Goal: Task Accomplishment & Management: Complete application form

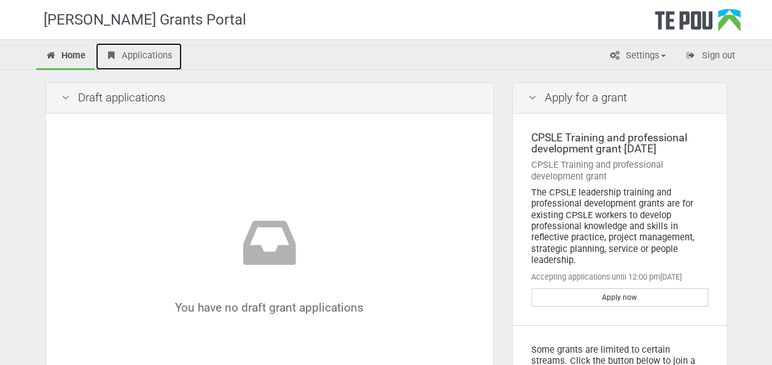
click at [149, 58] on link "Applications" at bounding box center [139, 56] width 86 height 27
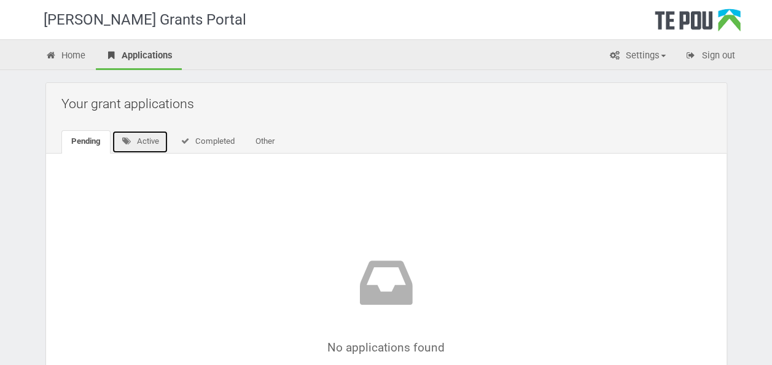
click at [133, 148] on link "Active" at bounding box center [140, 141] width 57 height 23
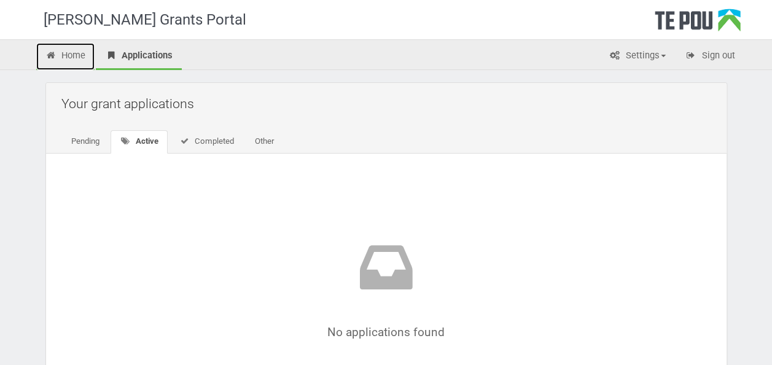
click at [81, 64] on link "Home" at bounding box center [65, 56] width 59 height 27
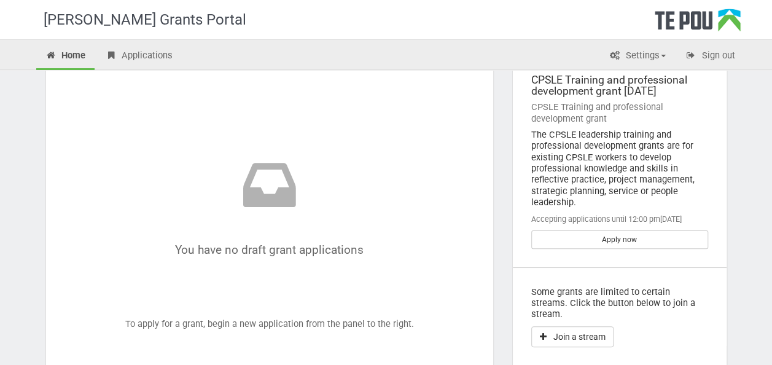
scroll to position [123, 0]
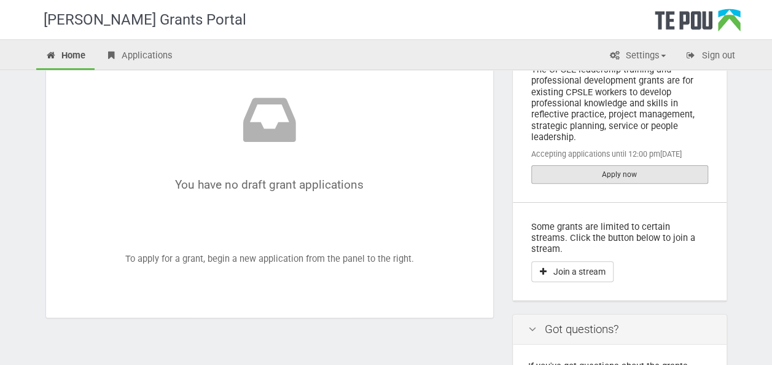
click at [636, 179] on link "Apply now" at bounding box center [619, 174] width 177 height 18
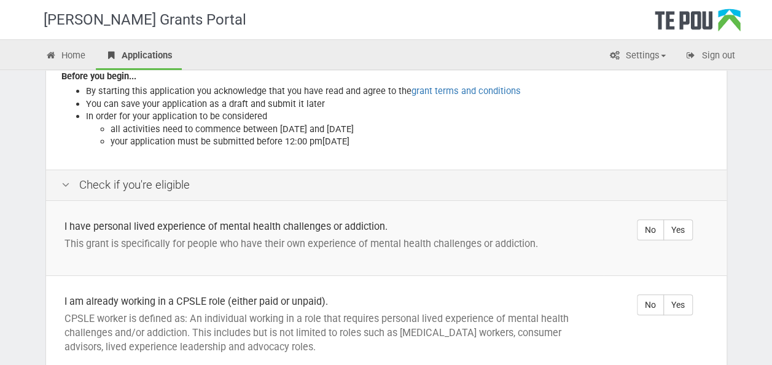
scroll to position [184, 0]
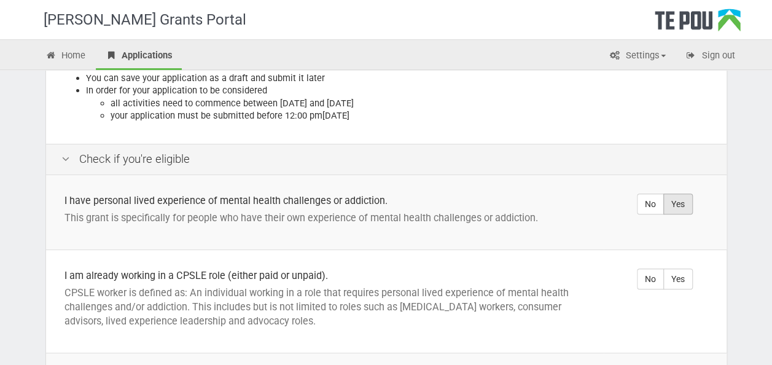
click at [687, 194] on label "Yes" at bounding box center [677, 204] width 29 height 21
radio input "true"
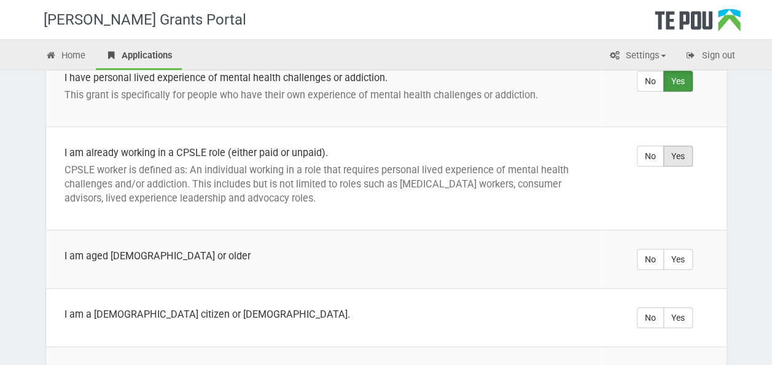
click at [687, 146] on label "Yes" at bounding box center [677, 156] width 29 height 21
radio input "true"
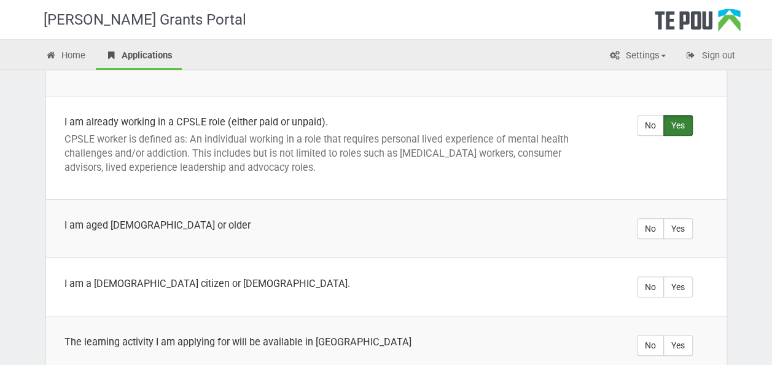
scroll to position [430, 0]
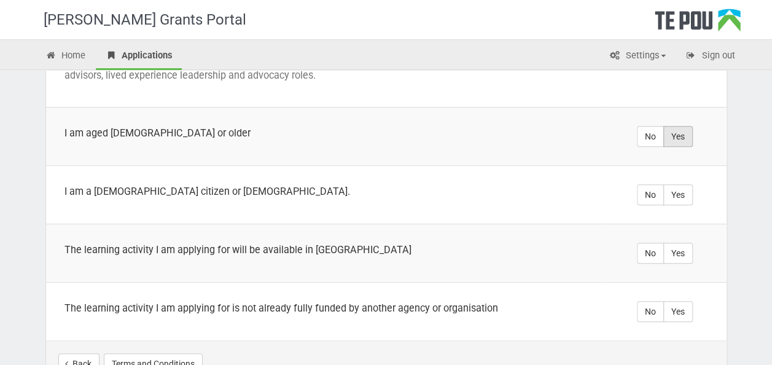
click at [675, 129] on label "Yes" at bounding box center [677, 136] width 29 height 21
radio input "true"
click at [682, 184] on label "Yes" at bounding box center [677, 194] width 29 height 21
radio input "true"
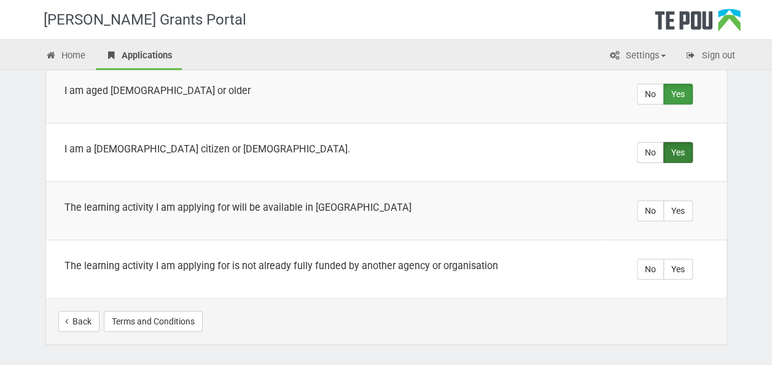
scroll to position [491, 0]
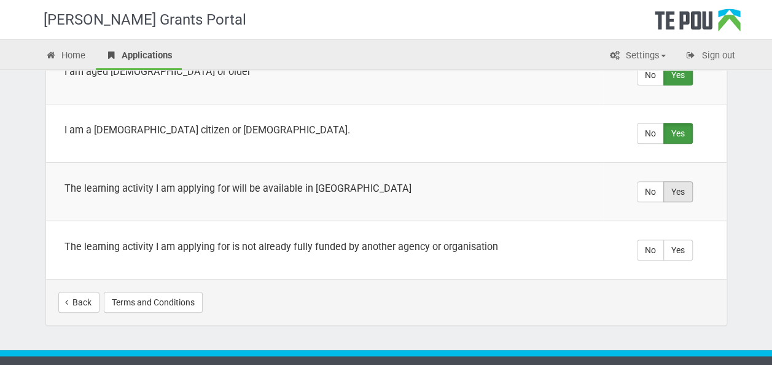
click at [679, 181] on label "Yes" at bounding box center [677, 191] width 29 height 21
radio input "true"
click at [684, 240] on label "Yes" at bounding box center [677, 250] width 29 height 21
radio input "true"
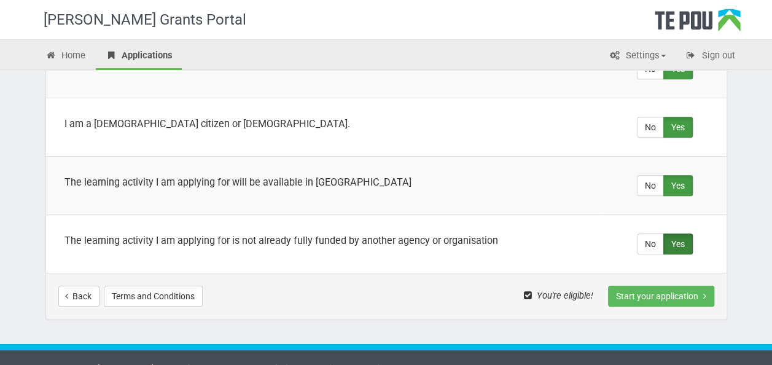
scroll to position [499, 0]
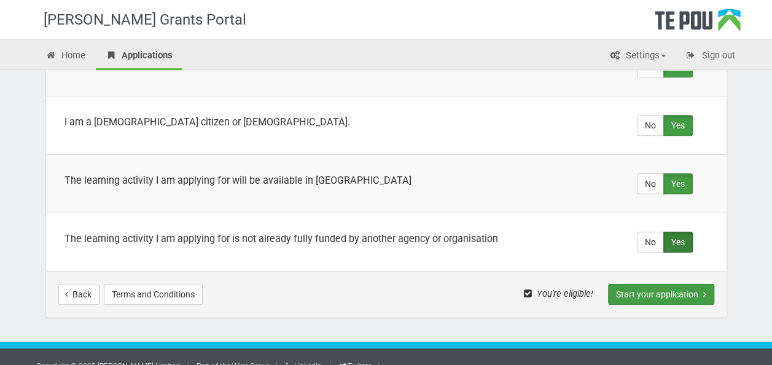
click at [660, 284] on button "Start your application" at bounding box center [661, 294] width 106 height 21
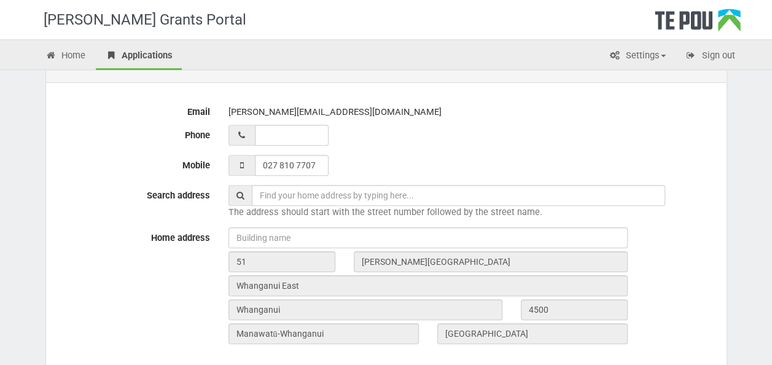
scroll to position [307, 0]
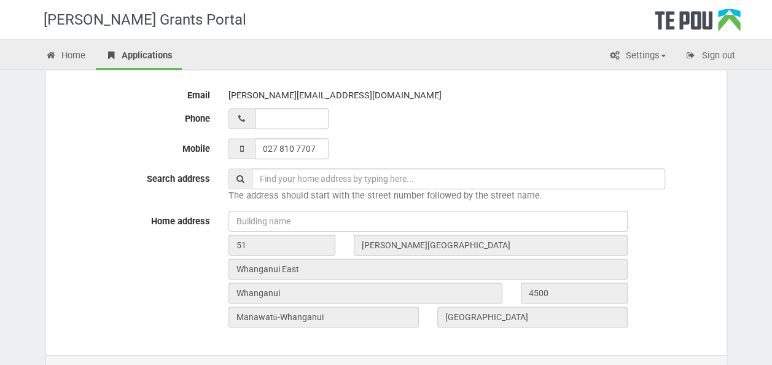
click at [389, 172] on input "text" at bounding box center [458, 178] width 413 height 21
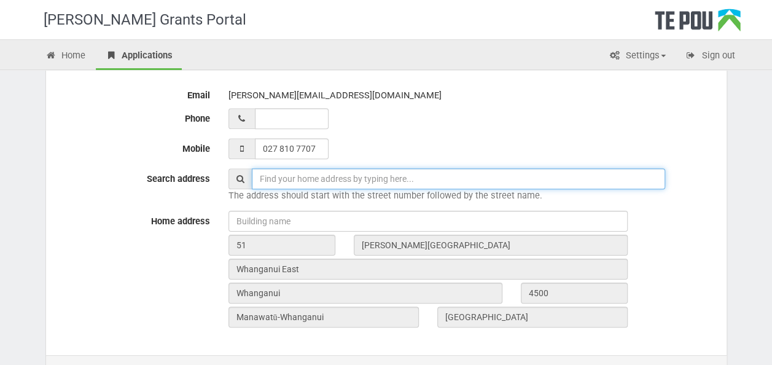
click at [342, 168] on input "text" at bounding box center [458, 178] width 413 height 21
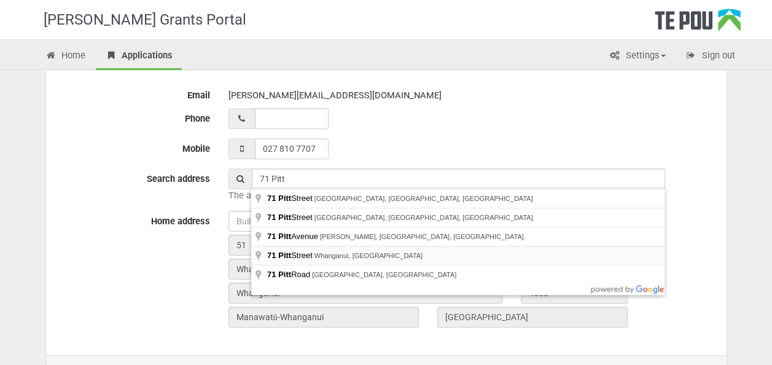
type input "[STREET_ADDRESS]"
type input "71"
type input "[GEOGRAPHIC_DATA]"
type input "Whanganui"
type input "4500"
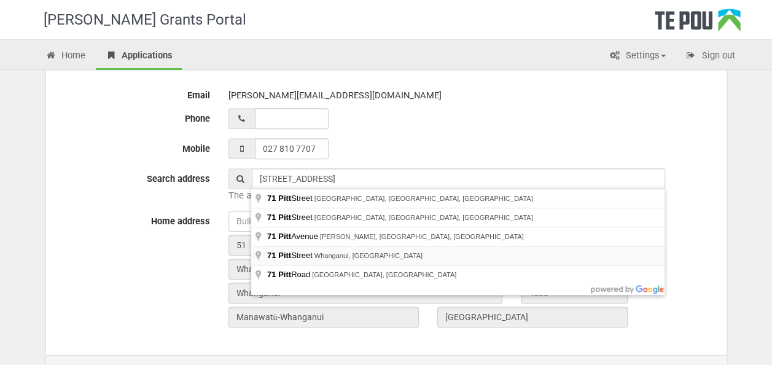
type input "[GEOGRAPHIC_DATA]-[GEOGRAPHIC_DATA]"
type input "[GEOGRAPHIC_DATA]"
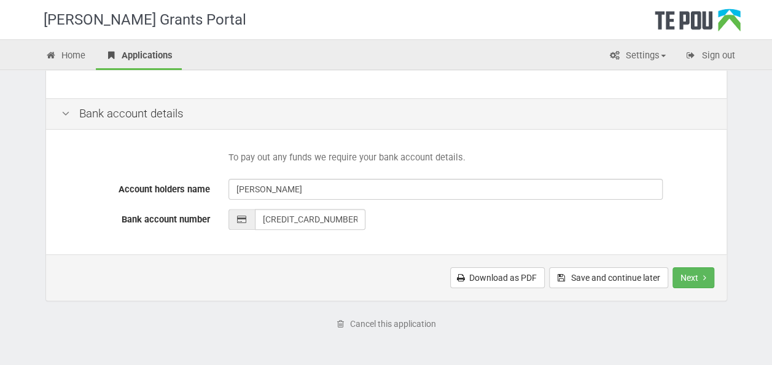
scroll to position [602, 0]
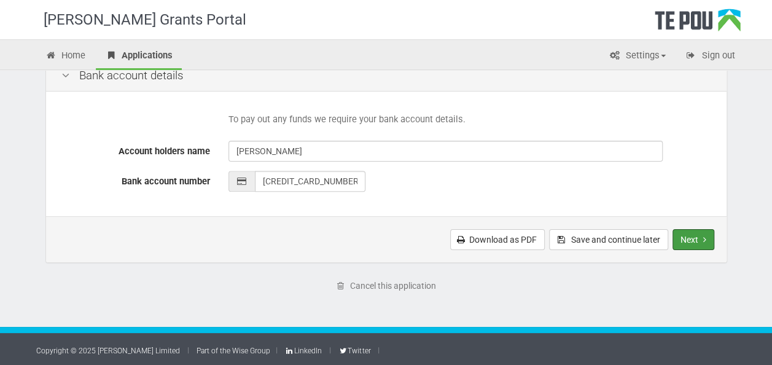
drag, startPoint x: 705, startPoint y: 238, endPoint x: 310, endPoint y: 236, distance: 395.6
click at [705, 237] on icon "Next step" at bounding box center [704, 239] width 3 height 9
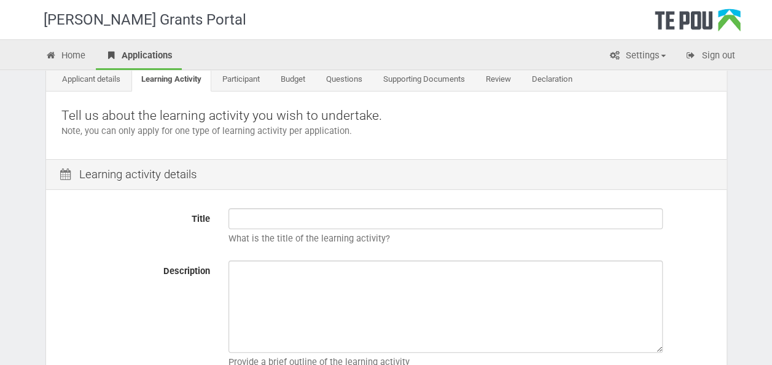
scroll to position [123, 0]
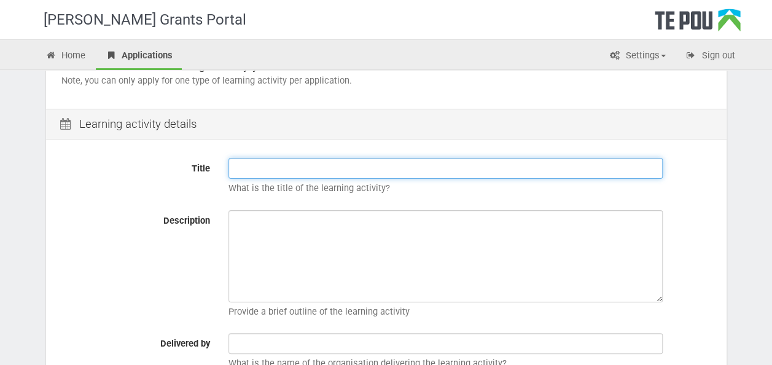
paste input "Professional Supervision Training – Level Six Certificate of Addiction and Ment…"
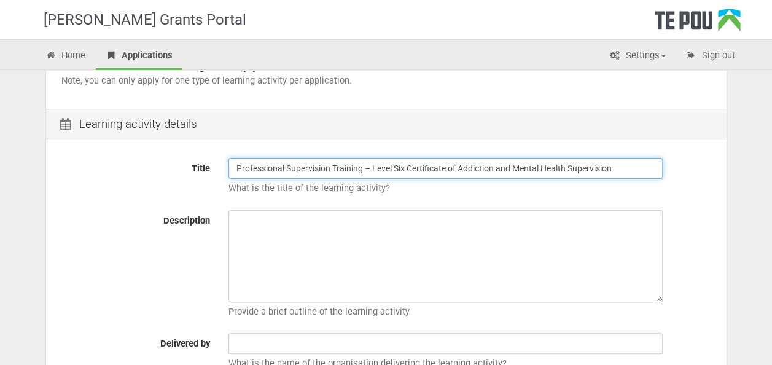
type input "Professional Supervision Training – Level Six Certificate of Addiction and Ment…"
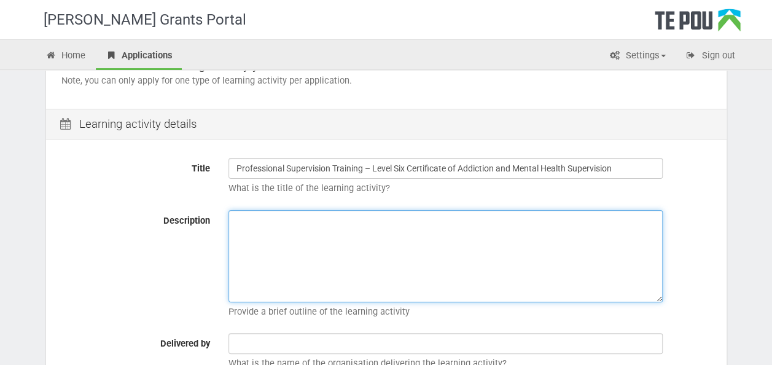
click at [291, 251] on textarea "Description" at bounding box center [446, 256] width 434 height 92
paste textarea "Certificate of Addiction and Mental Health Supervision (Level 6). The course wi…"
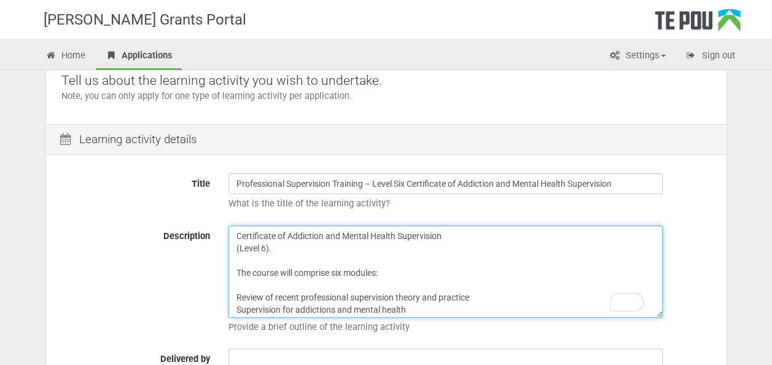
scroll to position [184, 0]
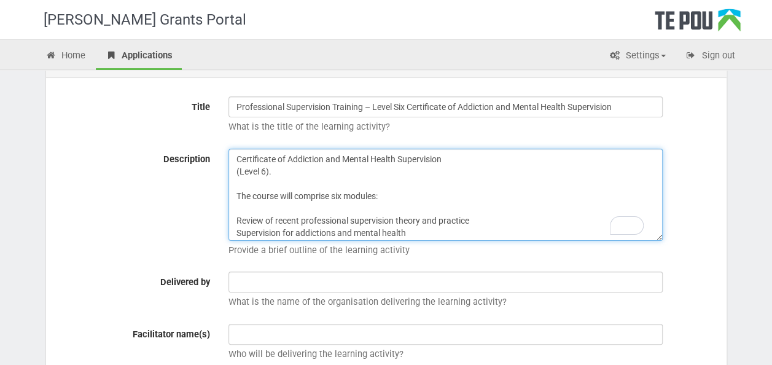
click at [330, 195] on textarea "Certificate of Addiction and Mental Health Supervision (Level 6). The course wi…" at bounding box center [446, 195] width 434 height 92
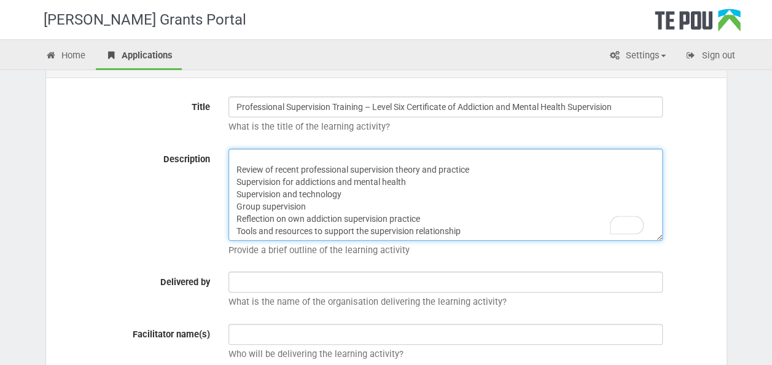
click at [235, 169] on textarea "Certificate of Addiction and Mental Health Supervision (Level 6). The course ha…" at bounding box center [446, 195] width 434 height 92
click at [237, 177] on textarea "Certificate of Addiction and Mental Health Supervision (Level 6). The course ha…" at bounding box center [446, 195] width 434 height 92
click at [236, 194] on textarea "Certificate of Addiction and Mental Health Supervision (Level 6). The course ha…" at bounding box center [446, 195] width 434 height 92
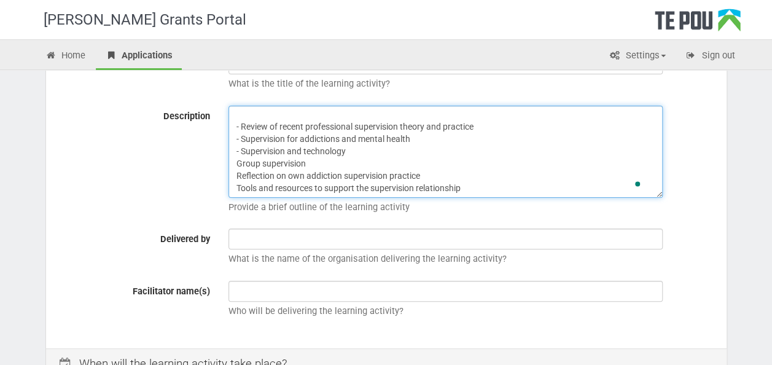
scroll to position [246, 0]
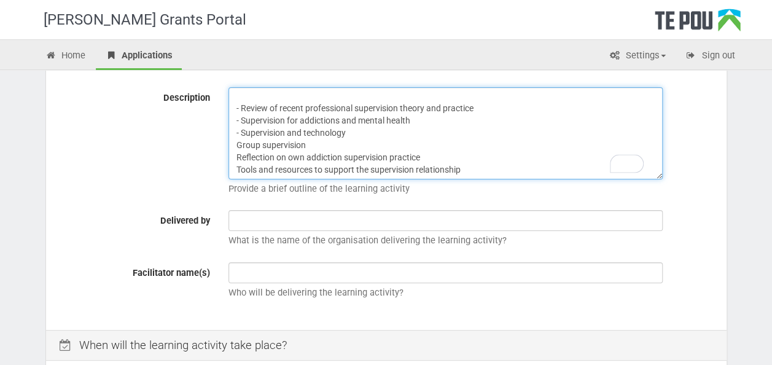
drag, startPoint x: 234, startPoint y: 143, endPoint x: 241, endPoint y: 136, distance: 9.6
click at [235, 141] on textarea "Certificate of Addiction and Mental Health Supervision (Level 6). The course ha…" at bounding box center [446, 133] width 434 height 92
click at [238, 155] on textarea "Certificate of Addiction and Mental Health Supervision (Level 6). The course ha…" at bounding box center [446, 133] width 434 height 92
click at [235, 168] on textarea "Certificate of Addiction and Mental Health Supervision (Level 6). The course ha…" at bounding box center [446, 133] width 434 height 92
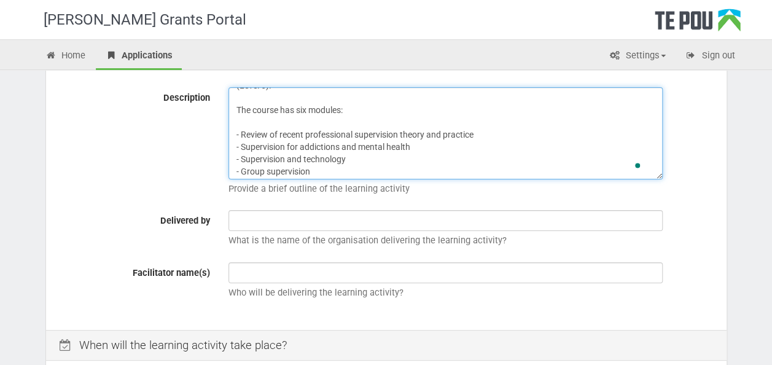
scroll to position [0, 0]
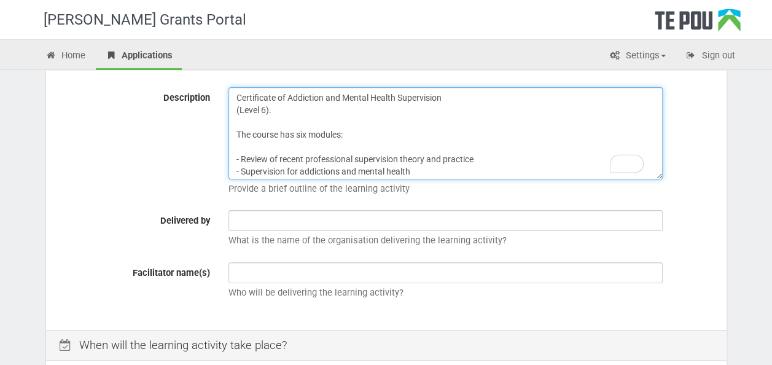
type textarea "Certificate of Addiction and Mental Health Supervision (Level 6). The course ha…"
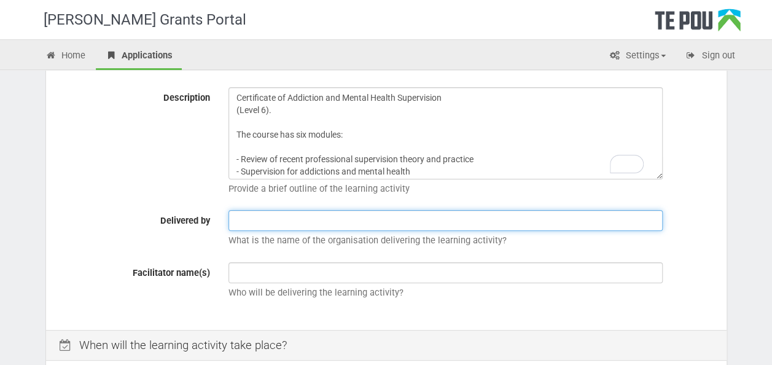
click at [276, 220] on input "text" at bounding box center [446, 220] width 434 height 21
paste input "ABACUS Counselling, Training & Supervision Ltd"
type input "ABACUS Counselling, Training & Supervision Ltd"
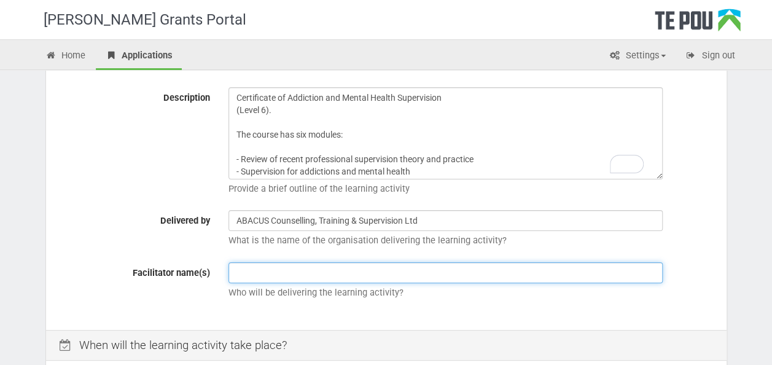
click at [262, 265] on input "text" at bounding box center [446, 272] width 434 height 21
paste input "Alison Penfold, Mary Anne Cooke and Mike Goulding"
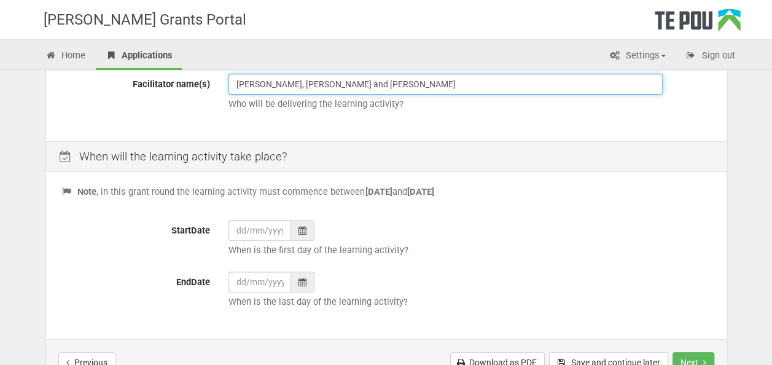
scroll to position [491, 0]
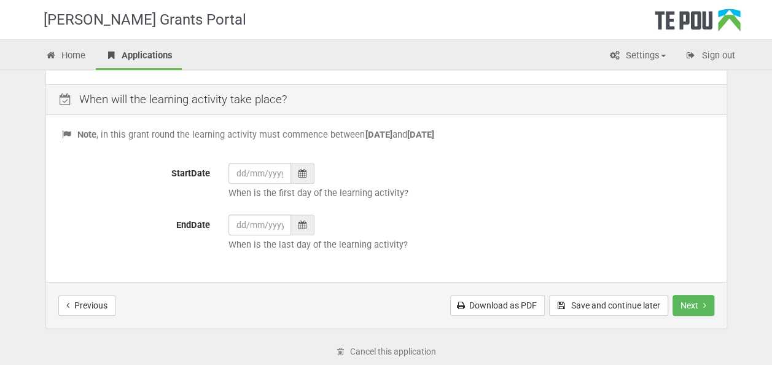
type input "Alison Penfold, Mary Anne Cooke and Mike Goulding"
click at [301, 172] on icon at bounding box center [303, 173] width 8 height 9
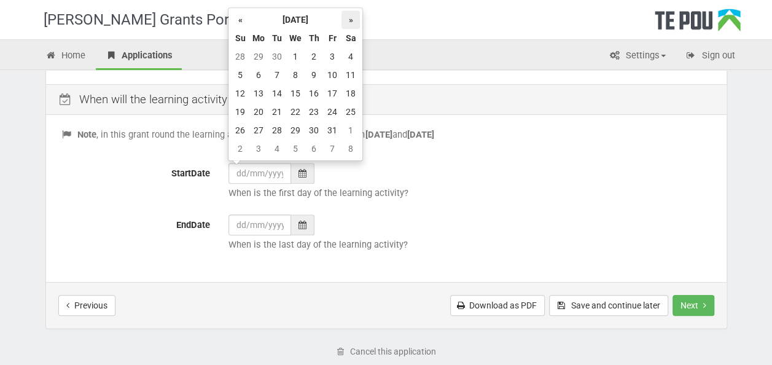
click at [350, 19] on th "»" at bounding box center [351, 19] width 18 height 18
click at [350, 18] on th "»" at bounding box center [351, 19] width 18 height 18
click at [260, 111] on td "19" at bounding box center [258, 112] width 18 height 18
type input "19/01/2026"
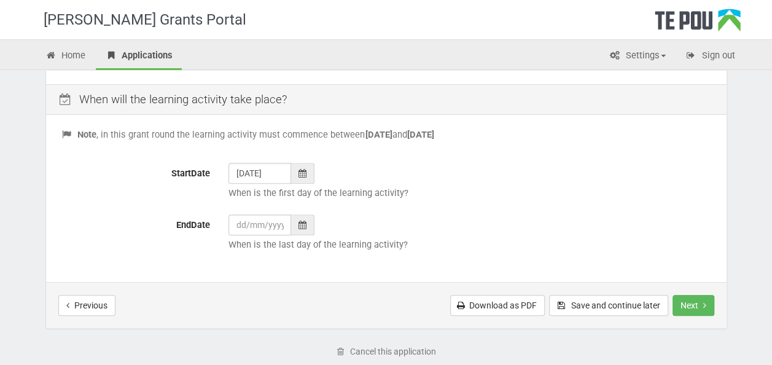
click at [302, 226] on icon at bounding box center [303, 225] width 8 height 9
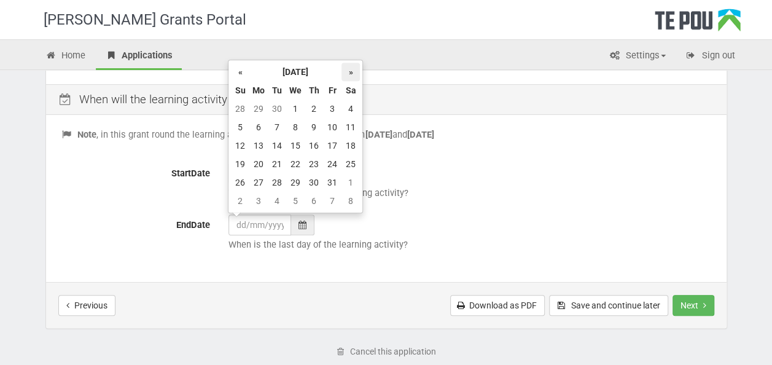
click at [348, 69] on th "»" at bounding box center [351, 72] width 18 height 18
click at [349, 69] on th "»" at bounding box center [351, 72] width 18 height 18
click at [348, 69] on th "»" at bounding box center [351, 72] width 18 height 18
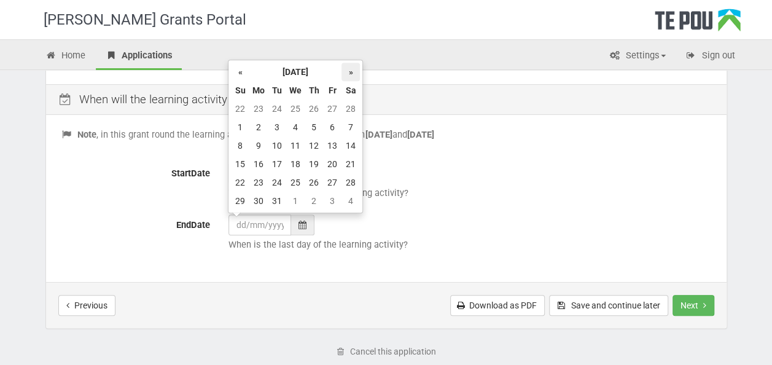
click at [346, 69] on th "»" at bounding box center [351, 72] width 18 height 18
click at [261, 131] on td "6" at bounding box center [258, 127] width 18 height 18
type input "06/04/2026"
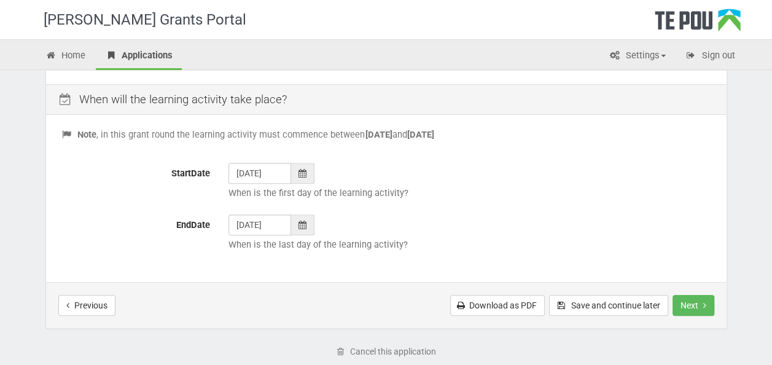
drag, startPoint x: 471, startPoint y: 217, endPoint x: 492, endPoint y: 201, distance: 26.4
click at [471, 212] on div "Note , in this grant round the learning activity must commence between 1 Novemb…" at bounding box center [386, 200] width 681 height 164
click at [698, 306] on button "Next" at bounding box center [694, 305] width 42 height 21
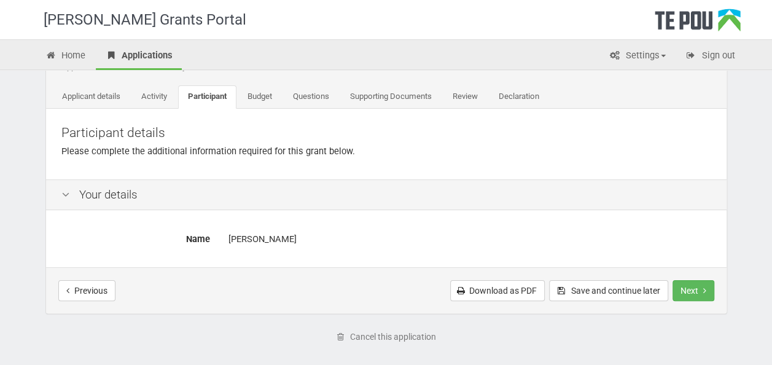
scroll to position [106, 0]
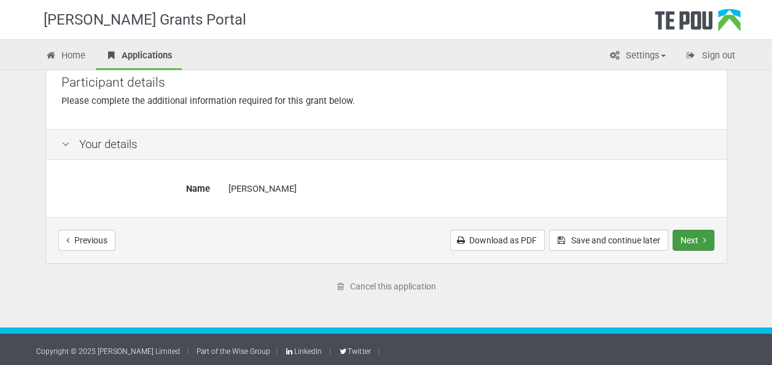
click at [679, 238] on button "Next" at bounding box center [694, 240] width 42 height 21
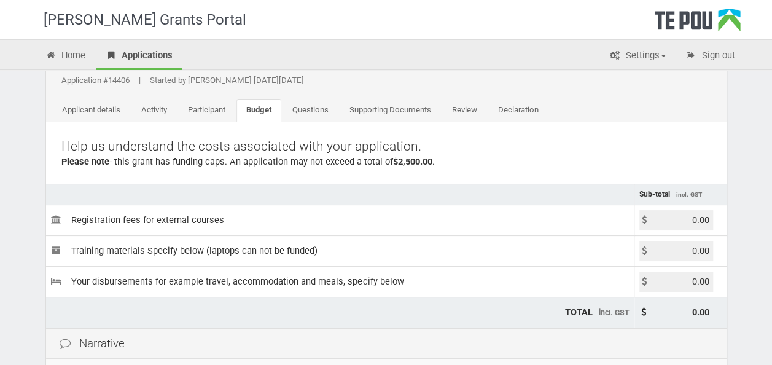
scroll to position [61, 0]
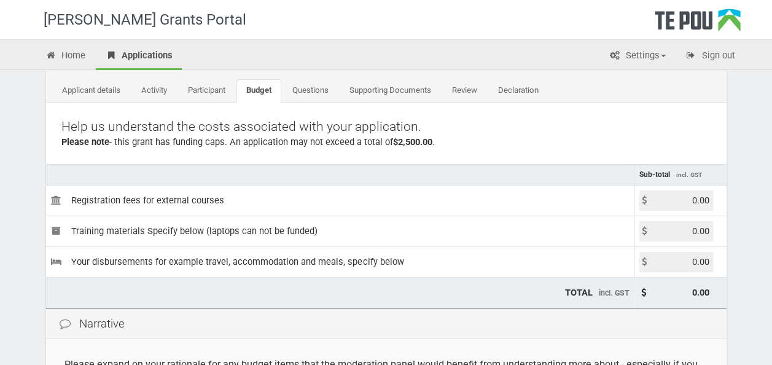
click at [706, 198] on input "0.00" at bounding box center [676, 200] width 74 height 20
paste input "$1,725"
click at [682, 197] on input "0.0$1,725 0" at bounding box center [676, 200] width 74 height 20
click at [676, 200] on input "0.0$1,725 0" at bounding box center [676, 200] width 74 height 20
type input "17250.00"
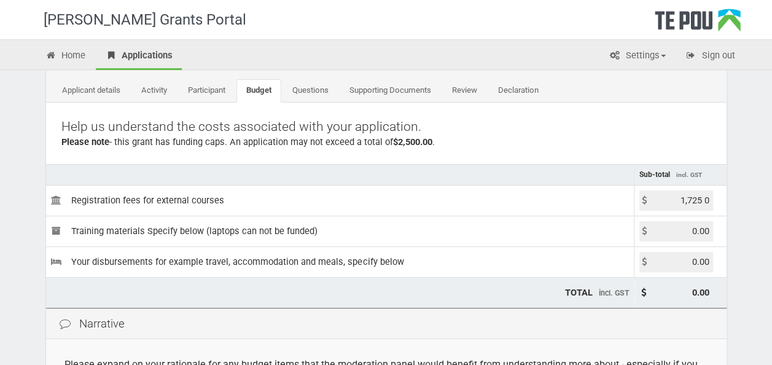
type input "17,250.00"
click at [619, 184] on td at bounding box center [340, 174] width 589 height 21
click at [708, 233] on input "0.00" at bounding box center [676, 231] width 74 height 20
drag, startPoint x: 708, startPoint y: 198, endPoint x: 481, endPoint y: 219, distance: 227.6
click at [482, 220] on tbody "Sub-total incl. GST Registration fees for external courses 17250.00 Training ma…" at bounding box center [386, 220] width 681 height 113
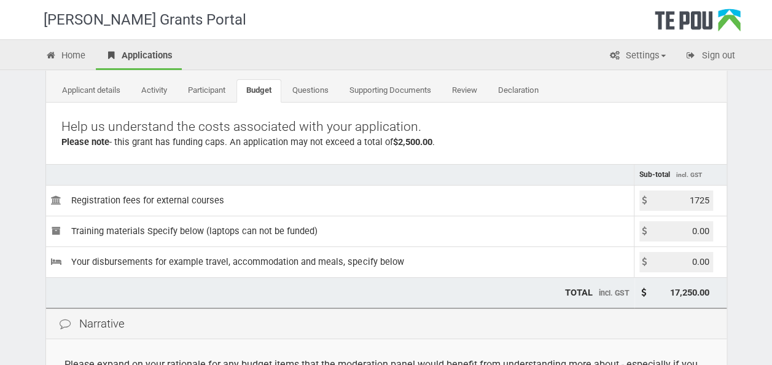
type input "1725.00"
type input "1,725.00"
click at [546, 235] on td "Training materials Specify below (laptops can not be funded)" at bounding box center [340, 231] width 589 height 31
drag, startPoint x: 711, startPoint y: 227, endPoint x: 659, endPoint y: 222, distance: 52.4
click at [660, 224] on input "0.00" at bounding box center [676, 231] width 74 height 20
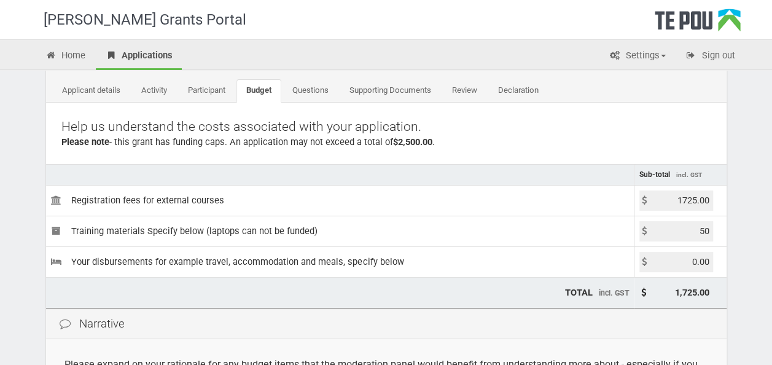
type input "50.00"
type input "1,775.00"
click at [570, 278] on td "TOTAL incl. GST" at bounding box center [340, 292] width 589 height 31
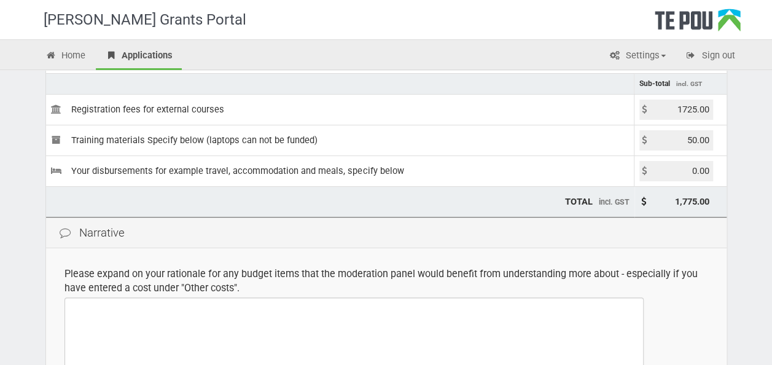
scroll to position [184, 0]
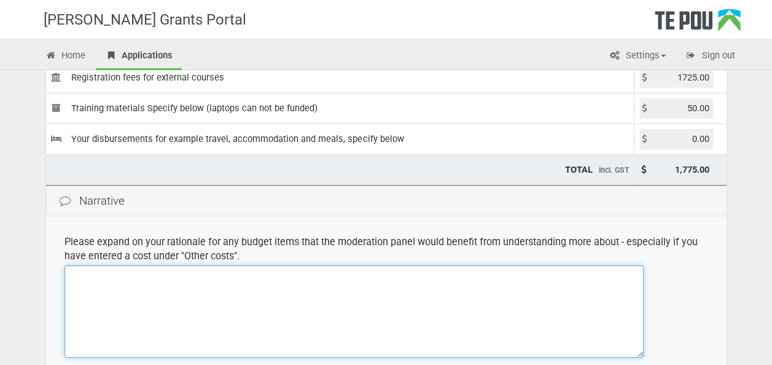
click at [230, 285] on textarea at bounding box center [354, 311] width 579 height 92
paste textarea "Cost: $1,500 + GST ($1,725 total)."
click at [141, 275] on textarea "Course Cost: Cost: $1,500 + GST ($1,725 total)." at bounding box center [354, 311] width 579 height 92
click at [253, 283] on textarea "Course Cost: $1,500 + GST ($1,725 total)." at bounding box center [354, 311] width 579 height 92
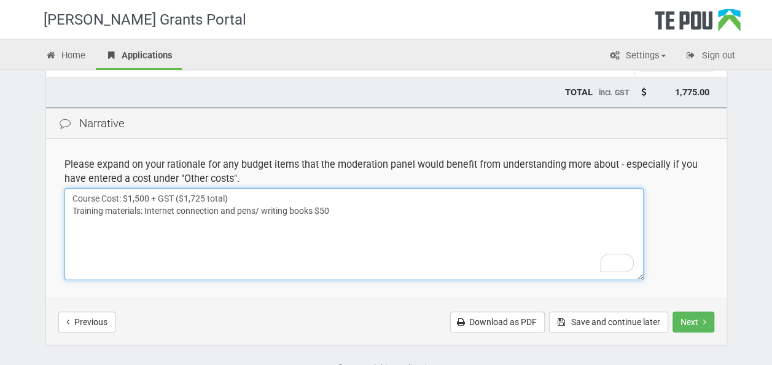
scroll to position [343, 0]
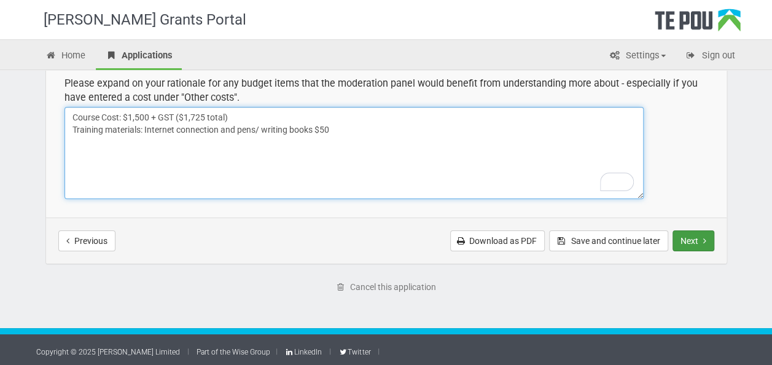
type textarea "Course Cost: $1,500 + GST ($1,725 total) Training materials: Internet connectio…"
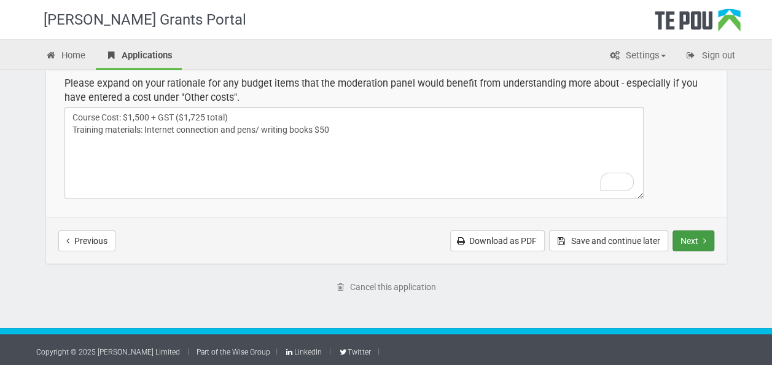
drag, startPoint x: 700, startPoint y: 235, endPoint x: 679, endPoint y: 235, distance: 21.5
click at [701, 235] on button "Next" at bounding box center [694, 240] width 42 height 21
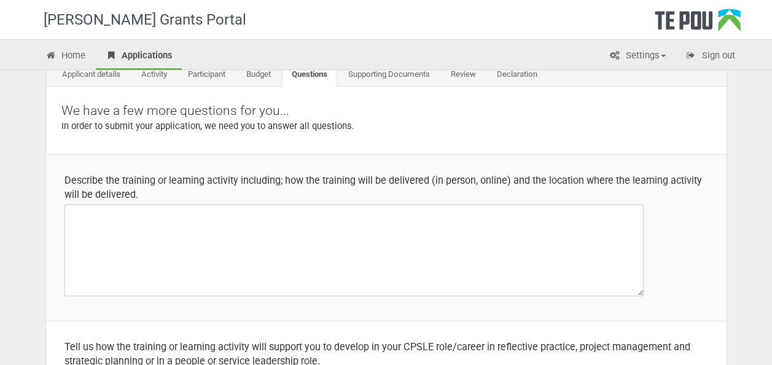
scroll to position [123, 0]
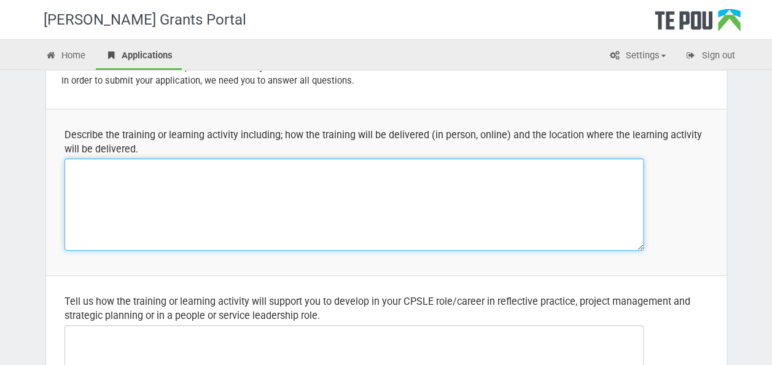
click at [356, 221] on textarea at bounding box center [354, 204] width 579 height 92
paste textarea "The Six Module course will be delivered over a 12-week period, with an expected…"
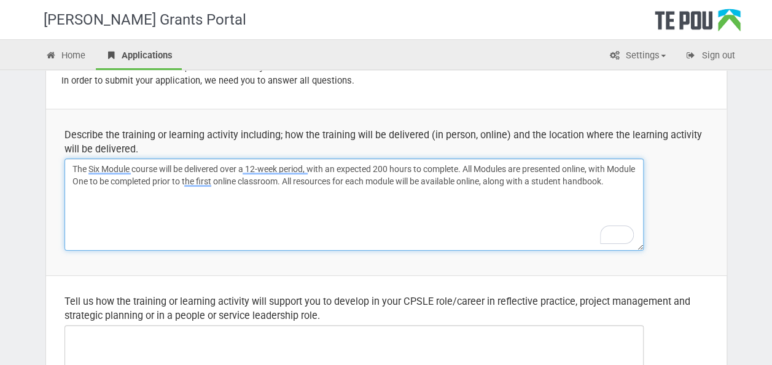
drag, startPoint x: 70, startPoint y: 170, endPoint x: 79, endPoint y: 166, distance: 9.4
click at [71, 170] on textarea "The Six Module course will be delivered over a 12-week period, with an expected…" at bounding box center [354, 204] width 579 height 92
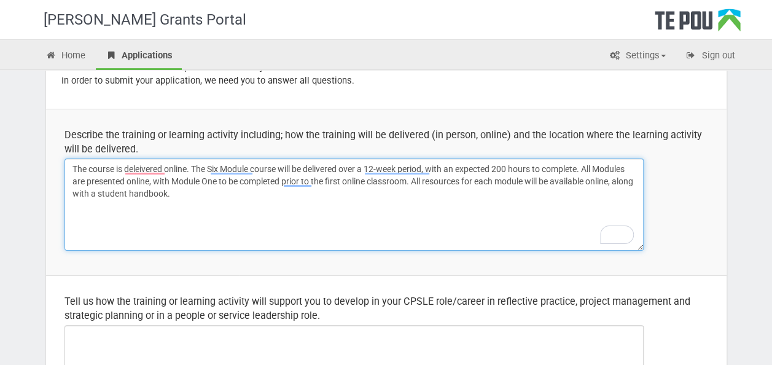
drag, startPoint x: 364, startPoint y: 168, endPoint x: 200, endPoint y: 168, distance: 164.0
click at [200, 168] on textarea "The course is deleivered online. The Six Module course will be delivered over a…" at bounding box center [354, 204] width 579 height 92
click at [314, 210] on textarea "The course is deleivered online over a 12-week period, with an expected 200 hou…" at bounding box center [354, 204] width 579 height 92
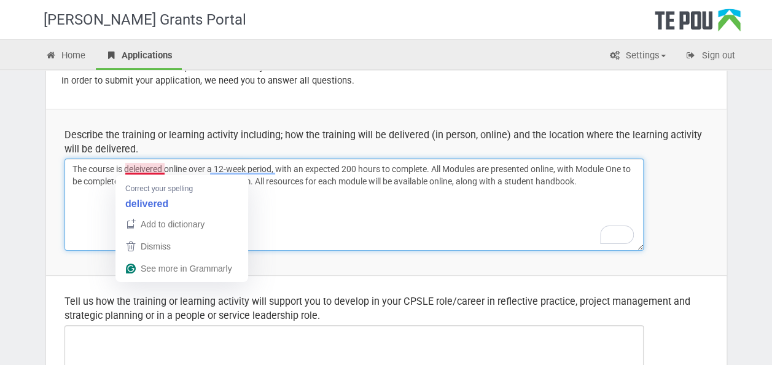
click at [150, 167] on textarea "The course is deleivered online over a 12-week period, with an expected 200 hou…" at bounding box center [354, 204] width 579 height 92
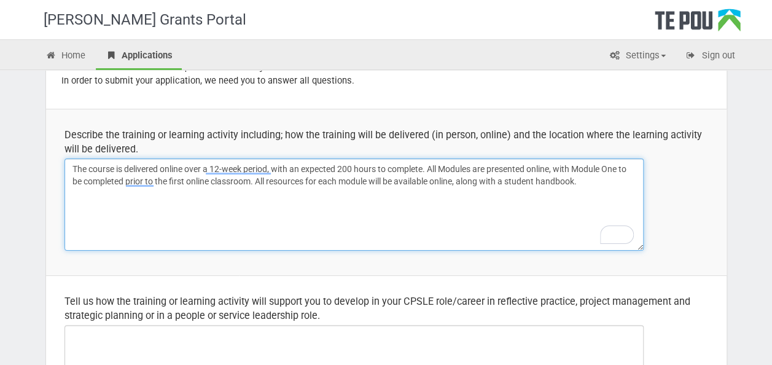
click at [216, 203] on textarea "The course is delivered online over a 12-week period, with an expected 200 hour…" at bounding box center [354, 204] width 579 height 92
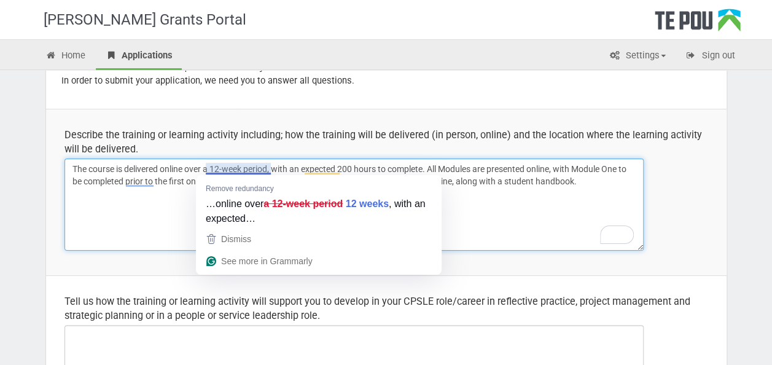
click at [525, 185] on textarea "The course is delivered online over a 12-week period, with an expected 200 hour…" at bounding box center [354, 204] width 579 height 92
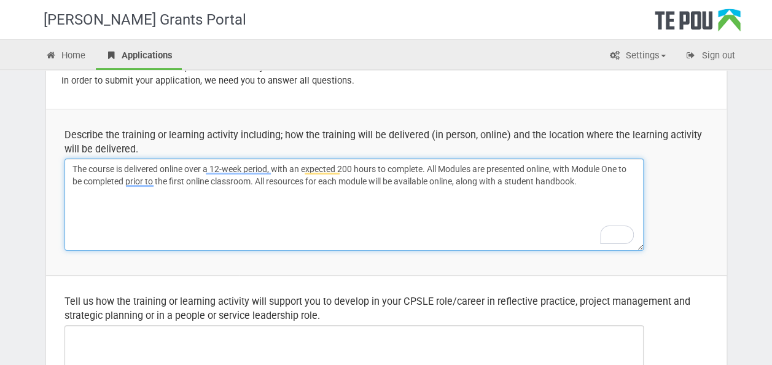
click at [587, 179] on textarea "The course is delivered online over a 12-week period, with an expected 200 hour…" at bounding box center [354, 204] width 579 height 92
drag, startPoint x: 317, startPoint y: 197, endPoint x: 256, endPoint y: 190, distance: 61.7
click at [256, 190] on textarea "The course is delivered online over a 12-week period, with an expected 200 hour…" at bounding box center [354, 204] width 579 height 92
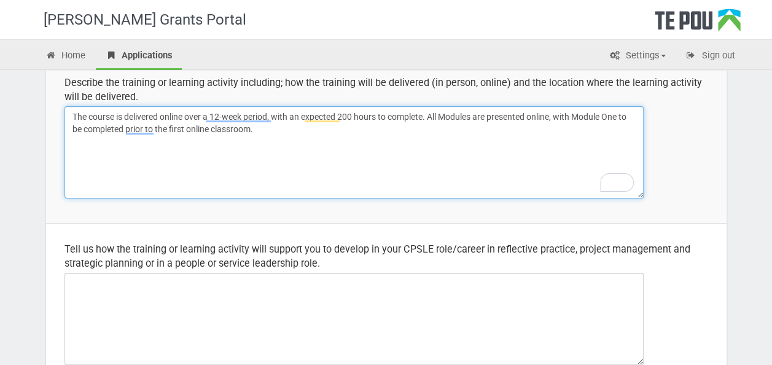
scroll to position [246, 0]
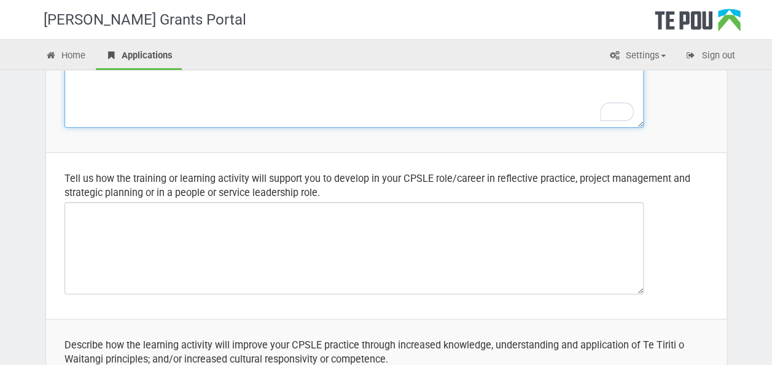
type textarea "The course is delivered online over a 12-week period, with an expected 200 hour…"
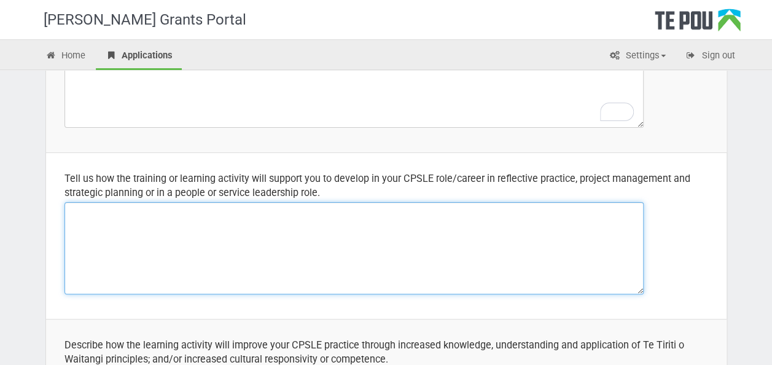
click at [256, 231] on textarea at bounding box center [354, 248] width 579 height 92
paste textarea "This training represents a significant opportunity for me to upskill and gain a…"
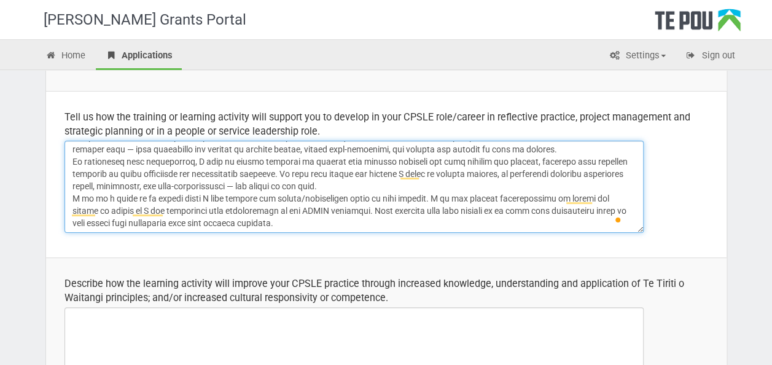
scroll to position [0, 0]
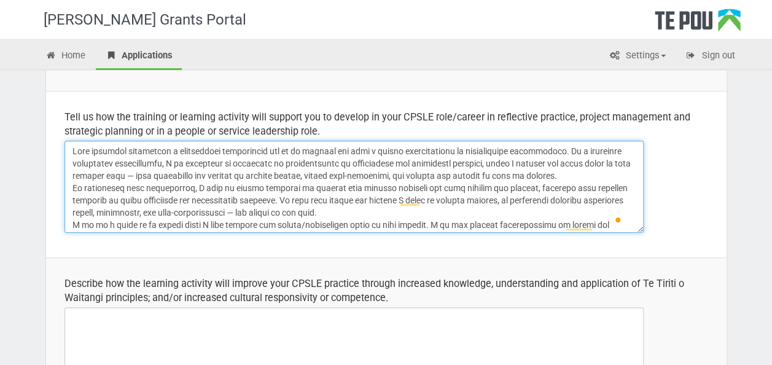
click at [522, 187] on textarea "To enrich screen reader interactions, please activate Accessibility in Grammarl…" at bounding box center [354, 187] width 579 height 92
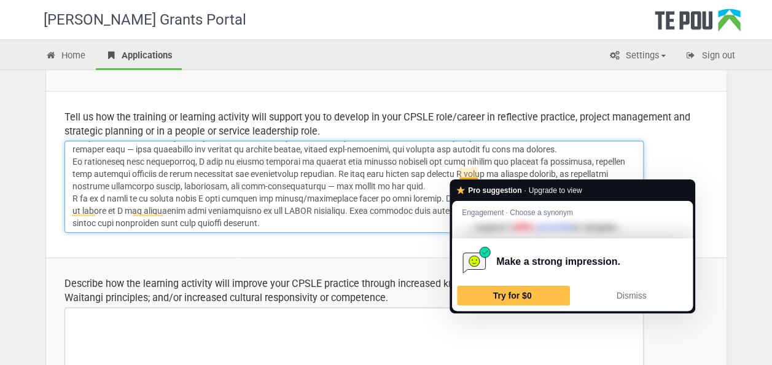
click at [428, 200] on textarea "To enrich screen reader interactions, please activate Accessibility in Grammarl…" at bounding box center [354, 187] width 579 height 92
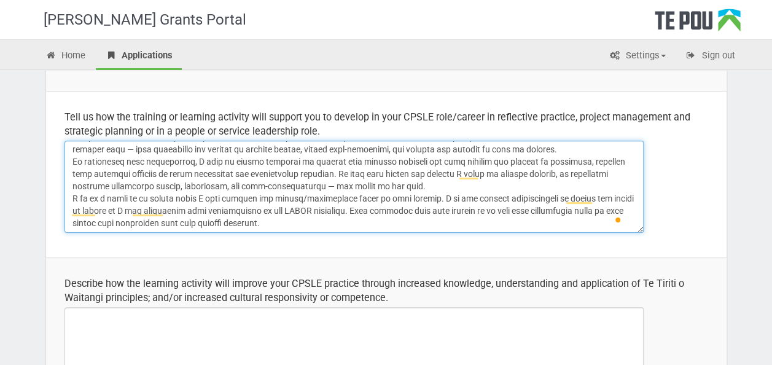
scroll to position [369, 0]
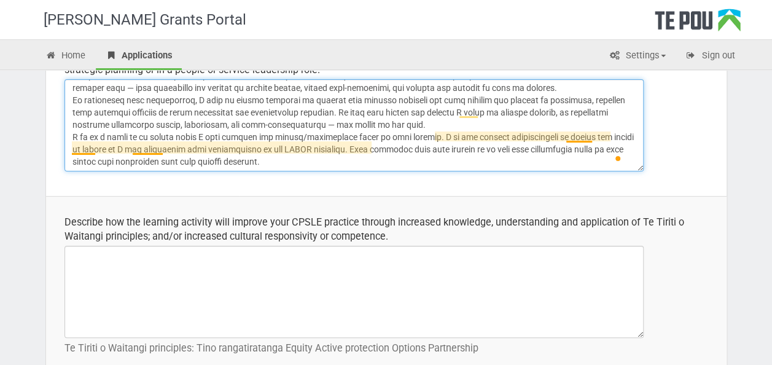
click at [580, 133] on textarea "To enrich screen reader interactions, please activate Accessibility in Grammarl…" at bounding box center [354, 125] width 579 height 92
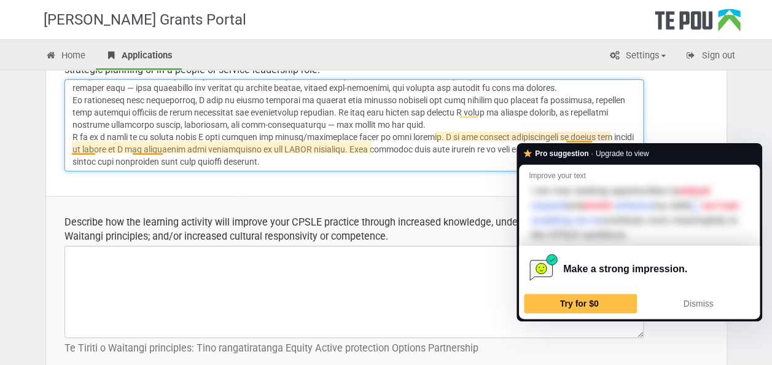
click at [579, 133] on textarea "To enrich screen reader interactions, please activate Accessibility in Grammarl…" at bounding box center [354, 125] width 579 height 92
click at [591, 135] on textarea "To enrich screen reader interactions, please activate Accessibility in Grammarl…" at bounding box center [354, 125] width 579 height 92
click at [474, 129] on textarea "To enrich screen reader interactions, please activate Accessibility in Grammarl…" at bounding box center [354, 125] width 579 height 92
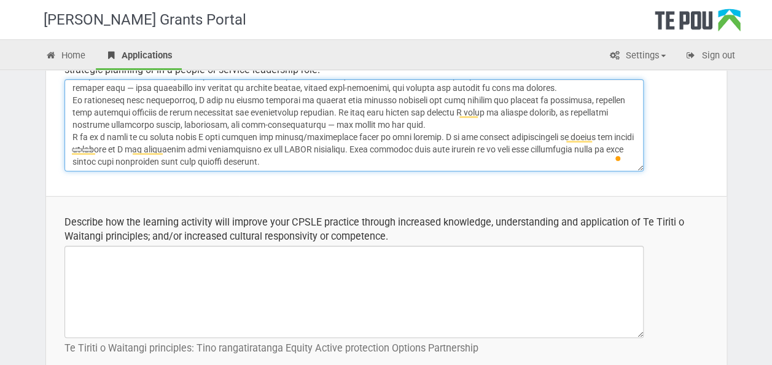
click at [441, 147] on textarea "To enrich screen reader interactions, please activate Accessibility in Grammarl…" at bounding box center [354, 125] width 579 height 92
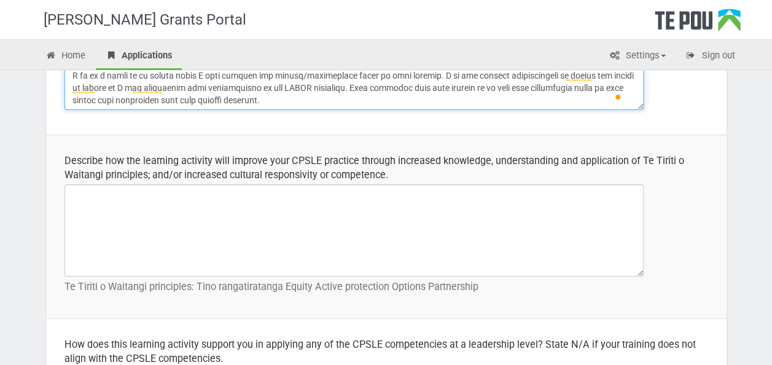
type textarea "This training represents a significant opportunity for me to upskill and gain a…"
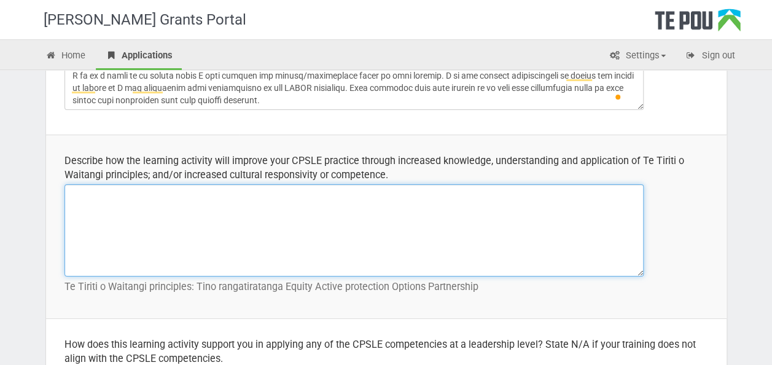
click at [237, 201] on textarea at bounding box center [354, 230] width 579 height 92
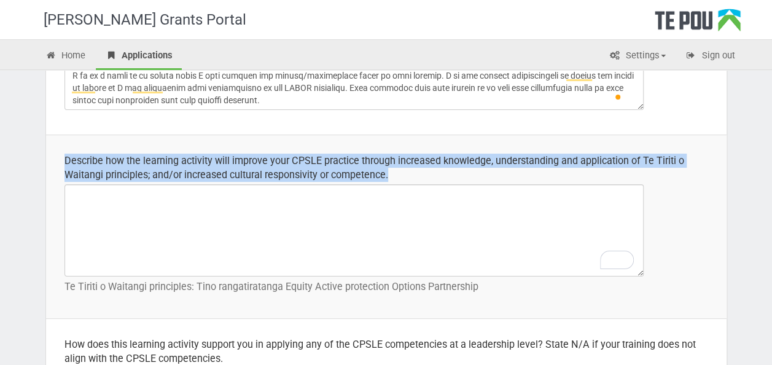
drag, startPoint x: 272, startPoint y: 161, endPoint x: 50, endPoint y: 149, distance: 221.5
click at [50, 149] on td "Describe how the learning activity will improve your CPSLE practice through inc…" at bounding box center [386, 227] width 681 height 184
drag, startPoint x: 50, startPoint y: 149, endPoint x: 125, endPoint y: 168, distance: 76.7
copy div "Describe how the learning activity will improve your CPSLE practice through inc…"
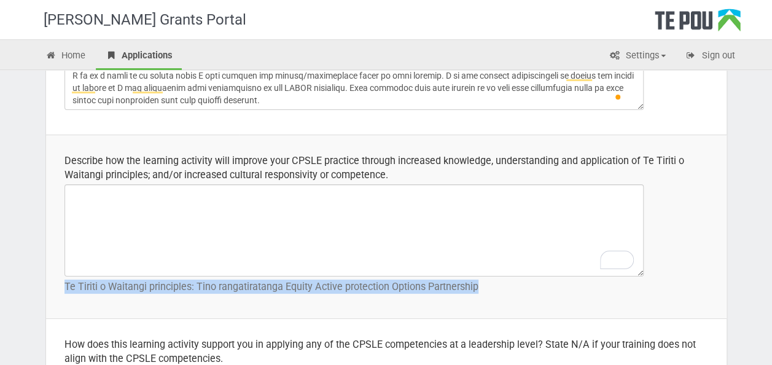
drag, startPoint x: 500, startPoint y: 287, endPoint x: 64, endPoint y: 284, distance: 436.2
click at [65, 284] on p "Te Tiriti o Waitangi principles: Tino rangatiratanga Equity Active protection O…" at bounding box center [387, 287] width 644 height 14
drag, startPoint x: 64, startPoint y: 284, endPoint x: 88, endPoint y: 284, distance: 24.6
copy p "Te Tiriti o Waitangi principles: Tino rangatiratanga Equity Active protection O…"
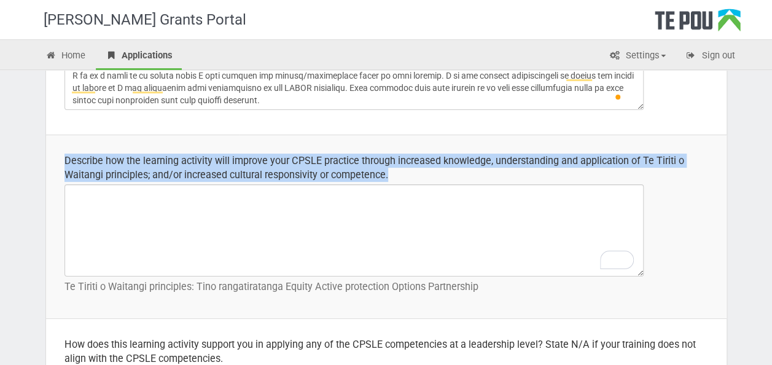
drag, startPoint x: 416, startPoint y: 172, endPoint x: 48, endPoint y: 147, distance: 369.4
click at [48, 147] on td "Describe how the learning activity will improve your CPSLE practice through inc…" at bounding box center [386, 227] width 681 height 184
drag, startPoint x: 48, startPoint y: 147, endPoint x: 88, endPoint y: 170, distance: 46.5
copy div "Describe how the learning activity will improve your CPSLE practice through inc…"
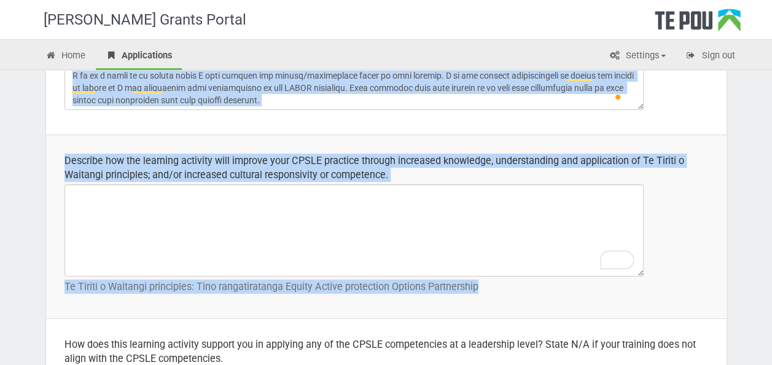
drag, startPoint x: 499, startPoint y: 289, endPoint x: 19, endPoint y: 274, distance: 480.0
click at [541, 290] on p "Te Tiriti o Waitangi principles: Tino rangatiratanga Equity Active protection O…" at bounding box center [387, 287] width 644 height 14
click at [499, 292] on p "Te Tiriti o Waitangi principles: Tino rangatiratanga Equity Active protection O…" at bounding box center [387, 287] width 644 height 14
click at [468, 283] on p "Te Tiriti o Waitangi principles: Tino rangatiratanga Equity Active protection O…" at bounding box center [387, 287] width 644 height 14
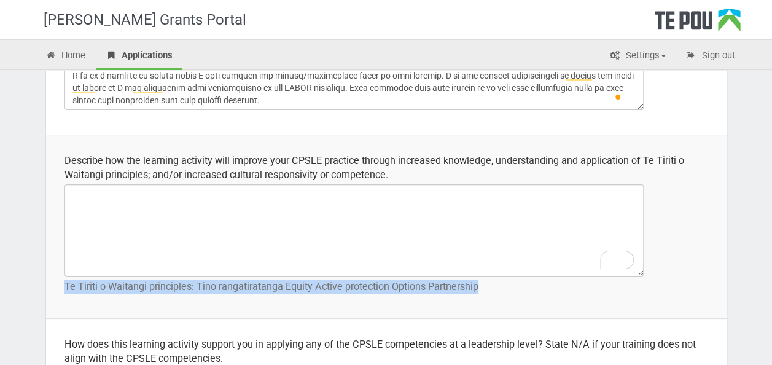
drag, startPoint x: 483, startPoint y: 285, endPoint x: 63, endPoint y: 290, distance: 420.2
click at [63, 290] on td "Describe how the learning activity will improve your CPSLE practice through inc…" at bounding box center [386, 227] width 681 height 184
drag, startPoint x: 63, startPoint y: 290, endPoint x: 75, endPoint y: 286, distance: 12.8
copy p "Te Tiriti o Waitangi principles: Tino rangatiratanga Equity Active protection O…"
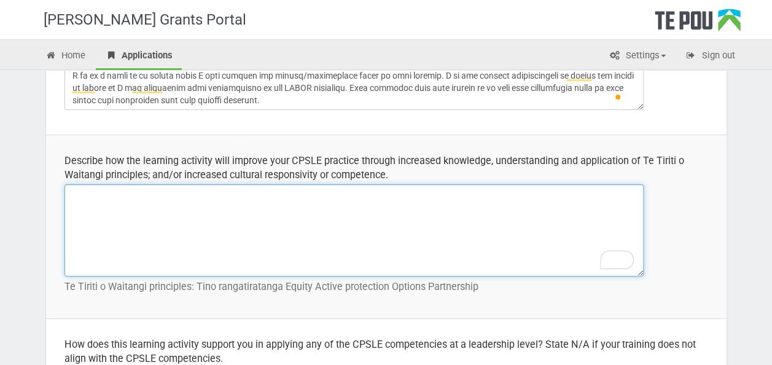
click at [468, 231] on textarea "To enrich screen reader interactions, please activate Accessibility in Grammarl…" at bounding box center [354, 230] width 579 height 92
paste textarea "The Level 6 Certificate in Addiction and Mental Health Supervision will help me…"
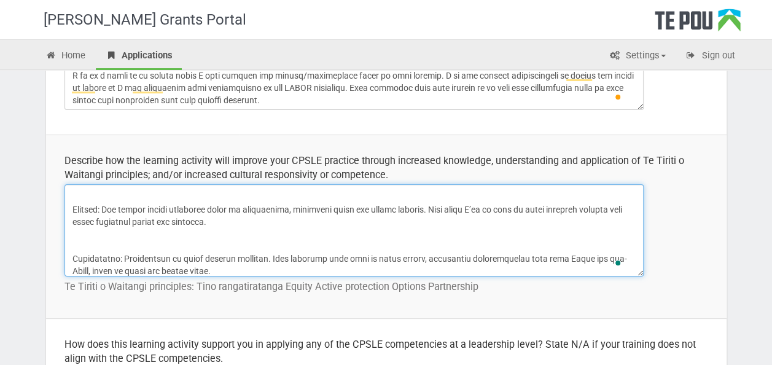
scroll to position [0, 0]
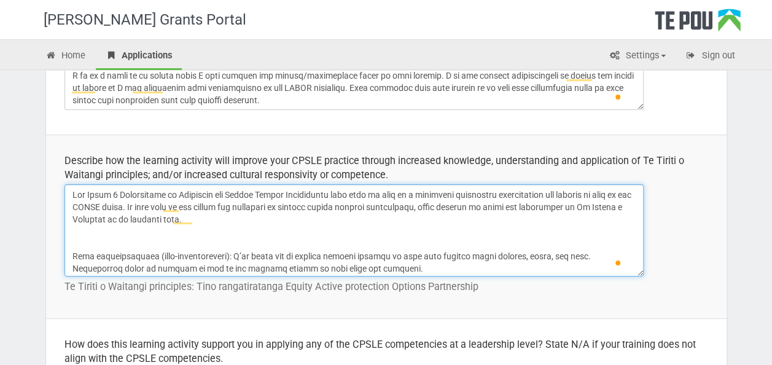
drag, startPoint x: 326, startPoint y: 193, endPoint x: 65, endPoint y: 190, distance: 260.5
click at [65, 190] on textarea "To enrich screen reader interactions, please activate Accessibility in Grammarl…" at bounding box center [354, 230] width 579 height 92
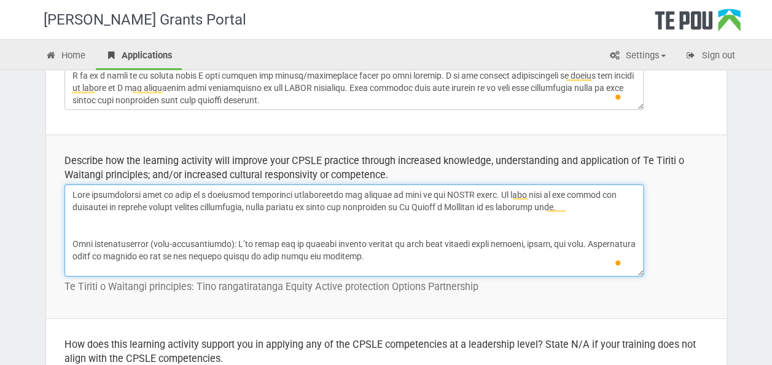
type textarea "This training will help me grow as a beginning reflective practitioner and impr…"
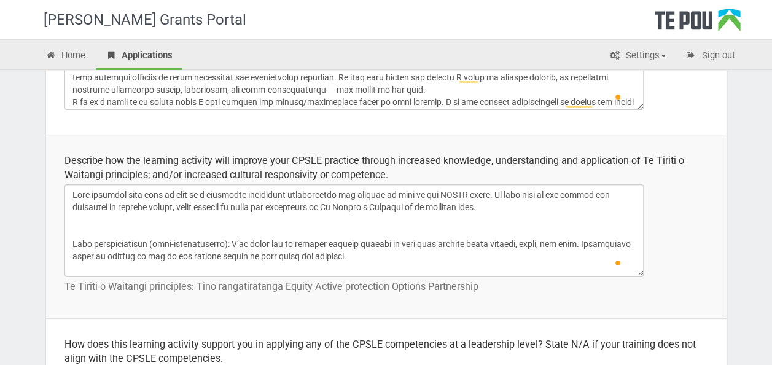
scroll to position [26, 0]
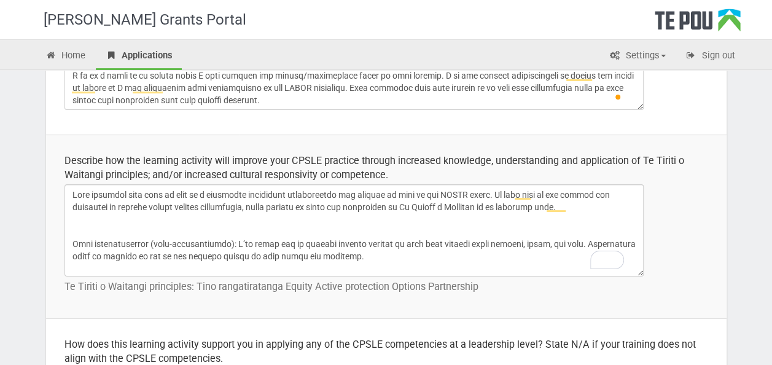
click at [183, 204] on textarea "To enrich screen reader interactions, please activate Accessibility in Grammarl…" at bounding box center [354, 230] width 579 height 92
click at [280, 215] on textarea "To enrich screen reader interactions, please activate Accessibility in Grammarl…" at bounding box center [354, 230] width 579 height 92
click at [204, 206] on textarea "To enrich screen reader interactions, please activate Accessibility in Grammarl…" at bounding box center [354, 230] width 579 height 92
click at [208, 209] on textarea "To enrich screen reader interactions, please activate Accessibility in Grammarl…" at bounding box center [354, 230] width 579 height 92
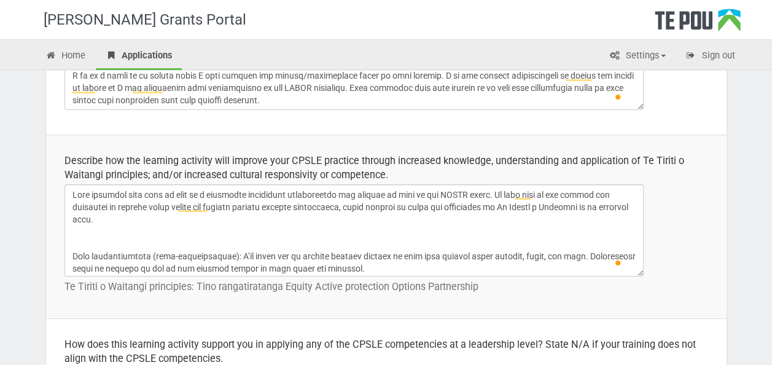
click at [338, 232] on textarea "To enrich screen reader interactions, please activate Accessibility in Grammarl…" at bounding box center [354, 230] width 579 height 92
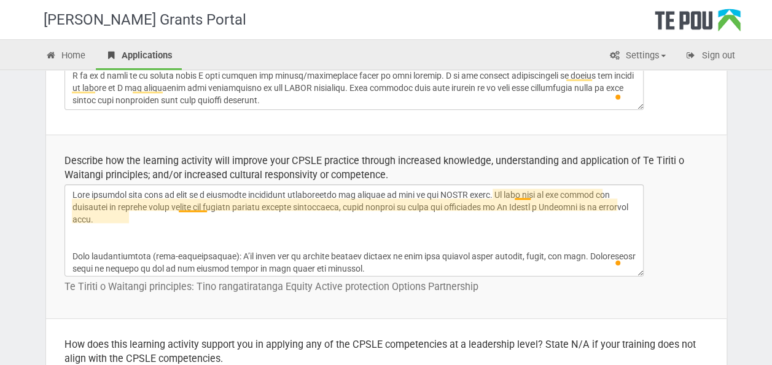
click at [200, 207] on textarea "To enrich screen reader interactions, please activate Accessibility in Grammarl…" at bounding box center [354, 230] width 579 height 92
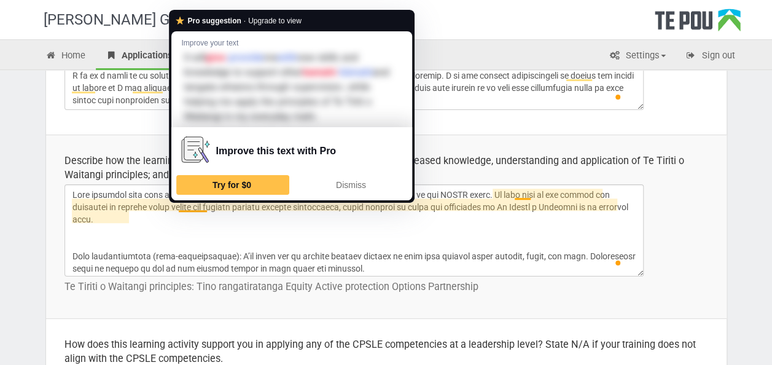
click at [362, 235] on textarea "To enrich screen reader interactions, please activate Accessibility in Grammarl…" at bounding box center [354, 230] width 579 height 92
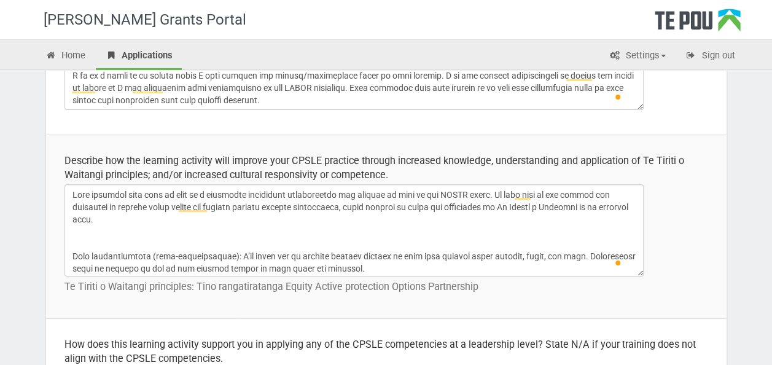
drag, startPoint x: 72, startPoint y: 251, endPoint x: 104, endPoint y: 220, distance: 43.9
click at [74, 248] on textarea "To enrich screen reader interactions, please activate Accessibility in Grammarl…" at bounding box center [354, 230] width 579 height 92
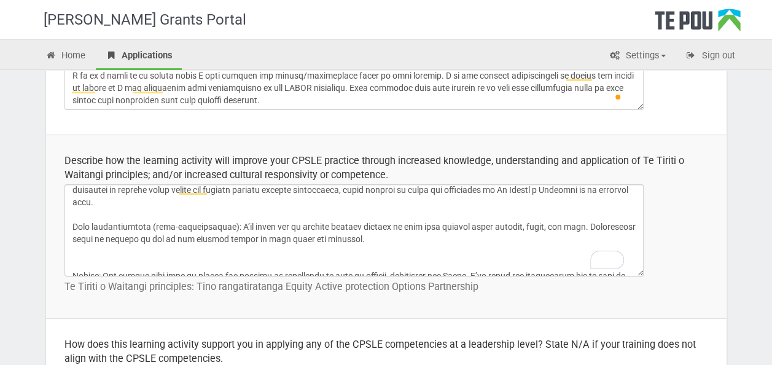
scroll to position [0, 0]
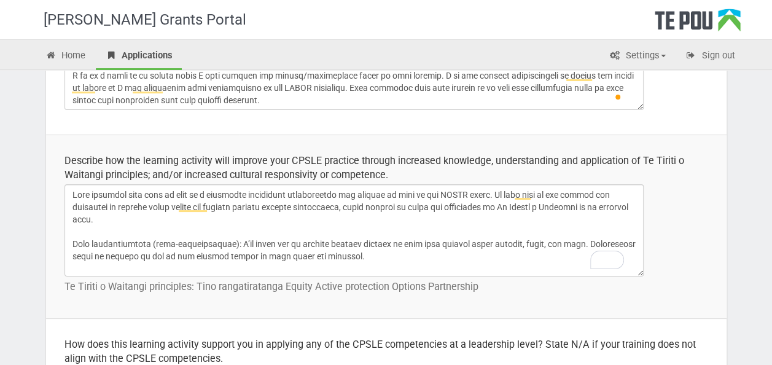
drag, startPoint x: 223, startPoint y: 238, endPoint x: 146, endPoint y: 237, distance: 77.4
click at [146, 238] on textarea "To enrich screen reader interactions, please activate Accessibility in Grammarl…" at bounding box center [354, 230] width 579 height 92
drag, startPoint x: 161, startPoint y: 240, endPoint x: 168, endPoint y: 227, distance: 14.3
click at [162, 235] on textarea "To enrich screen reader interactions, please activate Accessibility in Grammarl…" at bounding box center [354, 230] width 579 height 92
click at [311, 246] on textarea "To enrich screen reader interactions, please activate Accessibility in Grammarl…" at bounding box center [354, 230] width 579 height 92
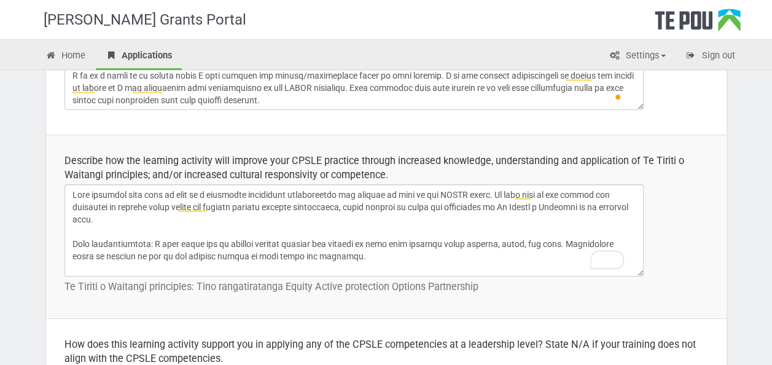
click at [401, 258] on textarea "To enrich screen reader interactions, please activate Accessibility in Grammarl…" at bounding box center [354, 230] width 579 height 92
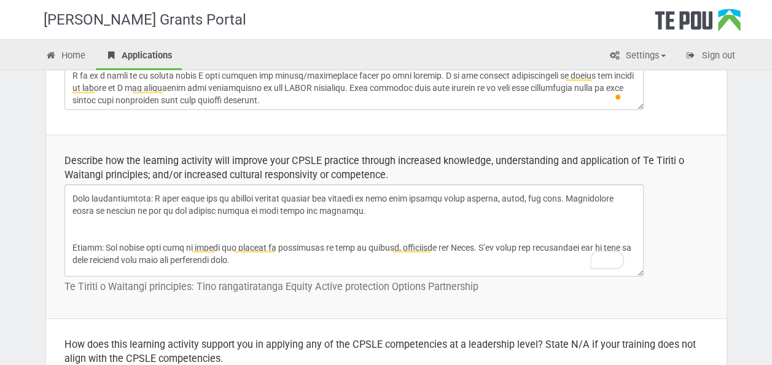
scroll to position [61, 0]
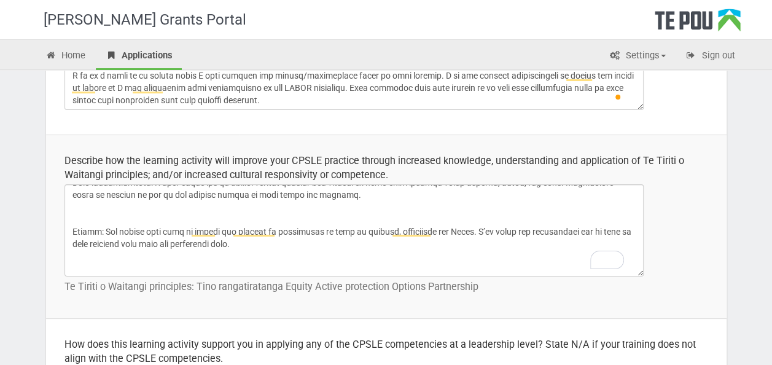
drag, startPoint x: 70, startPoint y: 229, endPoint x: 85, endPoint y: 209, distance: 24.9
click at [70, 229] on textarea "To enrich screen reader interactions, please activate Accessibility in Grammarl…" at bounding box center [354, 230] width 579 height 92
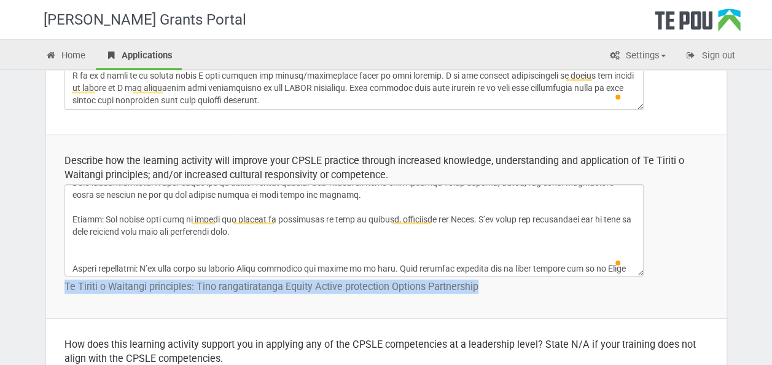
drag, startPoint x: 479, startPoint y: 284, endPoint x: 48, endPoint y: 287, distance: 430.6
click at [48, 287] on td "Describe how the learning activity will improve your CPSLE practice through inc…" at bounding box center [386, 227] width 681 height 184
drag, startPoint x: 48, startPoint y: 287, endPoint x: 88, endPoint y: 284, distance: 40.1
copy p "Te Tiriti o Waitangi principles: Tino rangatiratanga Equity Active protection O…"
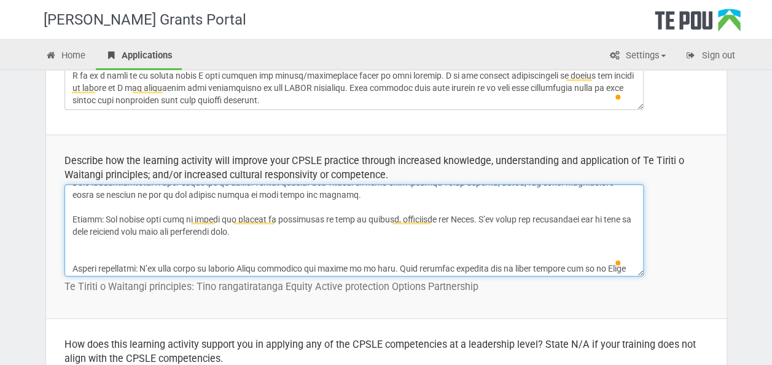
drag, startPoint x: 238, startPoint y: 252, endPoint x: 241, endPoint y: 240, distance: 12.7
click at [238, 251] on textarea "To enrich screen reader interactions, please activate Accessibility in Grammarl…" at bounding box center [354, 230] width 579 height 92
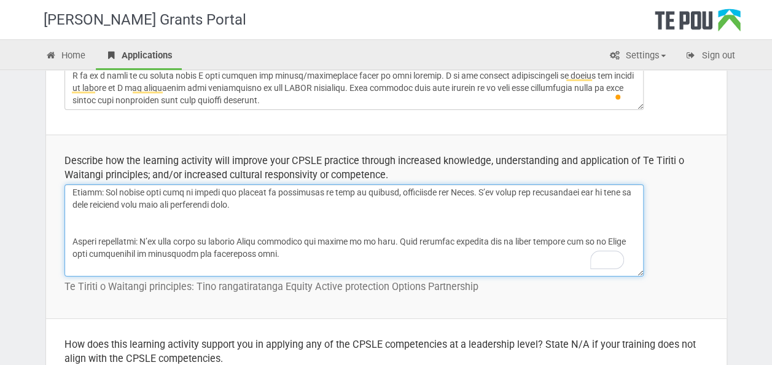
scroll to position [0, 0]
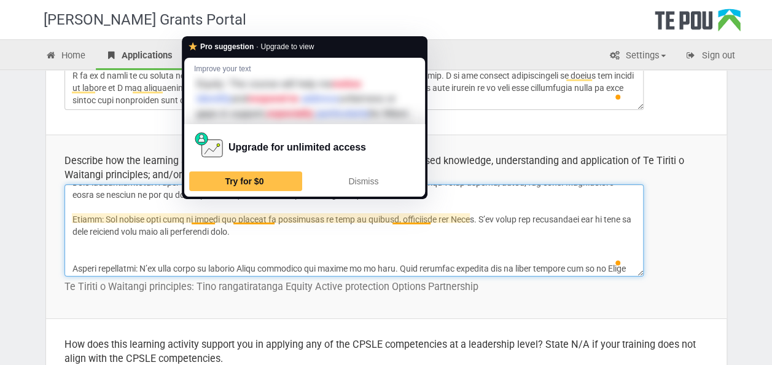
click at [200, 222] on textarea "To enrich screen reader interactions, please activate Accessibility in Grammarl…" at bounding box center [354, 230] width 579 height 92
click at [189, 217] on textarea "To enrich screen reader interactions, please activate Accessibility in Grammarl…" at bounding box center [354, 230] width 579 height 92
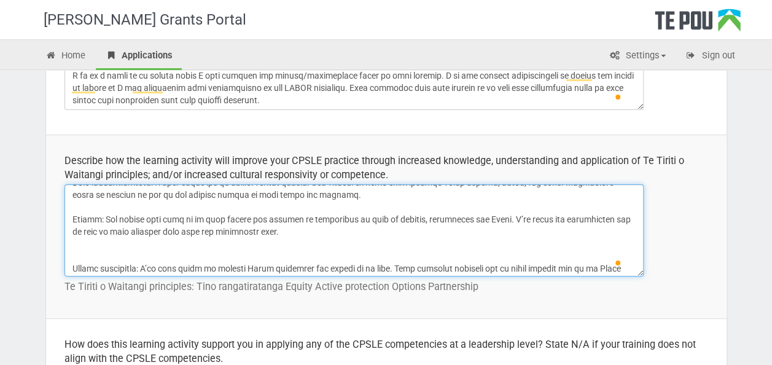
click at [310, 224] on textarea "To enrich screen reader interactions, please activate Accessibility in Grammarl…" at bounding box center [354, 230] width 579 height 92
click at [345, 217] on textarea "To enrich screen reader interactions, please activate Accessibility in Grammarl…" at bounding box center [354, 230] width 579 height 92
click at [330, 252] on textarea "To enrich screen reader interactions, please activate Accessibility in Grammarl…" at bounding box center [354, 230] width 579 height 92
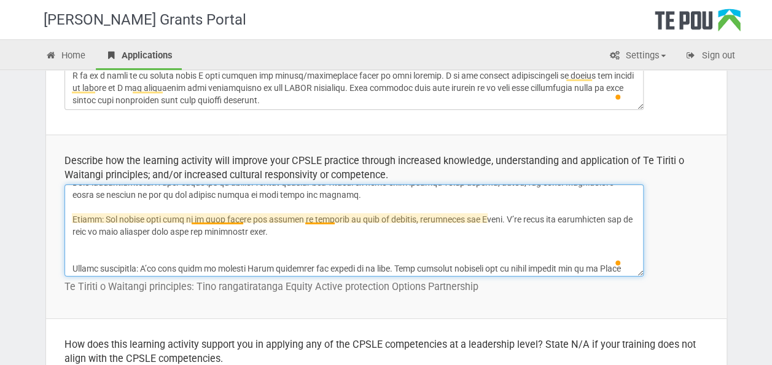
click at [311, 217] on textarea "To enrich screen reader interactions, please activate Accessibility in Grammarl…" at bounding box center [354, 230] width 579 height 92
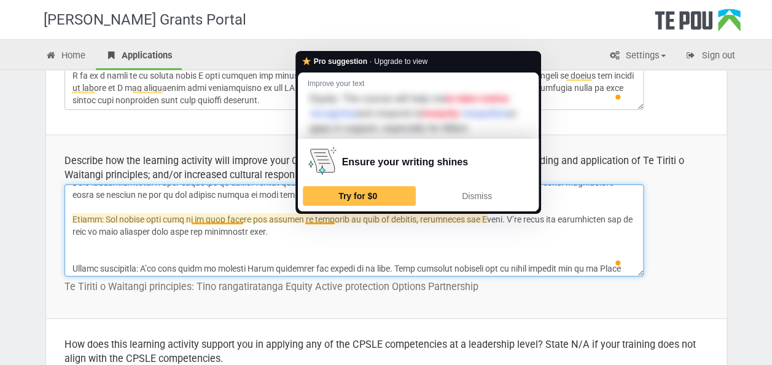
drag, startPoint x: 319, startPoint y: 216, endPoint x: 351, endPoint y: 232, distance: 35.4
click at [351, 232] on textarea "To enrich screen reader interactions, please activate Accessibility in Grammarl…" at bounding box center [354, 230] width 579 height 92
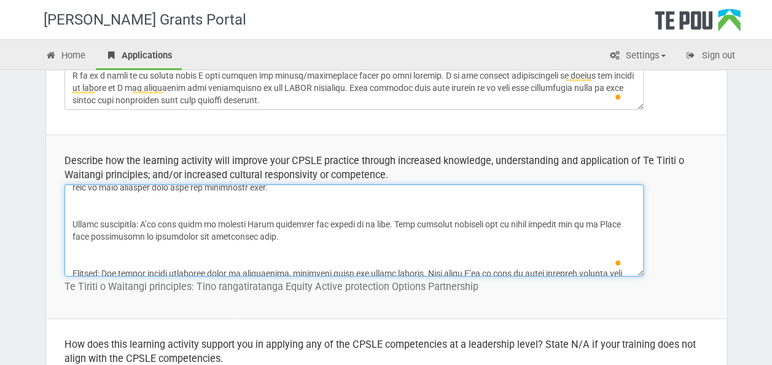
scroll to position [123, 0]
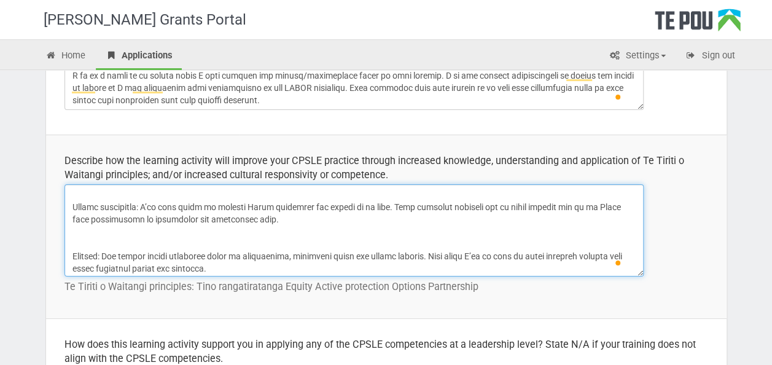
click at [67, 209] on textarea "To enrich screen reader interactions, please activate Accessibility in Grammarl…" at bounding box center [354, 230] width 579 height 92
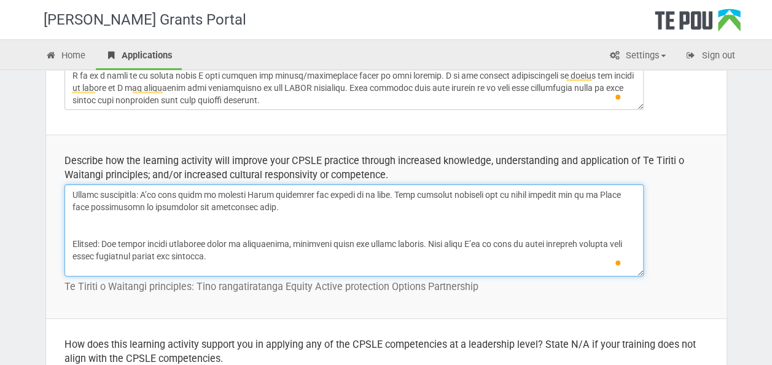
scroll to position [111, 0]
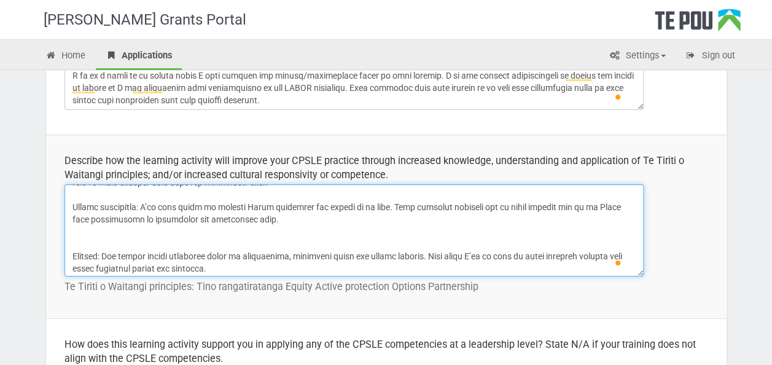
click at [72, 256] on textarea "To enrich screen reader interactions, please activate Accessibility in Grammarl…" at bounding box center [354, 230] width 579 height 92
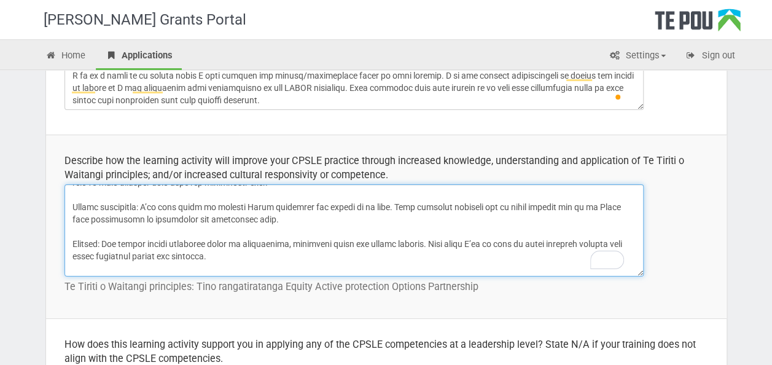
drag, startPoint x: 236, startPoint y: 257, endPoint x: 28, endPoint y: 246, distance: 207.9
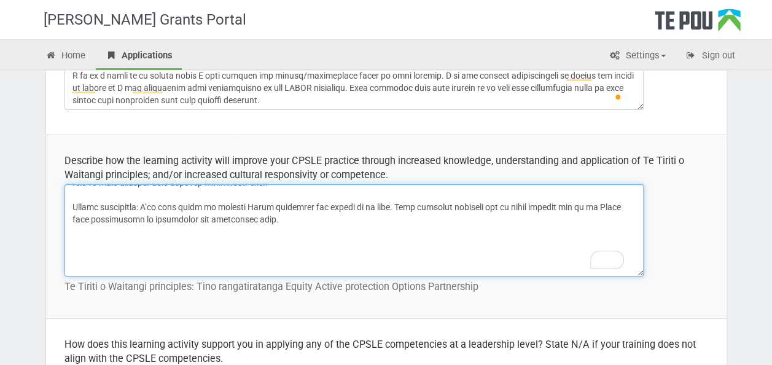
paste textarea "Options: This course will help me understand how to support Māori in choosing t…"
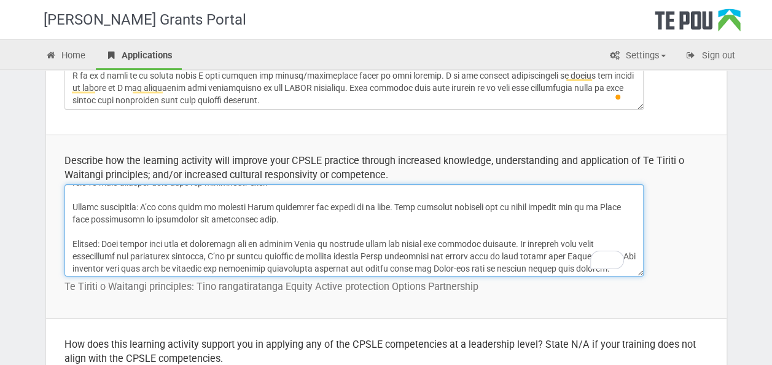
scroll to position [120, 0]
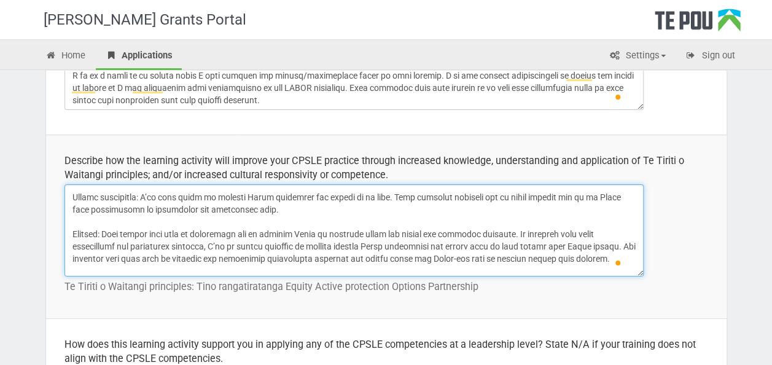
drag, startPoint x: 101, startPoint y: 258, endPoint x: 515, endPoint y: 224, distance: 415.5
click at [518, 229] on textarea "To enrich screen reader interactions, please activate Accessibility in Grammarl…" at bounding box center [354, 230] width 579 height 92
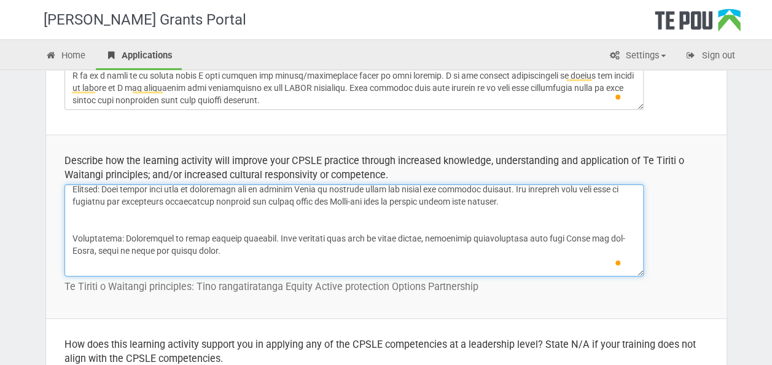
scroll to position [182, 0]
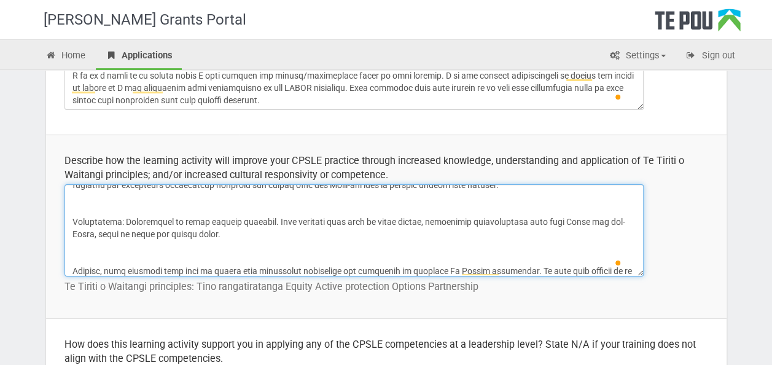
click at [71, 217] on textarea "To enrich screen reader interactions, please activate Accessibility in Grammarl…" at bounding box center [354, 230] width 579 height 92
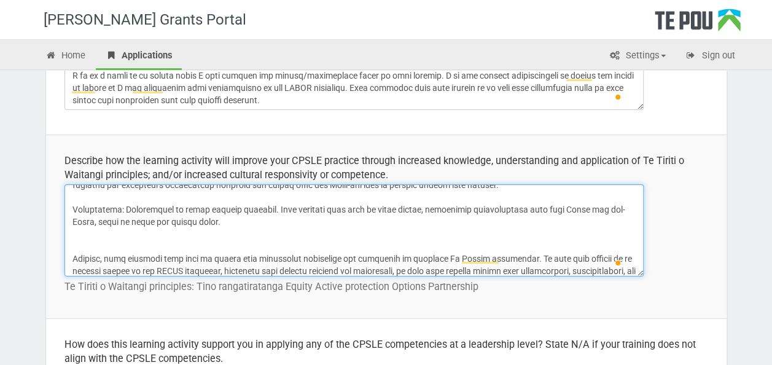
type textarea "This training will help me grow as a beginning reflective practitioner and impr…"
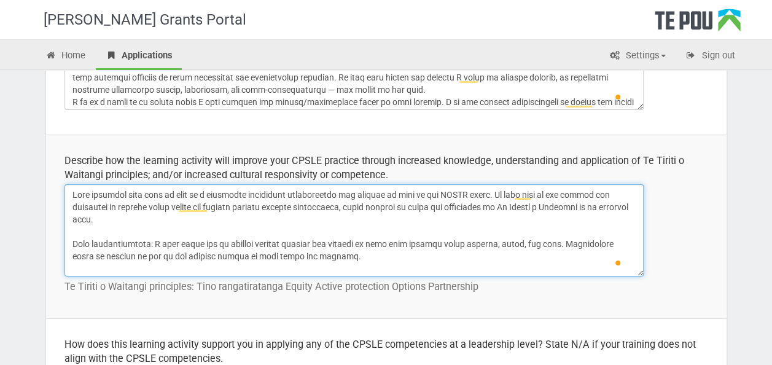
scroll to position [182, 0]
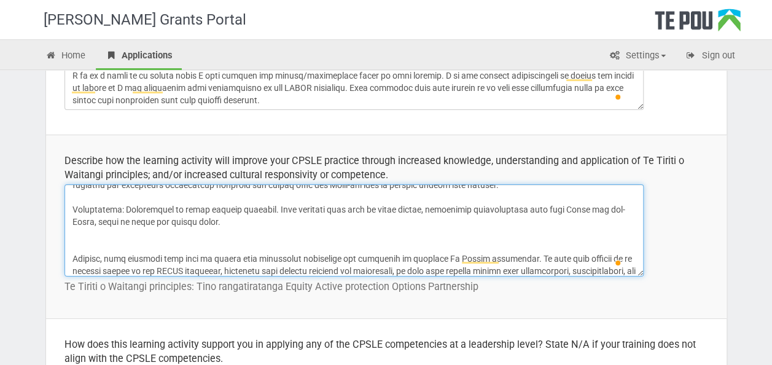
drag, startPoint x: 145, startPoint y: 216, endPoint x: 189, endPoint y: 155, distance: 75.3
click at [146, 213] on textarea "To enrich screen reader interactions, please activate Accessibility in Grammarl…" at bounding box center [354, 230] width 579 height 92
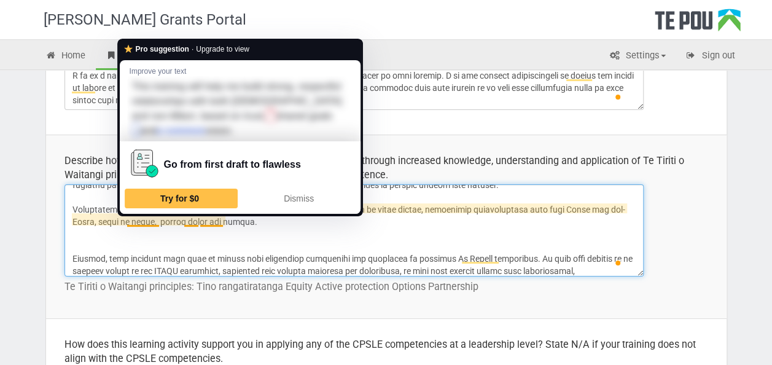
click at [131, 219] on textarea "To enrich screen reader interactions, please activate Accessibility in Grammarl…" at bounding box center [354, 230] width 579 height 92
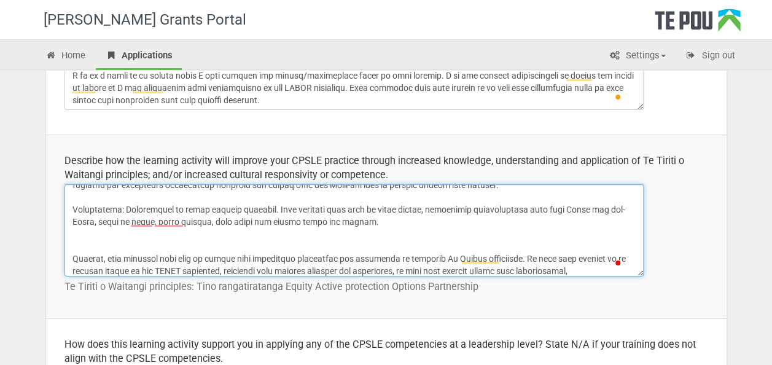
click at [189, 249] on textarea "To enrich screen reader interactions, please activate Accessibility in Grammarl…" at bounding box center [354, 230] width 579 height 92
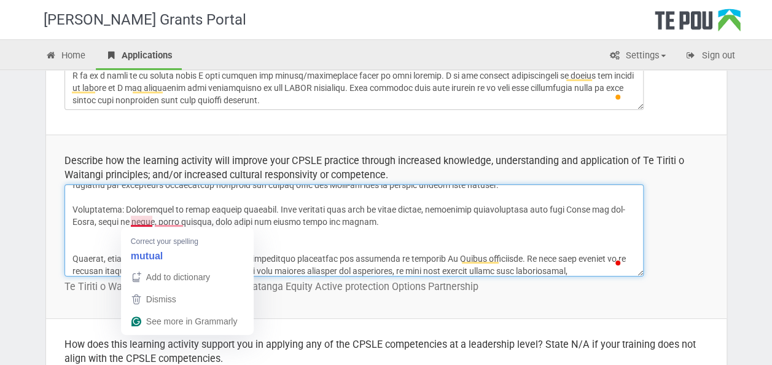
click at [143, 224] on textarea "To enrich screen reader interactions, please activate Accessibility in Grammarl…" at bounding box center [354, 230] width 579 height 92
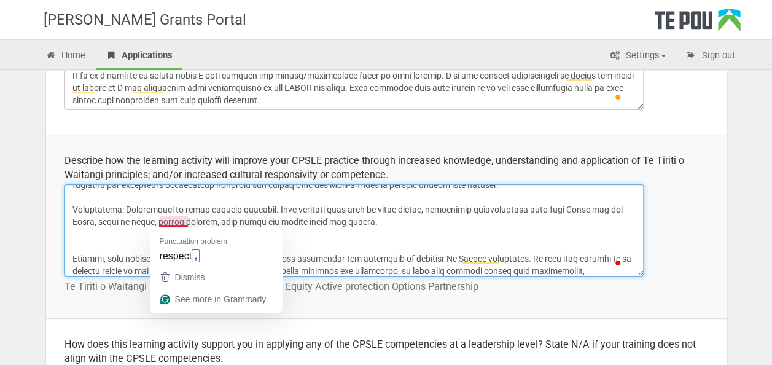
click at [180, 221] on textarea "To enrich screen reader interactions, please activate Accessibility in Grammarl…" at bounding box center [354, 230] width 579 height 92
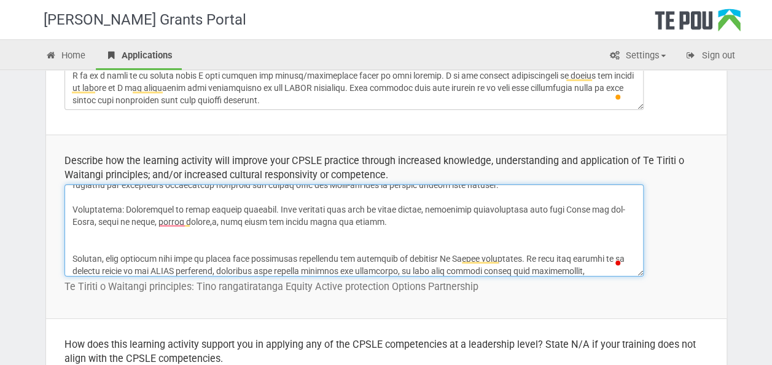
click at [213, 224] on textarea "To enrich screen reader interactions, please activate Accessibility in Grammarl…" at bounding box center [354, 230] width 579 height 92
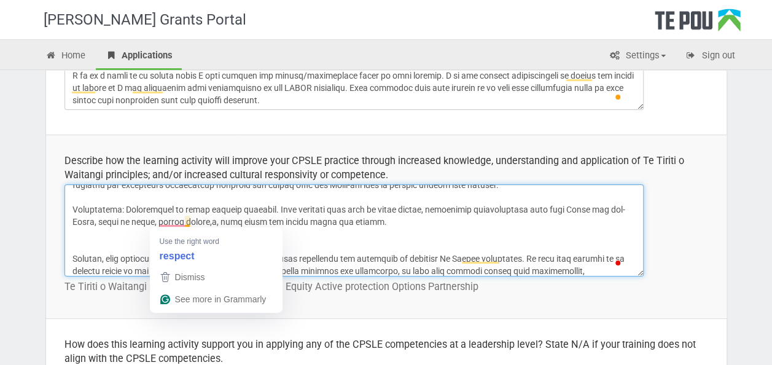
click at [186, 220] on textarea "To enrich screen reader interactions, please activate Accessibility in Grammarl…" at bounding box center [354, 230] width 579 height 92
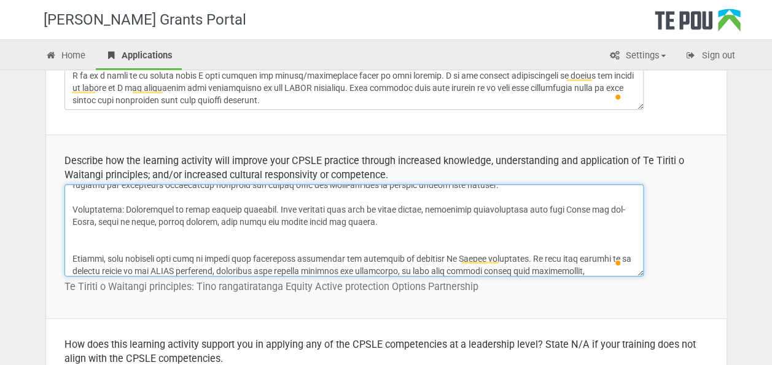
drag, startPoint x: 259, startPoint y: 253, endPoint x: 235, endPoint y: 243, distance: 26.7
click at [260, 248] on textarea "To enrich screen reader interactions, please activate Accessibility in Grammarl…" at bounding box center [354, 230] width 579 height 92
click at [373, 246] on textarea "To enrich screen reader interactions, please activate Accessibility in Grammarl…" at bounding box center [354, 230] width 579 height 92
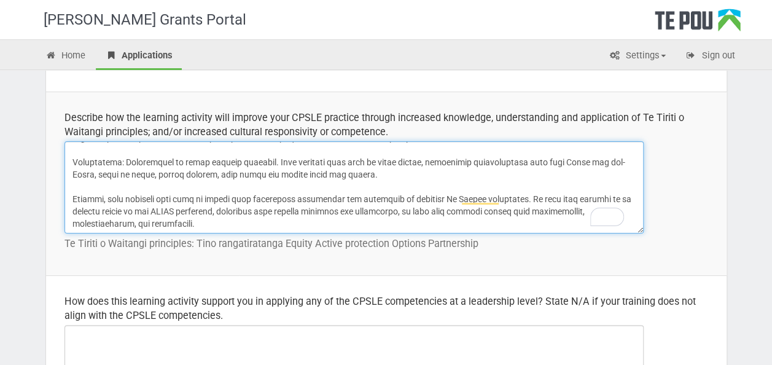
scroll to position [491, 0]
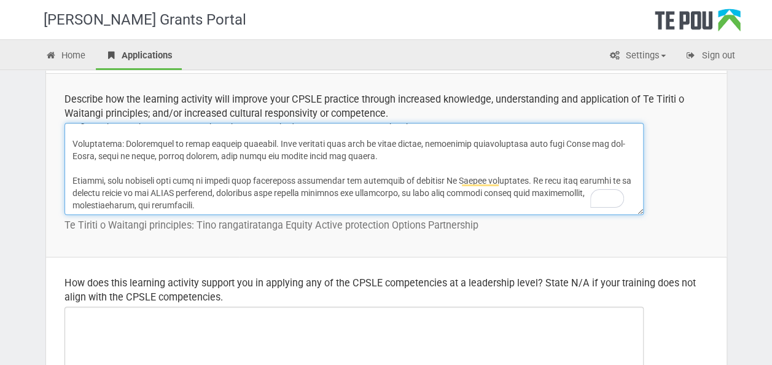
click at [404, 190] on textarea "To enrich screen reader interactions, please activate Accessibility in Grammarl…" at bounding box center [354, 169] width 579 height 92
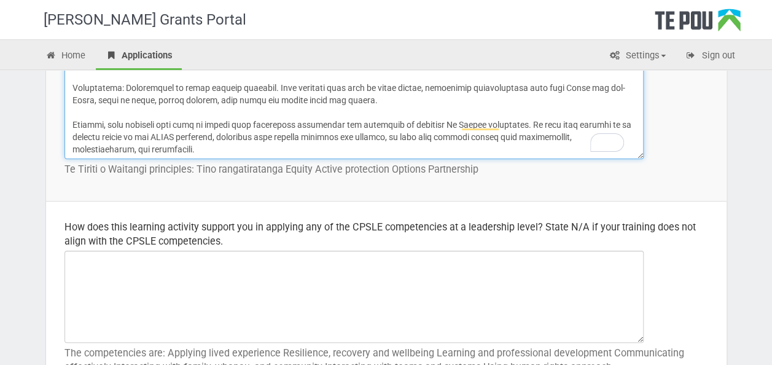
scroll to position [614, 0]
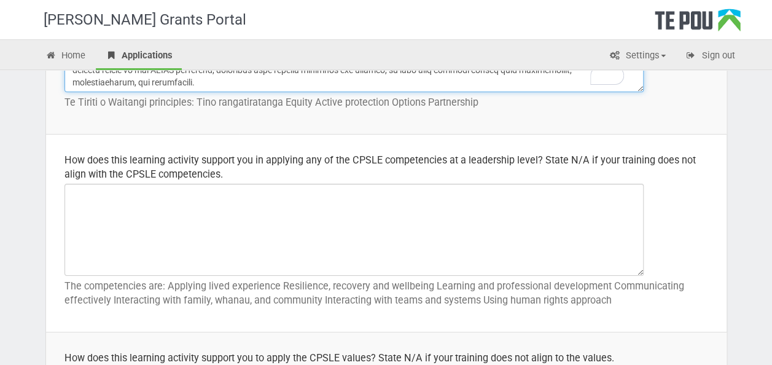
type textarea "Lore ipsumdol sita cons ad elit se d eiusmodte incididunt utlaboreetdo mag aliq…"
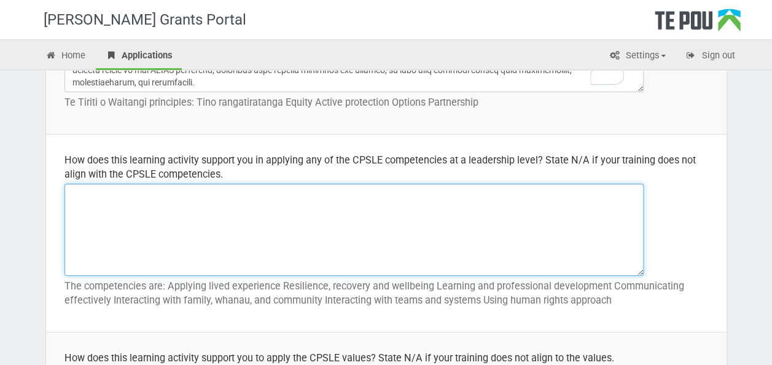
click at [216, 216] on textarea at bounding box center [354, 230] width 579 height 92
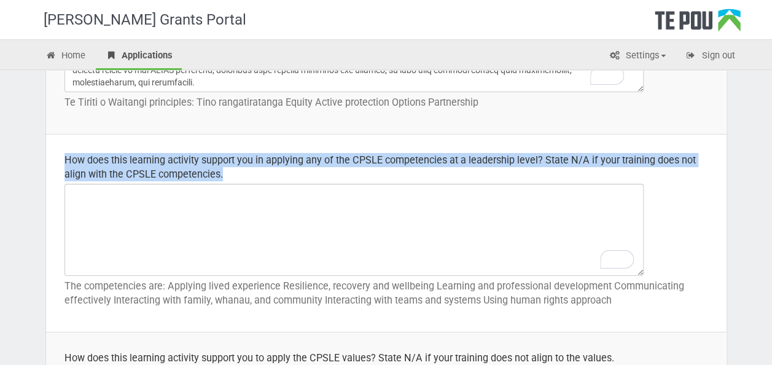
drag, startPoint x: 247, startPoint y: 172, endPoint x: 55, endPoint y: 162, distance: 191.9
click at [55, 162] on td "How does this learning activity support you in applying any of the CPSLE compet…" at bounding box center [386, 234] width 681 height 198
drag, startPoint x: 55, startPoint y: 162, endPoint x: 98, endPoint y: 168, distance: 43.4
copy div "How does this learning activity support you in applying any of the CPSLE compet…"
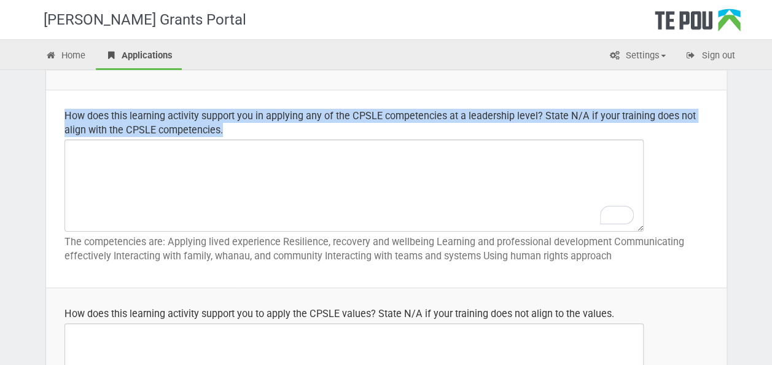
scroll to position [676, 0]
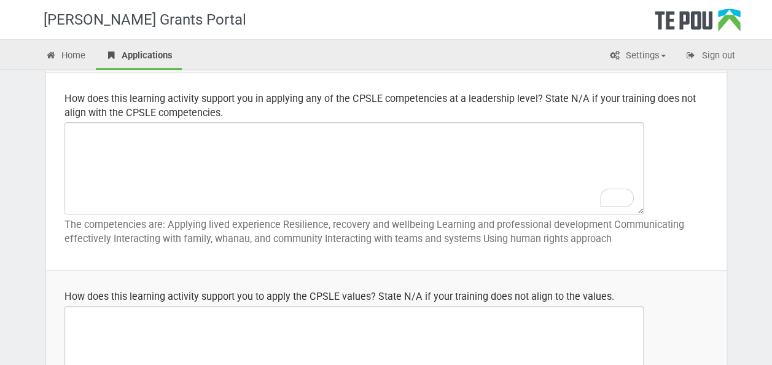
click at [382, 240] on p "The competencies are: Applying lived experience Resilience, recovery and wellbe…" at bounding box center [387, 231] width 644 height 28
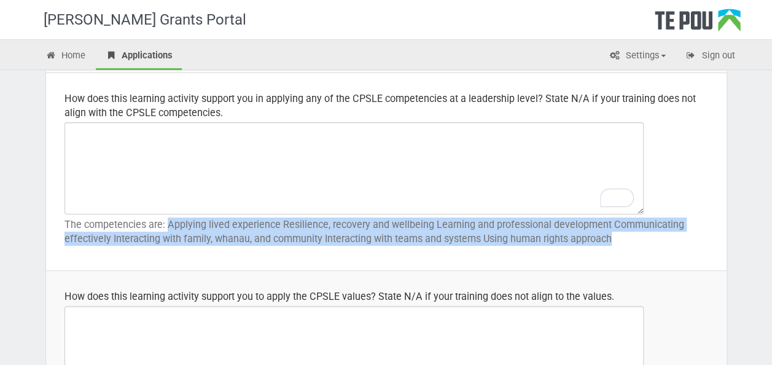
drag, startPoint x: 618, startPoint y: 244, endPoint x: 168, endPoint y: 225, distance: 450.1
click at [168, 225] on p "The competencies are: Applying lived experience Resilience, recovery and wellbe…" at bounding box center [387, 231] width 644 height 28
drag, startPoint x: 168, startPoint y: 225, endPoint x: 184, endPoint y: 232, distance: 17.6
copy p "Applying lived experience Resilience, recovery and wellbeing Learning and profe…"
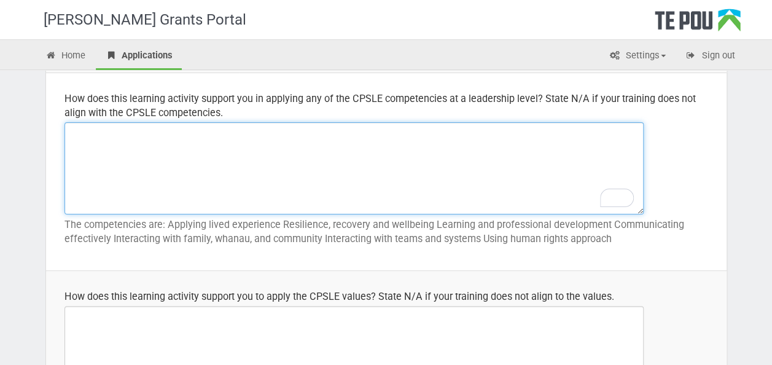
click at [185, 173] on textarea "To enrich screen reader interactions, please activate Accessibility in Grammarl…" at bounding box center [354, 168] width 579 height 92
paste textarea "The Level 6 Certificate in Addiction and Mental Health Supervision supports my …"
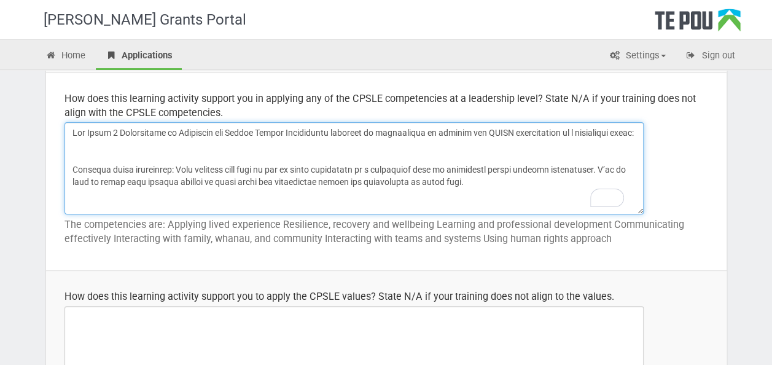
scroll to position [280, 0]
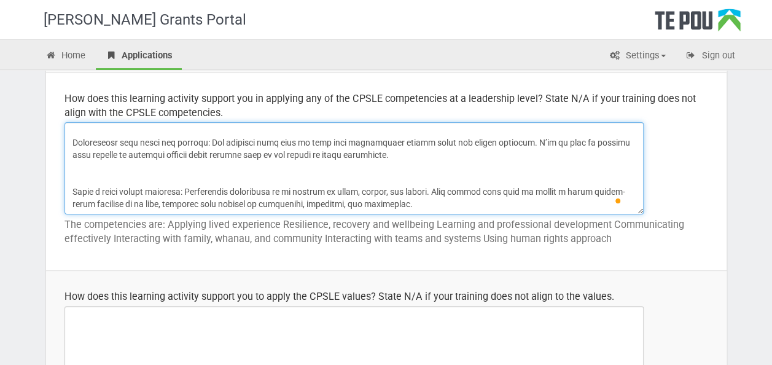
drag, startPoint x: 70, startPoint y: 146, endPoint x: 107, endPoint y: 132, distance: 39.5
click at [70, 146] on textarea "To enrich screen reader interactions, please activate Accessibility in Grammarl…" at bounding box center [354, 168] width 579 height 92
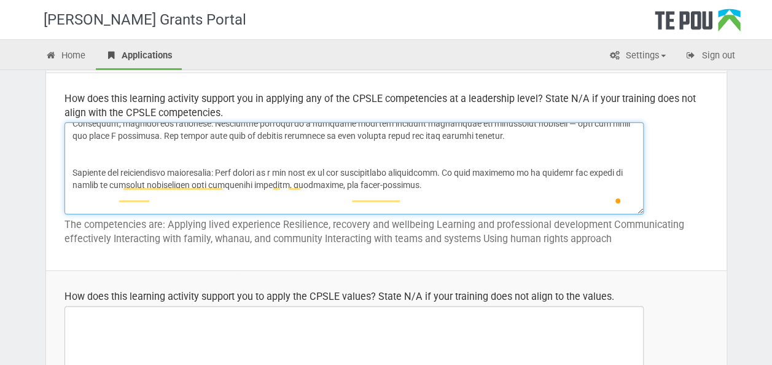
scroll to position [0, 0]
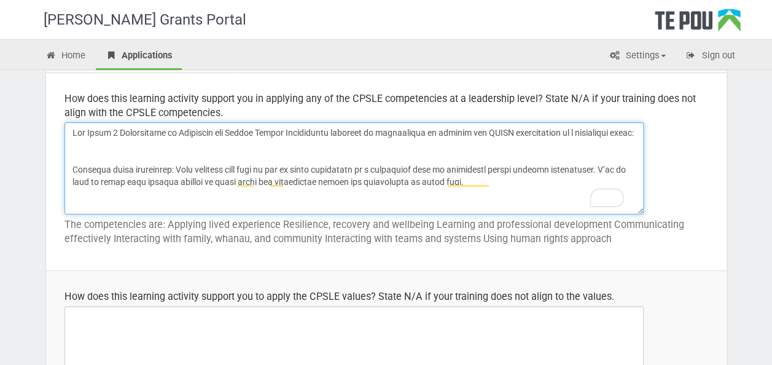
click at [72, 182] on textarea "To enrich screen reader interactions, please activate Accessibility in Grammarl…" at bounding box center [354, 168] width 579 height 92
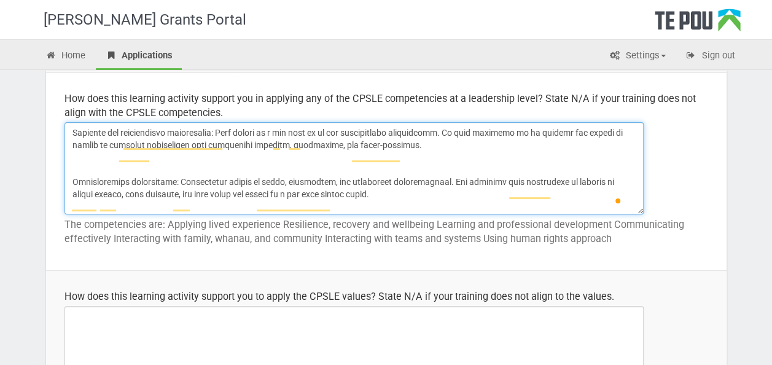
scroll to position [79, 0]
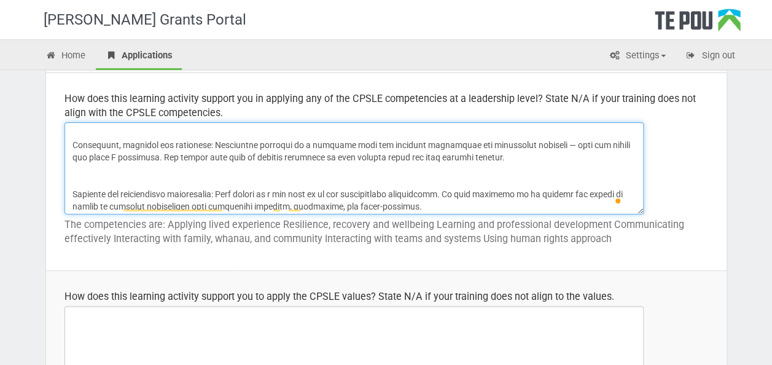
click at [71, 205] on textarea "To enrich screen reader interactions, please activate Accessibility in Grammarl…" at bounding box center [354, 168] width 579 height 92
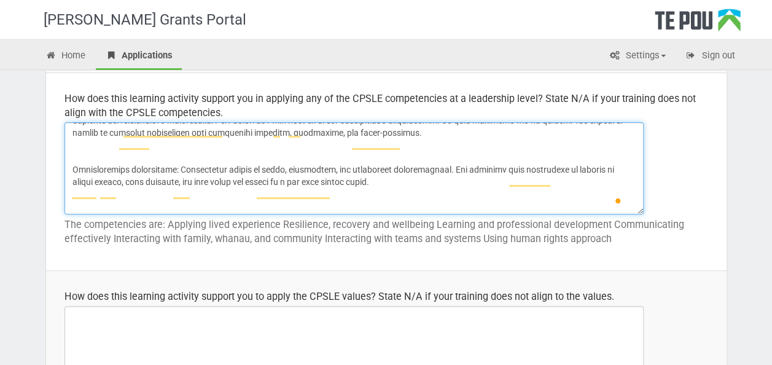
click at [72, 181] on textarea "To enrich screen reader interactions, please activate Accessibility in Grammarl…" at bounding box center [354, 168] width 579 height 92
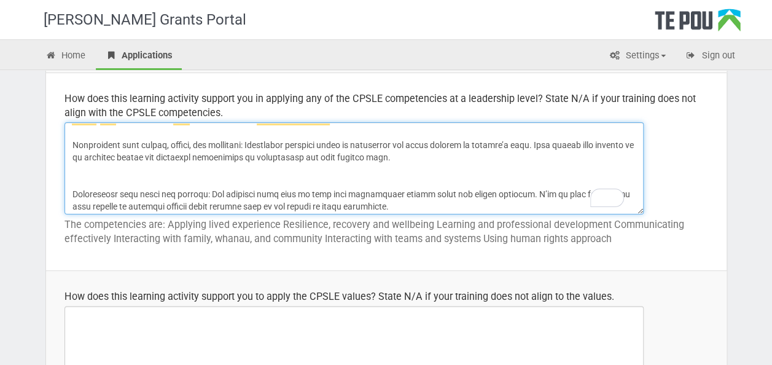
click at [72, 154] on textarea "To enrich screen reader interactions, please activate Accessibility in Grammarl…" at bounding box center [354, 168] width 579 height 92
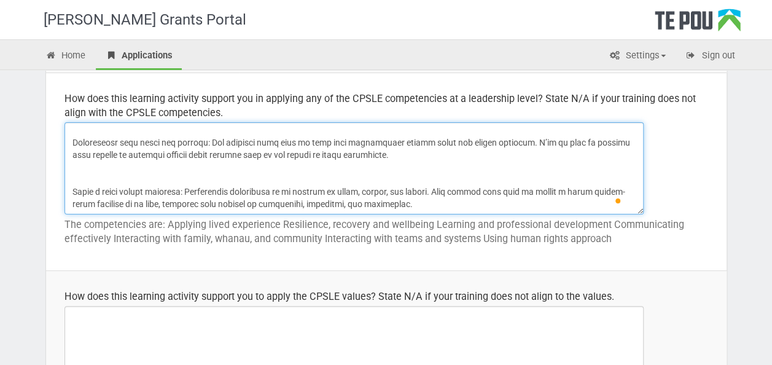
drag, startPoint x: 72, startPoint y: 143, endPoint x: 79, endPoint y: 135, distance: 9.6
click at [74, 142] on textarea "To enrich screen reader interactions, please activate Accessibility in Grammarl…" at bounding box center [354, 168] width 579 height 92
click at [69, 190] on textarea "To enrich screen reader interactions, please activate Accessibility in Grammarl…" at bounding box center [354, 168] width 579 height 92
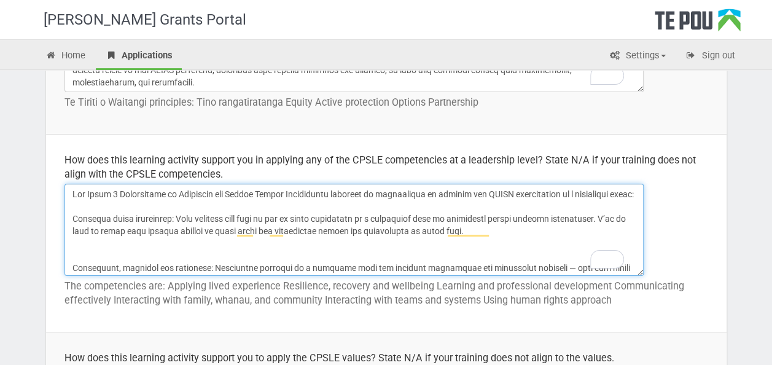
click at [93, 208] on textarea "To enrich screen reader interactions, please activate Accessibility in Grammarl…" at bounding box center [354, 230] width 579 height 92
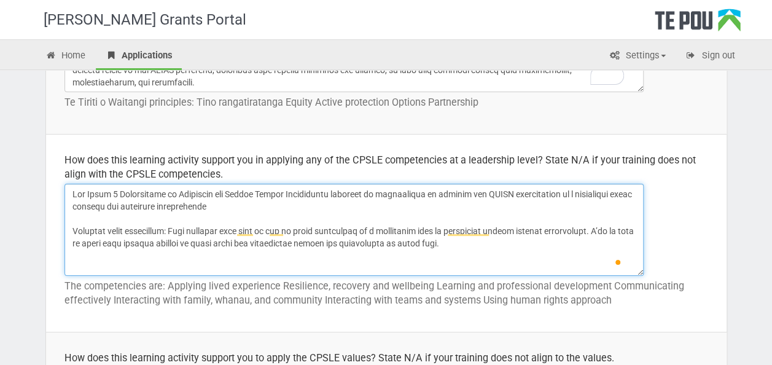
type textarea "The Level 6 Certificate in Addiction and Mental Health Supervision supports my …"
click at [214, 206] on textarea "To enrich screen reader interactions, please activate Accessibility in Grammarl…" at bounding box center [354, 230] width 579 height 92
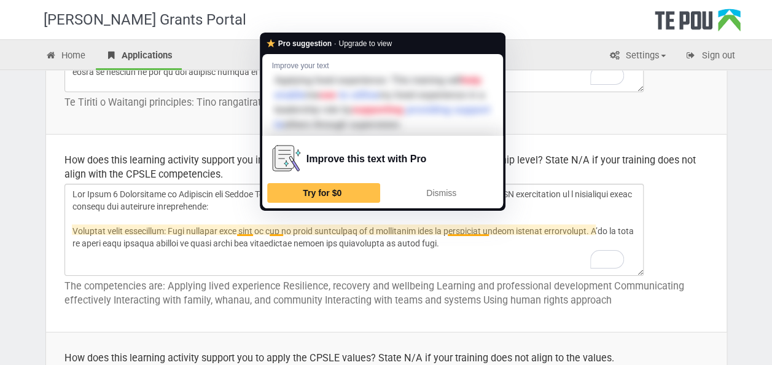
scroll to position [186, 0]
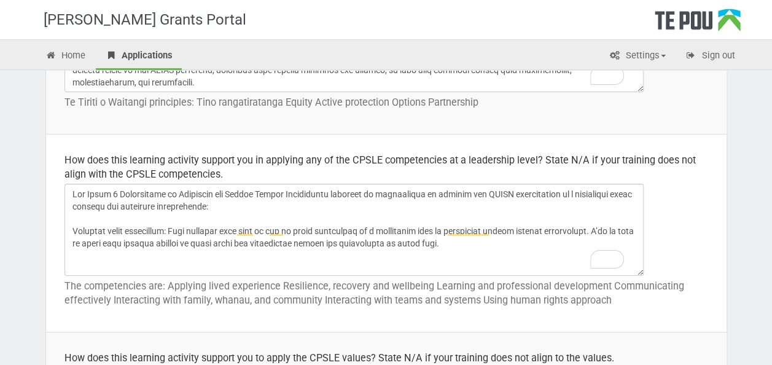
click at [284, 227] on textarea "To enrich screen reader interactions, please activate Accessibility in Grammarl…" at bounding box center [354, 230] width 579 height 92
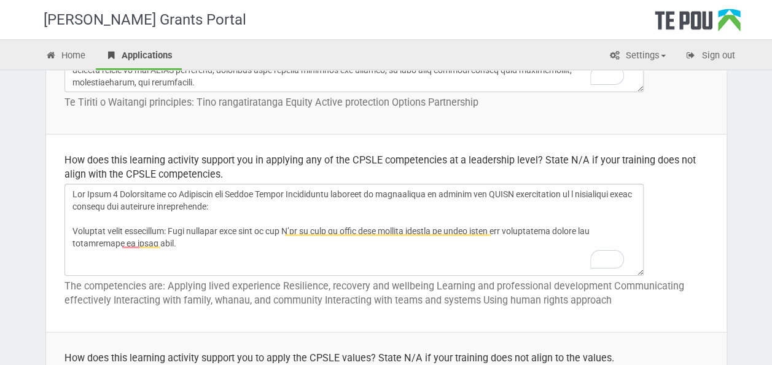
click at [303, 241] on textarea "To enrich screen reader interactions, please activate Accessibility in Grammarl…" at bounding box center [354, 230] width 579 height 92
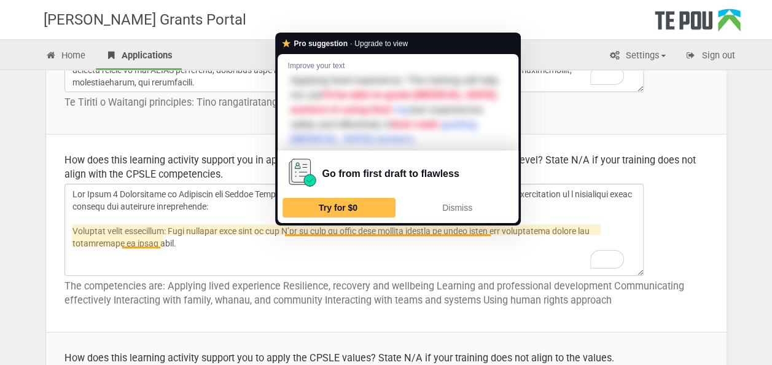
click at [326, 227] on textarea "To enrich screen reader interactions, please activate Accessibility in Grammarl…" at bounding box center [354, 230] width 579 height 92
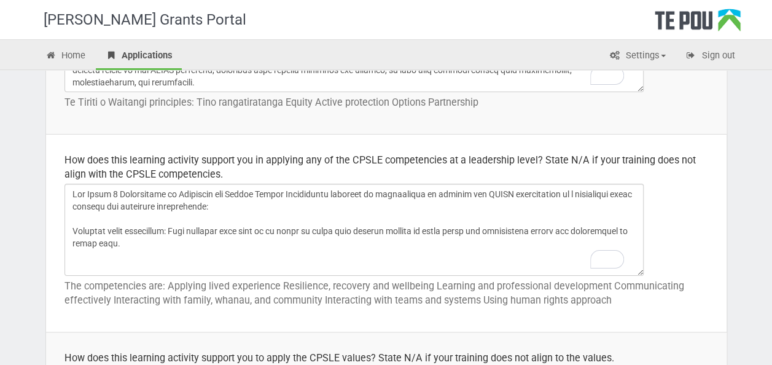
click at [415, 227] on textarea "To enrich screen reader interactions, please activate Accessibility in Grammarl…" at bounding box center [354, 230] width 579 height 92
click at [385, 244] on textarea "To enrich screen reader interactions, please activate Accessibility in Grammarl…" at bounding box center [354, 230] width 579 height 92
drag, startPoint x: 482, startPoint y: 228, endPoint x: 503, endPoint y: 211, distance: 26.2
click at [488, 224] on textarea "To enrich screen reader interactions, please activate Accessibility in Grammarl…" at bounding box center [354, 230] width 579 height 92
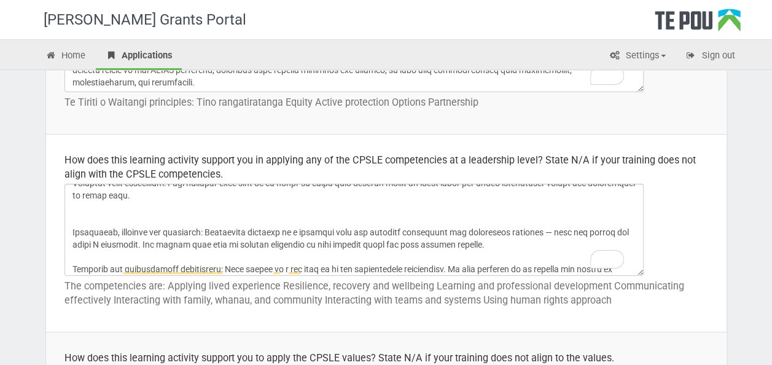
scroll to position [61, 0]
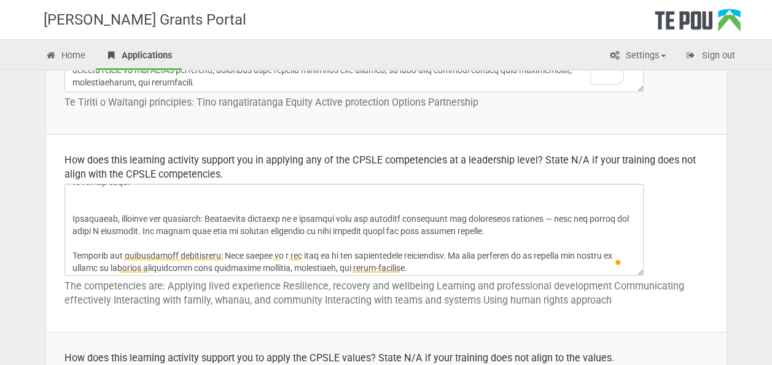
drag, startPoint x: 71, startPoint y: 214, endPoint x: 122, endPoint y: 181, distance: 60.7
click at [75, 210] on textarea "To enrich screen reader interactions, please activate Accessibility in Grammarl…" at bounding box center [354, 230] width 579 height 92
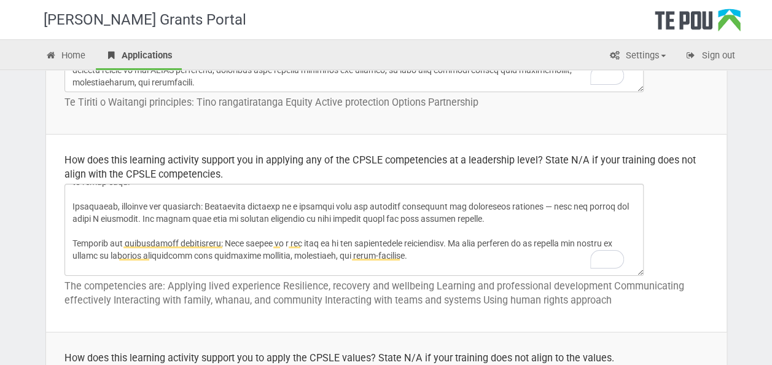
scroll to position [0, 0]
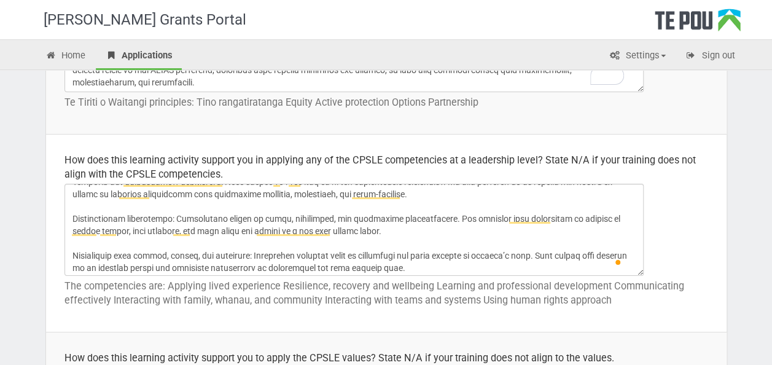
drag, startPoint x: 364, startPoint y: 227, endPoint x: 362, endPoint y: 218, distance: 9.3
click at [362, 227] on textarea "To enrich screen reader interactions, please activate Accessibility in Grammarl…" at bounding box center [354, 230] width 579 height 92
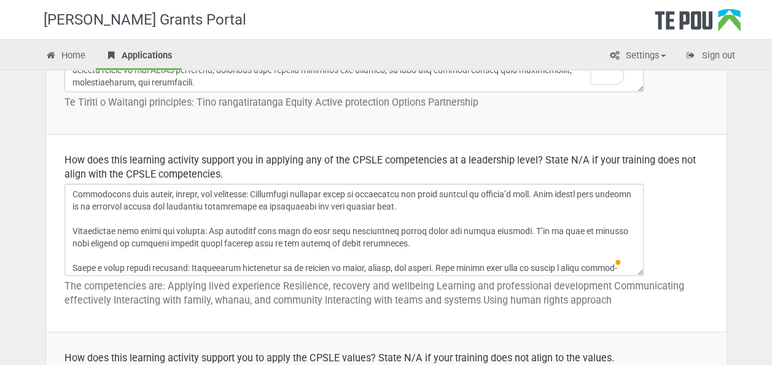
click at [103, 242] on textarea "To enrich screen reader interactions, please activate Accessibility in Grammarl…" at bounding box center [354, 230] width 579 height 92
click at [252, 263] on textarea "To enrich screen reader interactions, please activate Accessibility in Grammarl…" at bounding box center [354, 230] width 579 height 92
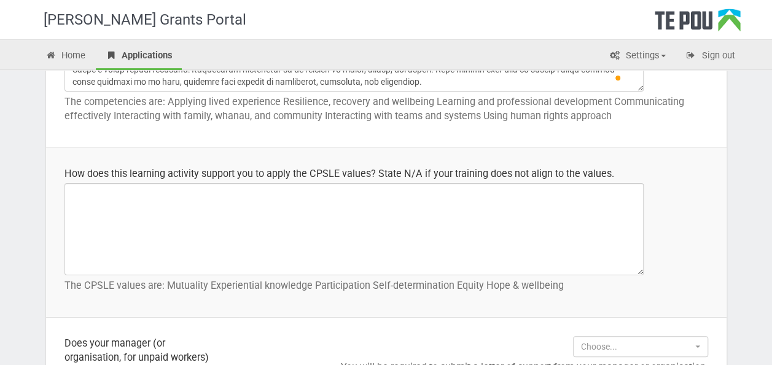
type textarea "Lor Ipsum 7 Dolorsitame co Adipiscin eli Seddoe Tempor Incididuntu laboreet do …"
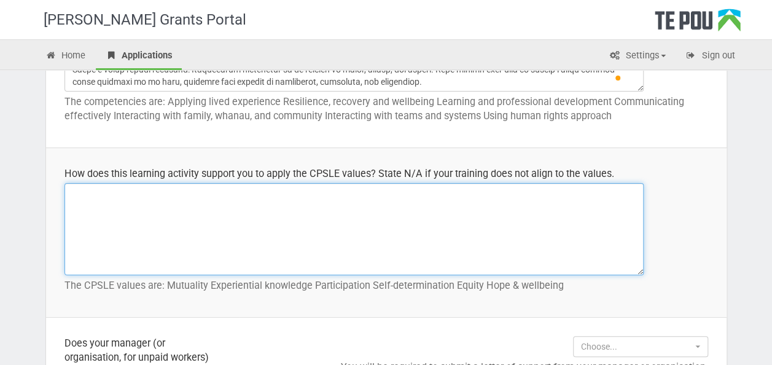
click at [256, 218] on textarea at bounding box center [354, 229] width 579 height 92
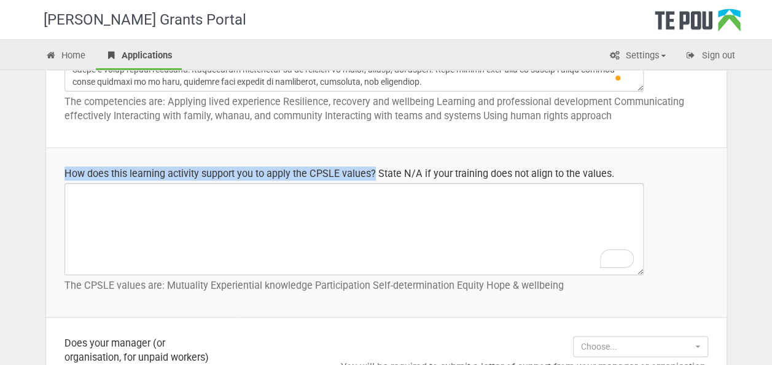
drag, startPoint x: 373, startPoint y: 170, endPoint x: 61, endPoint y: 173, distance: 311.5
click at [61, 173] on td "How does this learning activity support you to apply the CPSLE values? State N/…" at bounding box center [386, 233] width 681 height 170
drag, startPoint x: 61, startPoint y: 173, endPoint x: 101, endPoint y: 172, distance: 39.9
copy div "How does this learning activity support you to apply the CPSLE values?"
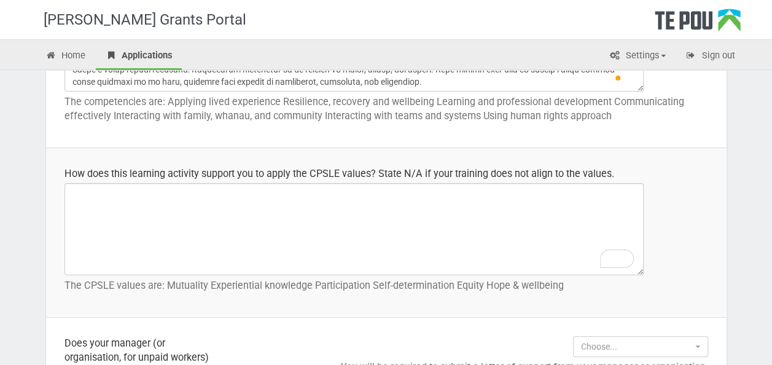
click at [326, 278] on p "The CPSLE values are: Mutuality Experiential knowledge Participation Self-deter…" at bounding box center [387, 285] width 644 height 14
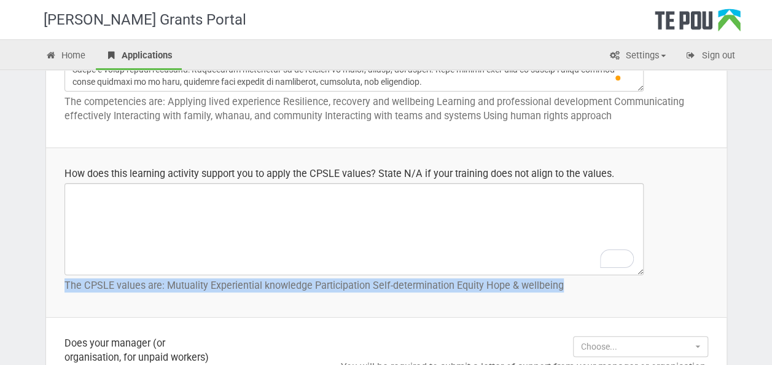
drag, startPoint x: 559, startPoint y: 286, endPoint x: 51, endPoint y: 283, distance: 508.0
click at [51, 283] on td "How does this learning activity support you to apply the CPSLE values? State N/…" at bounding box center [386, 233] width 681 height 170
drag, startPoint x: 51, startPoint y: 283, endPoint x: 127, endPoint y: 284, distance: 76.2
copy p "The CPSLE values are: Mutuality Experiential knowledge Participation Self-deter…"
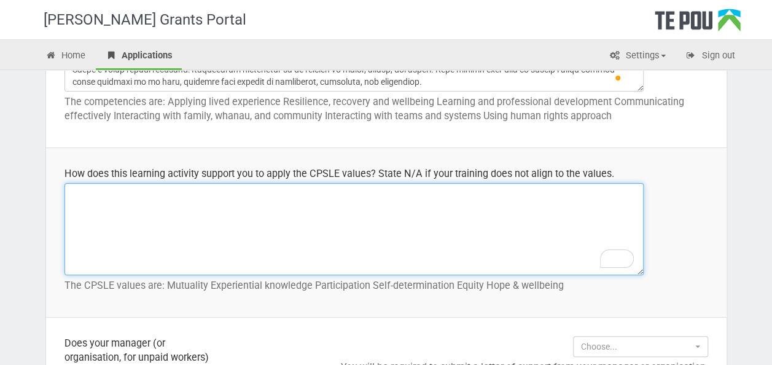
click at [230, 198] on textarea "To enrich screen reader interactions, please activate Accessibility in Grammarl…" at bounding box center [354, 229] width 579 height 92
paste textarea "Lor Ipsum 7 Dolorsitame co Adipiscin eli Seddoe Tempor Incididuntu laboreet do …"
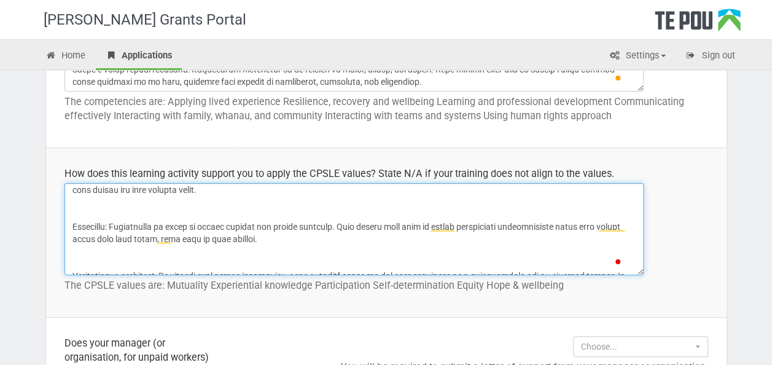
scroll to position [6, 0]
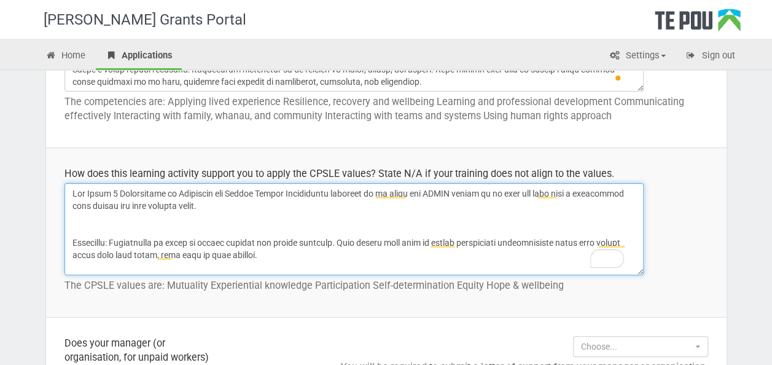
click at [72, 238] on textarea "To enrich screen reader interactions, please activate Accessibility in Grammarl…" at bounding box center [354, 229] width 579 height 92
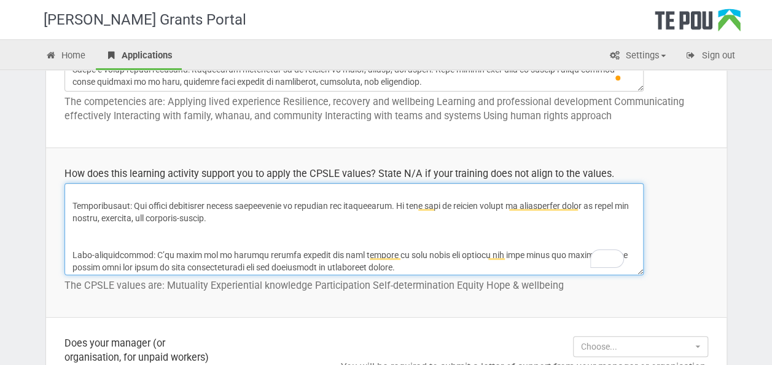
scroll to position [79, 0]
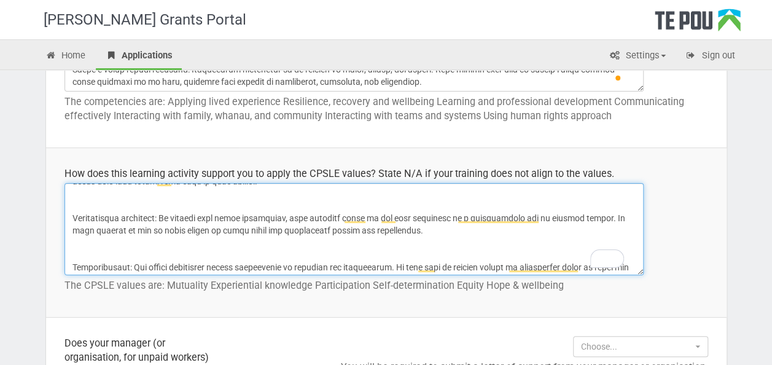
click at [70, 216] on textarea "To enrich screen reader interactions, please activate Accessibility in Grammarl…" at bounding box center [354, 229] width 579 height 92
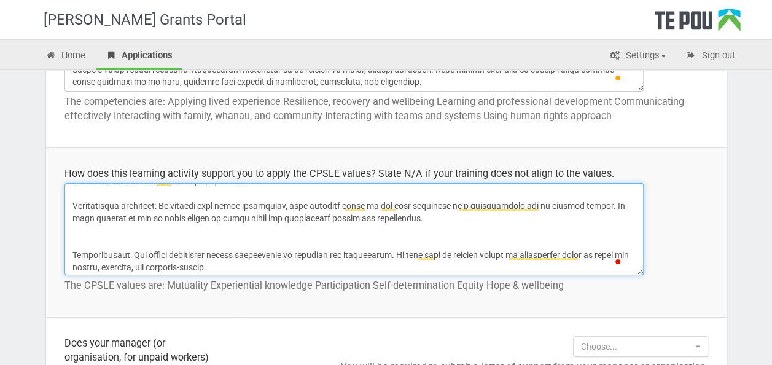
click at [71, 251] on textarea "To enrich screen reader interactions, please activate Accessibility in Grammarl…" at bounding box center [354, 229] width 579 height 92
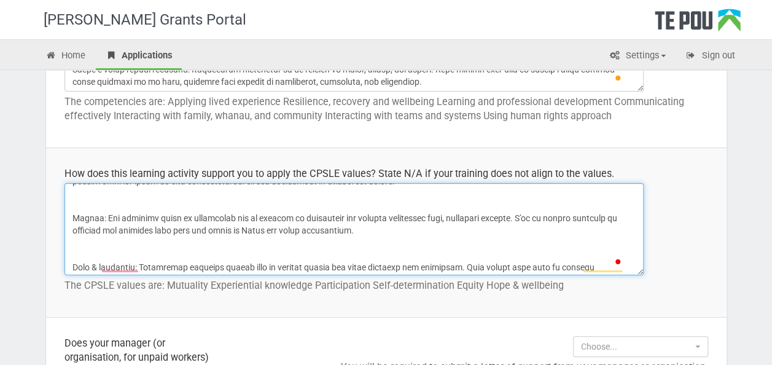
click at [69, 216] on textarea "To enrich screen reader interactions, please activate Accessibility in Grammarl…" at bounding box center [354, 229] width 579 height 92
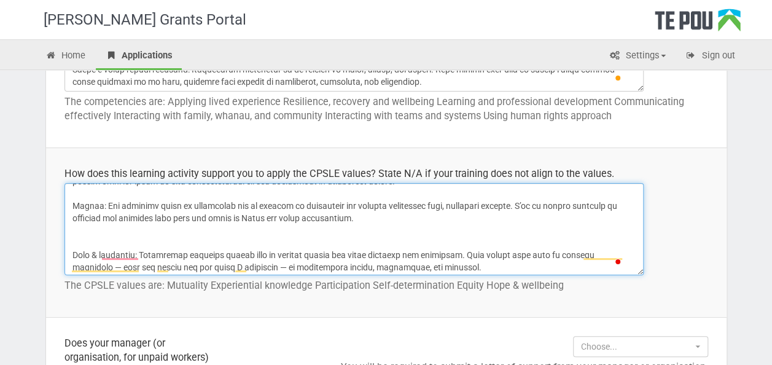
drag, startPoint x: 72, startPoint y: 249, endPoint x: 77, endPoint y: 233, distance: 16.1
click at [72, 248] on textarea "To enrich screen reader interactions, please activate Accessibility in Grammarl…" at bounding box center [354, 229] width 579 height 92
type textarea "Lor Ipsum 2 Dolorsitame co Adipiscin eli Seddoe Tempor Incididuntu laboreet do …"
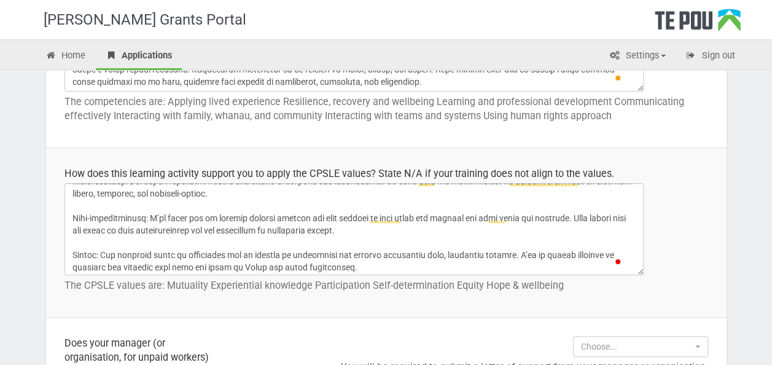
drag, startPoint x: 367, startPoint y: 217, endPoint x: 447, endPoint y: 152, distance: 102.2
click at [367, 217] on textarea "To enrich screen reader interactions, please activate Accessibility in Grammarl…" at bounding box center [354, 229] width 579 height 92
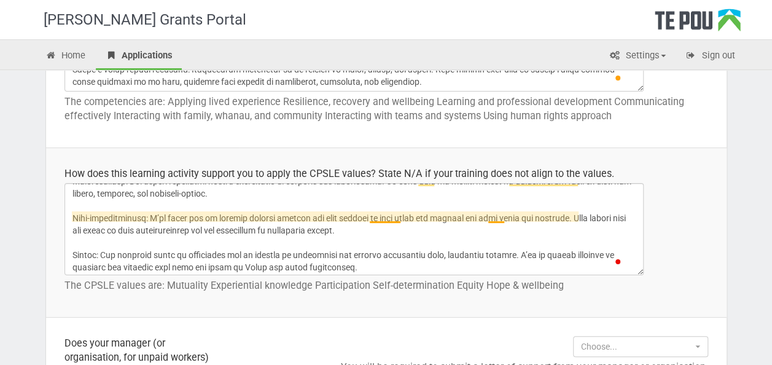
click at [501, 217] on textarea "To enrich screen reader interactions, please activate Accessibility in Grammarl…" at bounding box center [354, 229] width 579 height 92
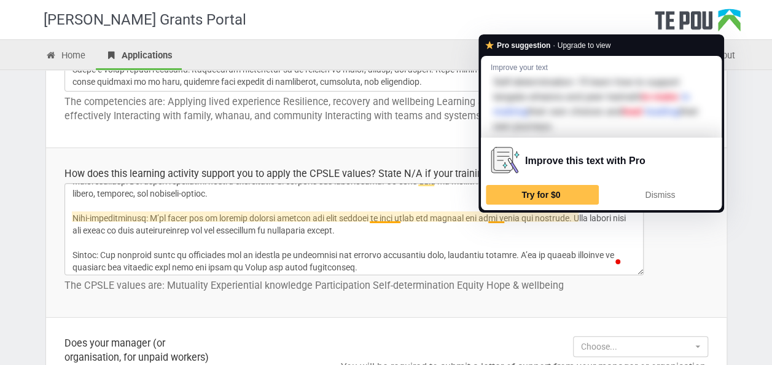
click at [482, 241] on textarea "To enrich screen reader interactions, please activate Accessibility in Grammarl…" at bounding box center [354, 229] width 579 height 92
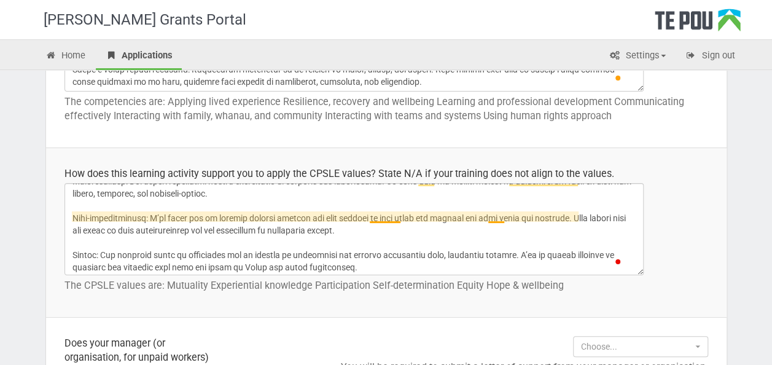
click at [487, 215] on textarea "To enrich screen reader interactions, please activate Accessibility in Grammarl…" at bounding box center [354, 229] width 579 height 92
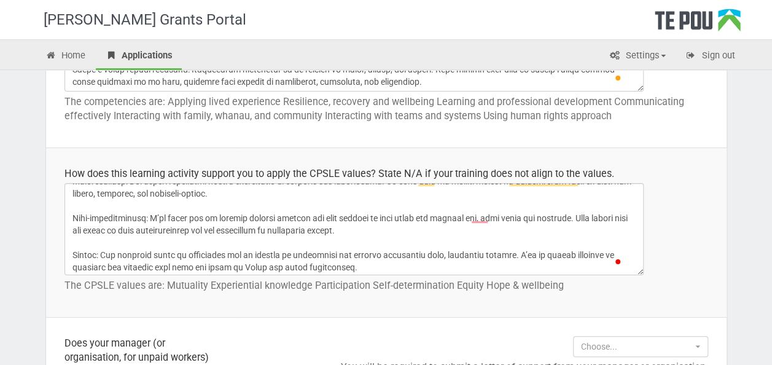
click at [487, 246] on textarea "To enrich screen reader interactions, please activate Accessibility in Grammarl…" at bounding box center [354, 229] width 579 height 92
click at [480, 214] on textarea "To enrich screen reader interactions, please activate Accessibility in Grammarl…" at bounding box center [354, 229] width 579 height 92
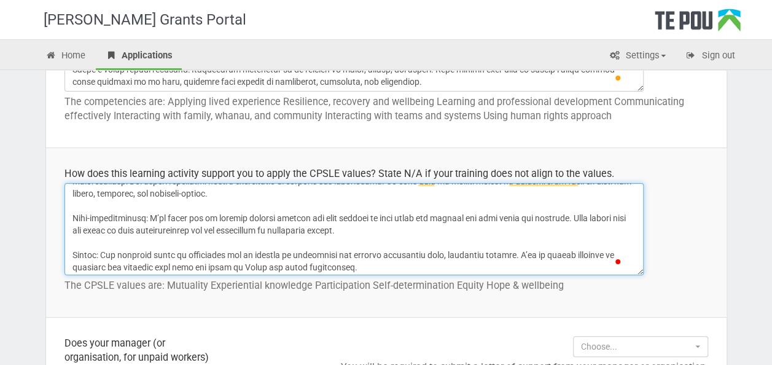
click at [468, 235] on textarea "To enrich screen reader interactions, please activate Accessibility in Grammarl…" at bounding box center [354, 229] width 579 height 92
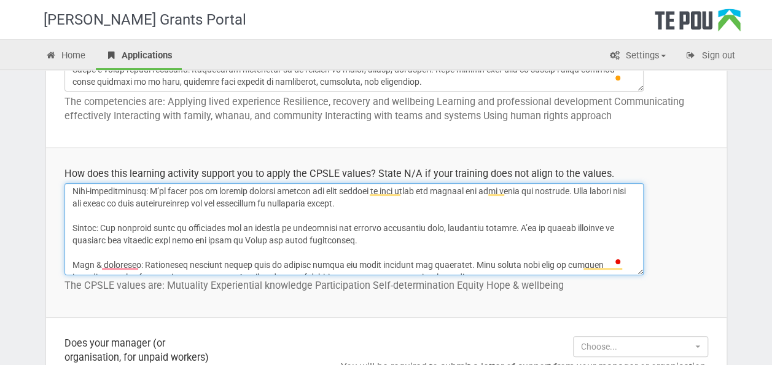
scroll to position [162, 0]
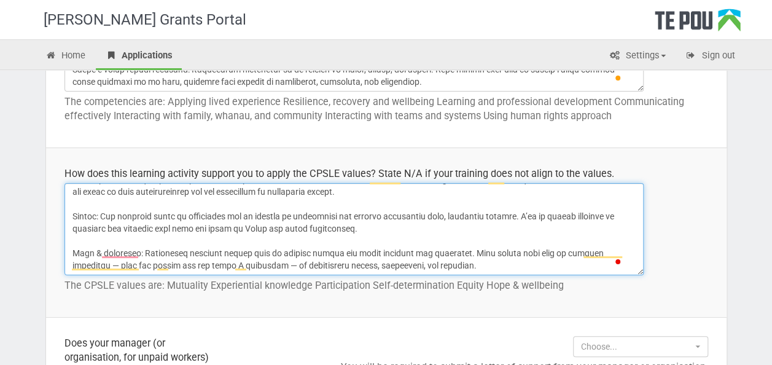
click at [337, 211] on textarea "To enrich screen reader interactions, please activate Accessibility in Grammarl…" at bounding box center [354, 229] width 579 height 92
click at [446, 234] on textarea "To enrich screen reader interactions, please activate Accessibility in Grammarl…" at bounding box center [354, 229] width 579 height 92
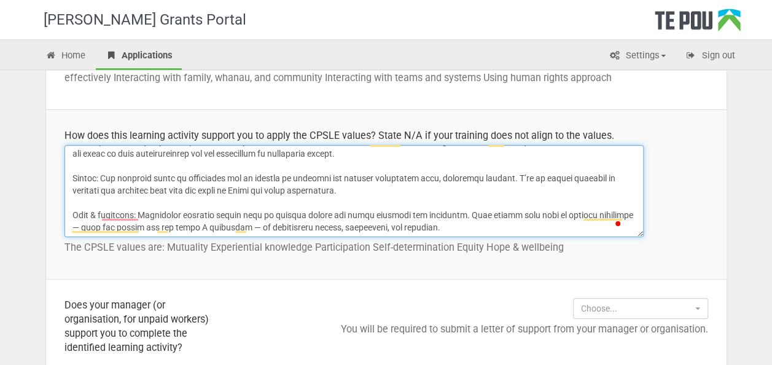
scroll to position [860, 0]
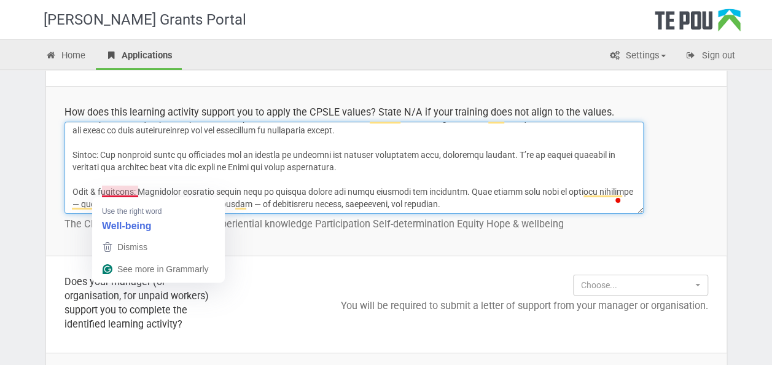
click at [393, 189] on textarea "To enrich screen reader interactions, please activate Accessibility in Grammarl…" at bounding box center [354, 168] width 579 height 92
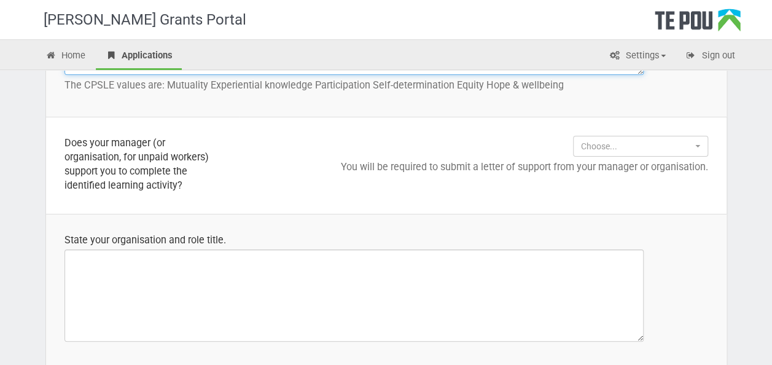
scroll to position [983, 0]
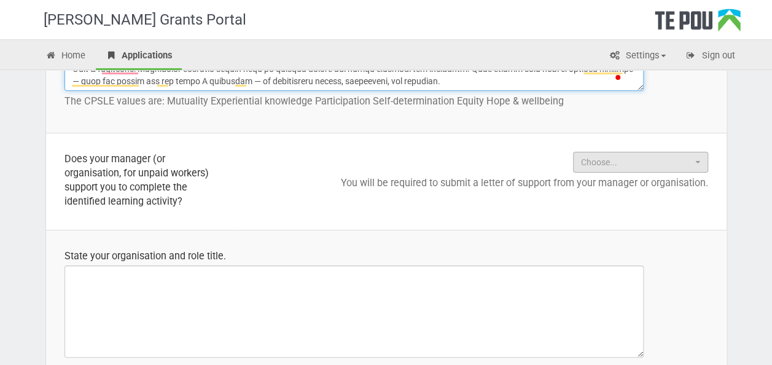
type textarea "The Level 6 Certificate in Addiction and Mental Health Supervision will help su…"
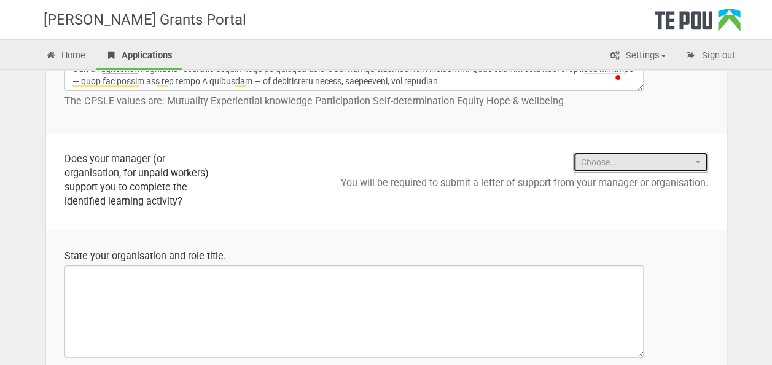
click at [618, 161] on span "Choose..." at bounding box center [636, 162] width 111 height 12
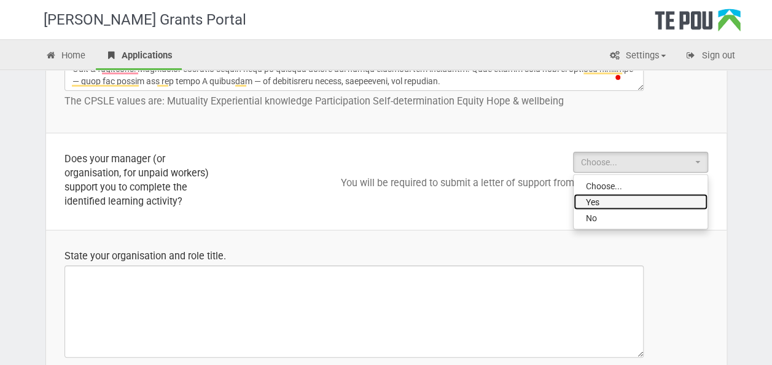
click at [598, 198] on span "Yes" at bounding box center [593, 201] width 14 height 12
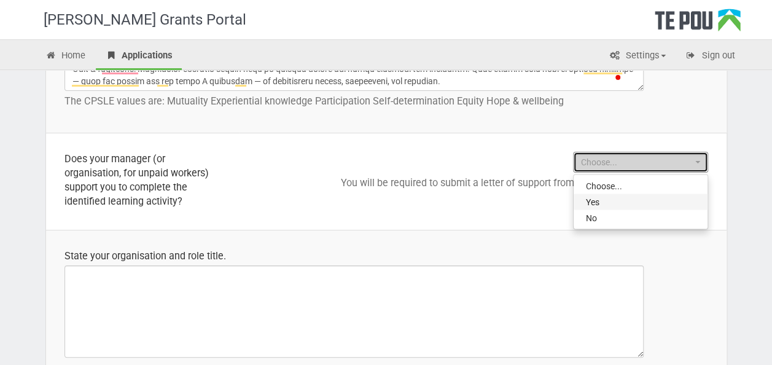
select select "Yes"
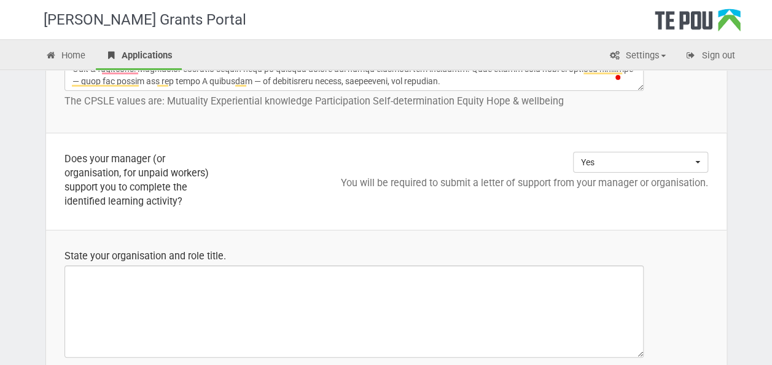
click at [298, 198] on td "Yes Choose... Yes No Choose... Yes No You will be required to submit a letter o…" at bounding box center [483, 181] width 488 height 96
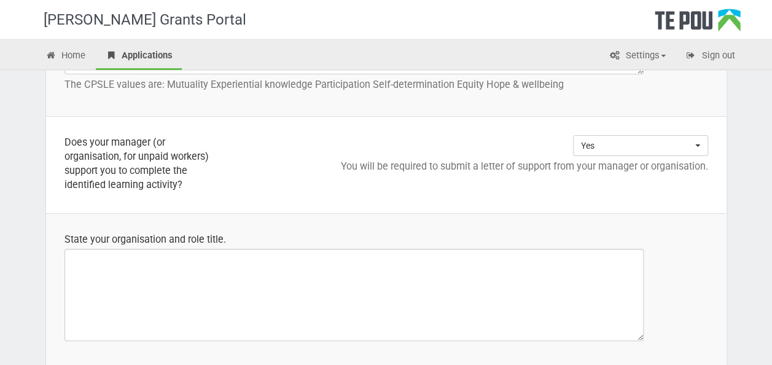
scroll to position [1044, 0]
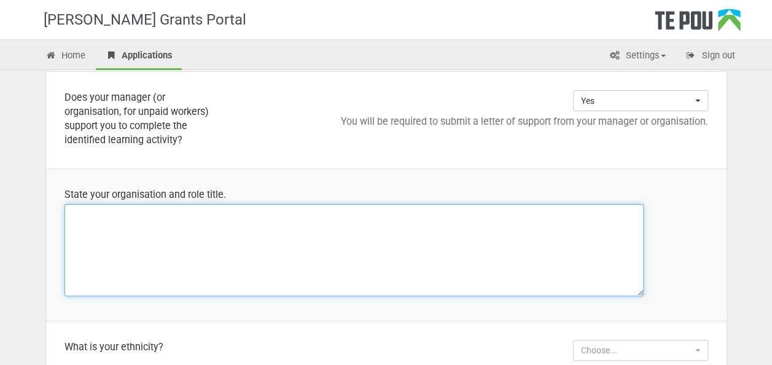
drag, startPoint x: 210, startPoint y: 247, endPoint x: 219, endPoint y: 240, distance: 10.9
click at [214, 242] on textarea at bounding box center [354, 250] width 579 height 92
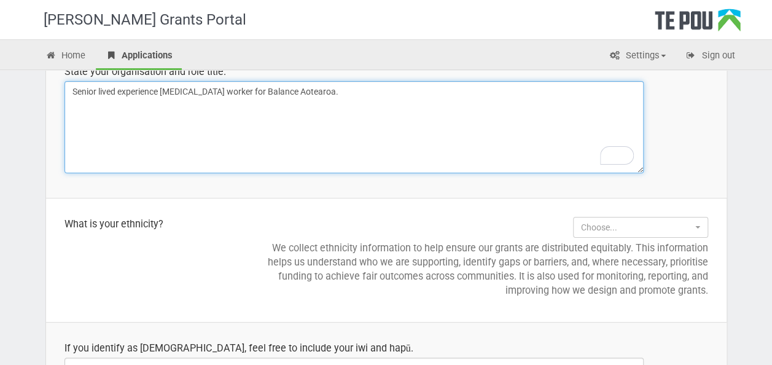
scroll to position [1229, 0]
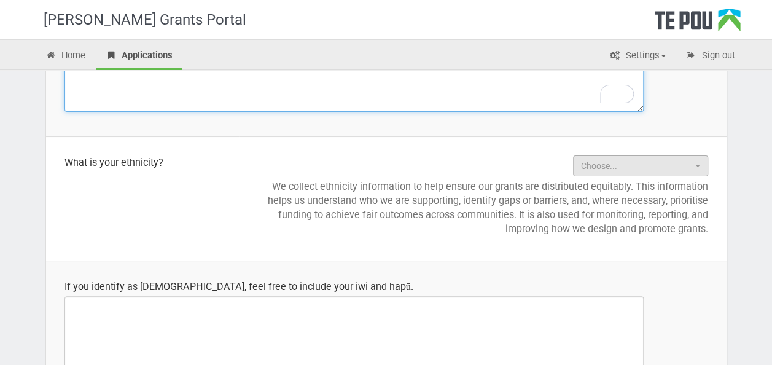
type textarea "Senior lived experience [MEDICAL_DATA] worker for Balance Aotearoa."
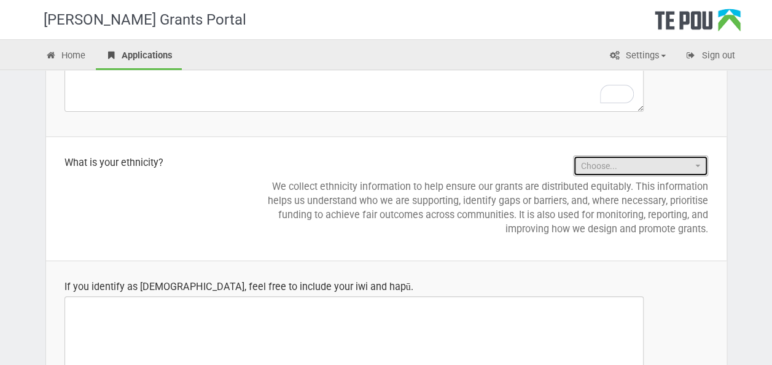
click at [643, 165] on span "Choose..." at bounding box center [636, 166] width 111 height 12
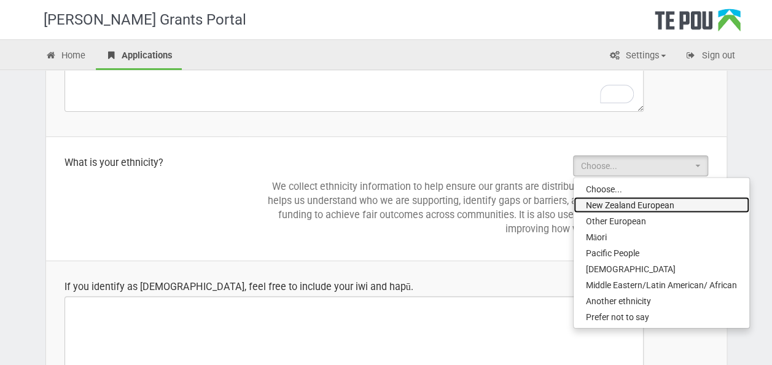
click at [647, 204] on span "New Zealand European" at bounding box center [630, 205] width 88 height 12
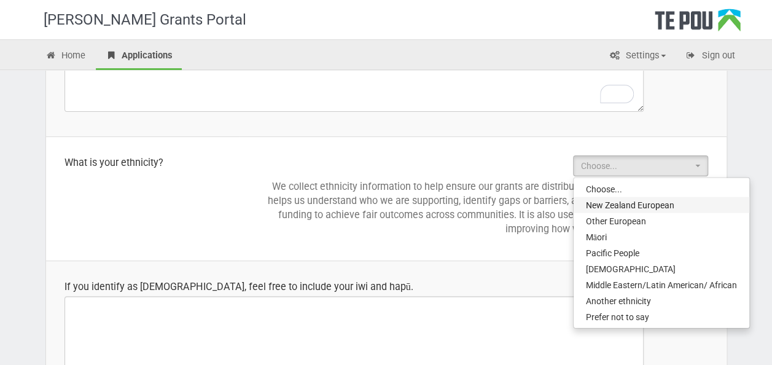
select select "New Zealand European"
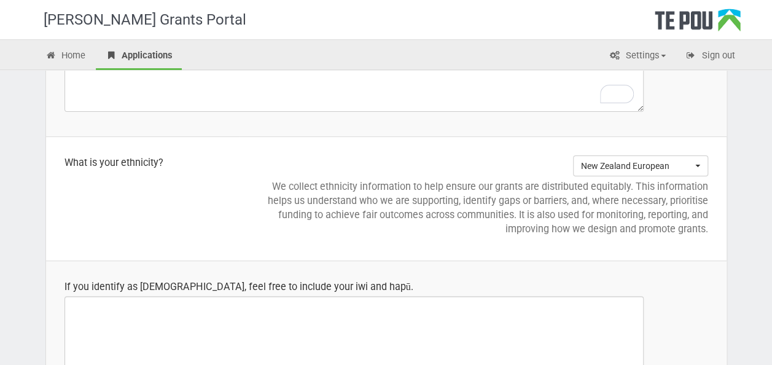
click at [246, 209] on td "New Zealand European Choose... New Zealand European Other European Māori Pacifi…" at bounding box center [483, 198] width 488 height 124
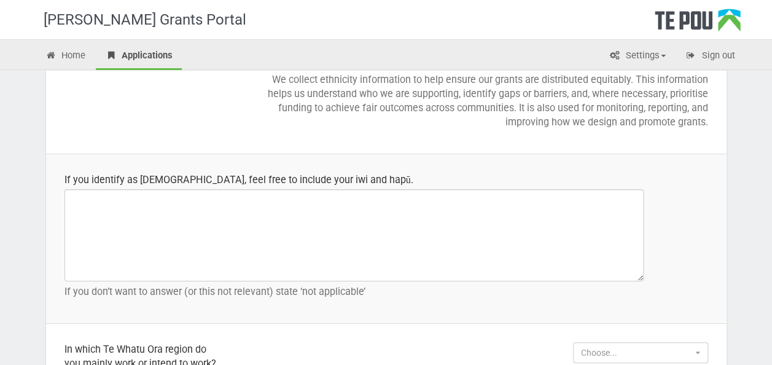
scroll to position [1351, 0]
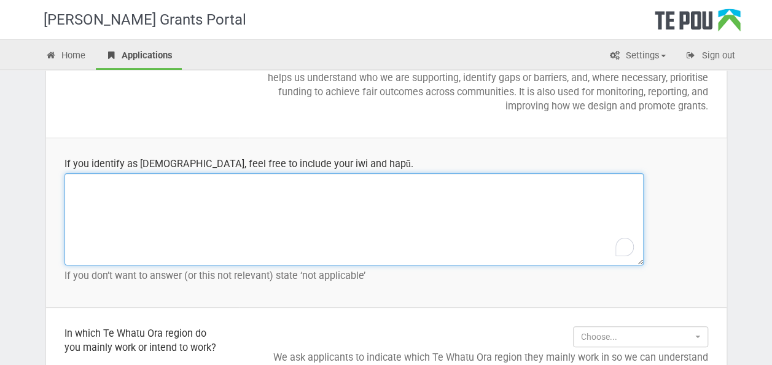
click at [202, 196] on textarea "To enrich screen reader interactions, please activate Accessibility in Grammarl…" at bounding box center [354, 219] width 579 height 92
type textarea """
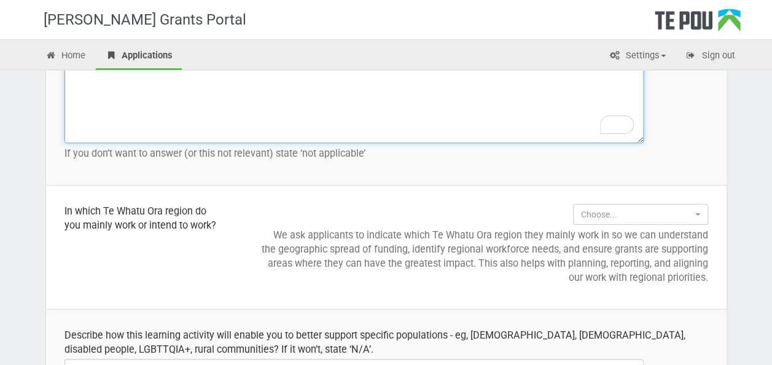
scroll to position [1474, 0]
type textarea "'Not applicable'"
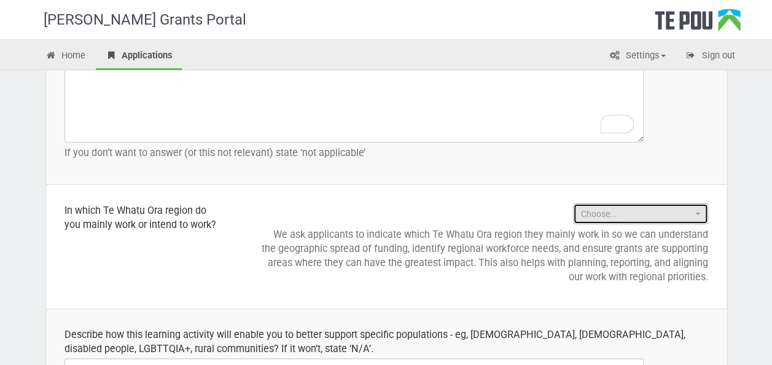
click at [684, 213] on span "Choose..." at bounding box center [636, 214] width 111 height 12
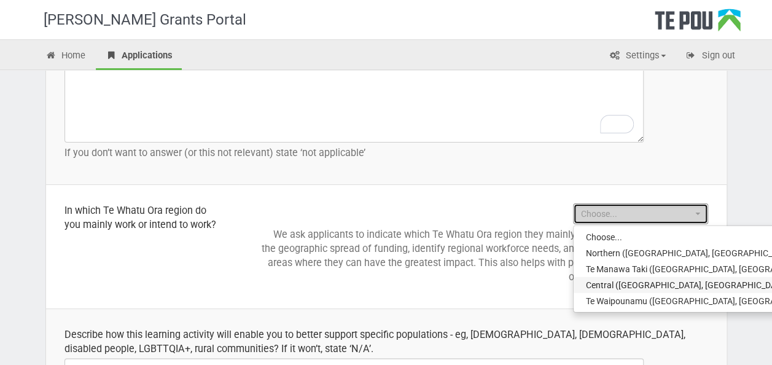
select select "Central (Mid Central, Wanganui, Capital and Coast/Hutt Valley, Hawkes Bay and W…"
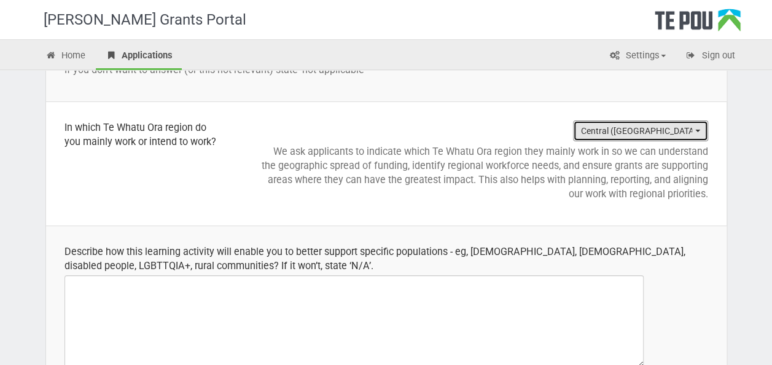
scroll to position [1536, 0]
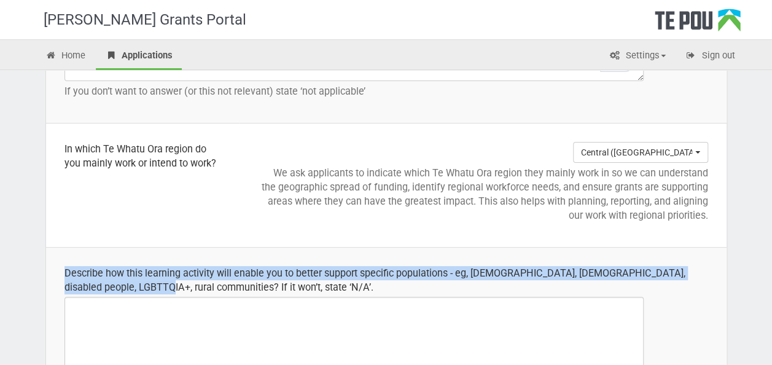
drag, startPoint x: 83, startPoint y: 276, endPoint x: 63, endPoint y: 274, distance: 20.4
click at [63, 274] on td "Describe how this learning activity will enable you to better support specific …" at bounding box center [386, 340] width 681 height 184
drag, startPoint x: 63, startPoint y: 274, endPoint x: 81, endPoint y: 272, distance: 18.5
copy div "Describe how this learning activity will enable you to better support specific …"
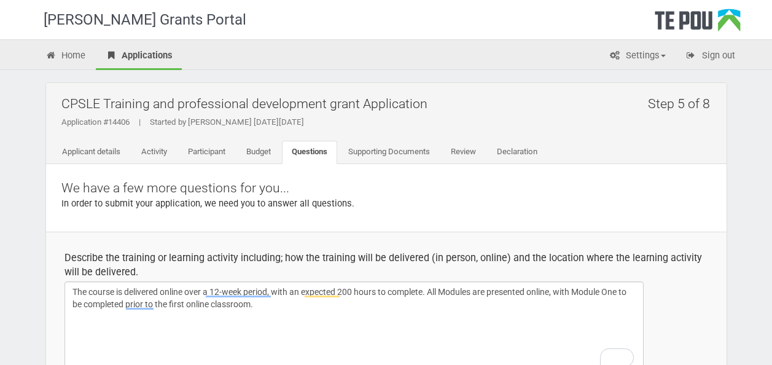
select select "Yes"
select select "New Zealand European"
select select "Central ([GEOGRAPHIC_DATA], [GEOGRAPHIC_DATA], Capital and Coast/[GEOGRAPHIC_DA…"
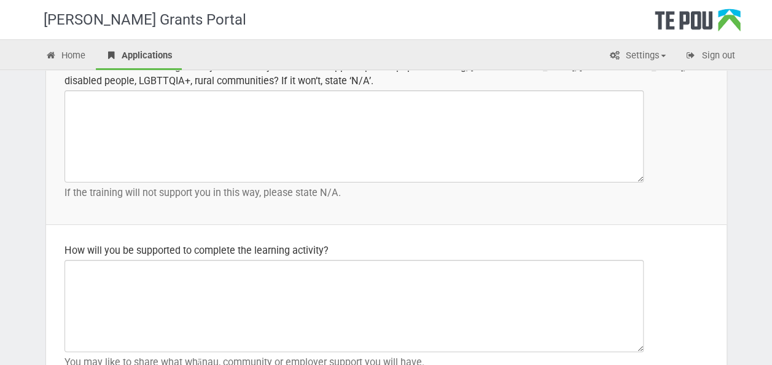
scroll to position [1781, 0]
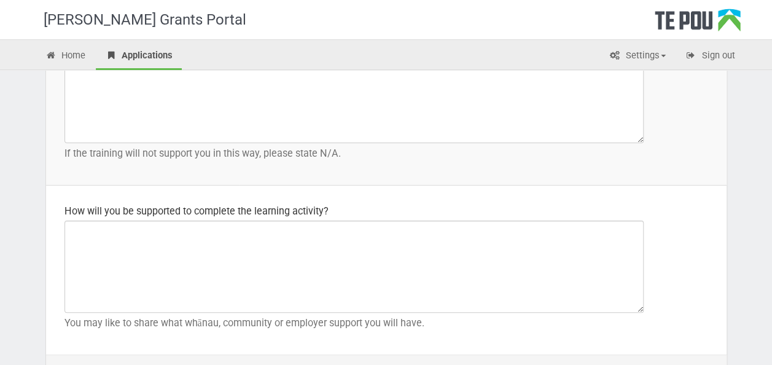
drag, startPoint x: 47, startPoint y: 321, endPoint x: 103, endPoint y: 308, distance: 58.1
click at [48, 321] on td "How will you be supported to complete the learning activity? You may like to sh…" at bounding box center [386, 271] width 681 height 170
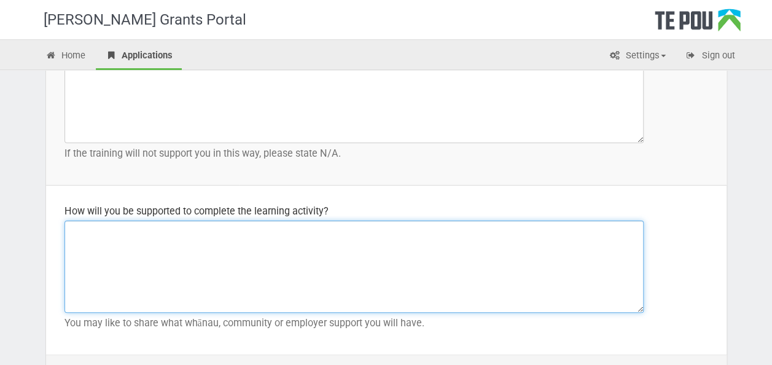
click at [109, 305] on textarea at bounding box center [354, 267] width 579 height 92
paste textarea "Lor Ipsum 7 Dolorsitame co Adipiscin eli Seddoe Tempor Incididuntu labo etdo ma…"
type textarea "Lor Ipsum 7 Dolorsitame co Adipiscin eli Seddoe Tempor Incididuntu labo etdo ma…"
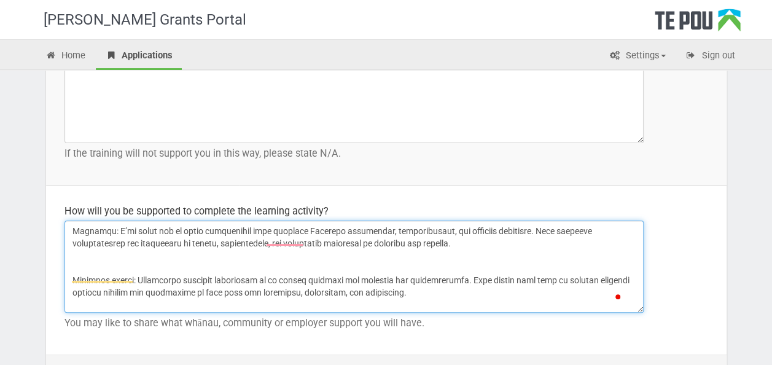
scroll to position [46, 0]
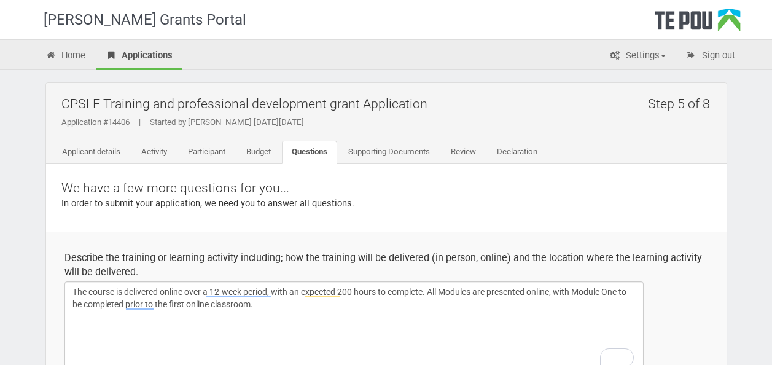
select select "Yes"
select select "New Zealand European"
select select "Central ([GEOGRAPHIC_DATA], [GEOGRAPHIC_DATA], Capital and Coast/[GEOGRAPHIC_DA…"
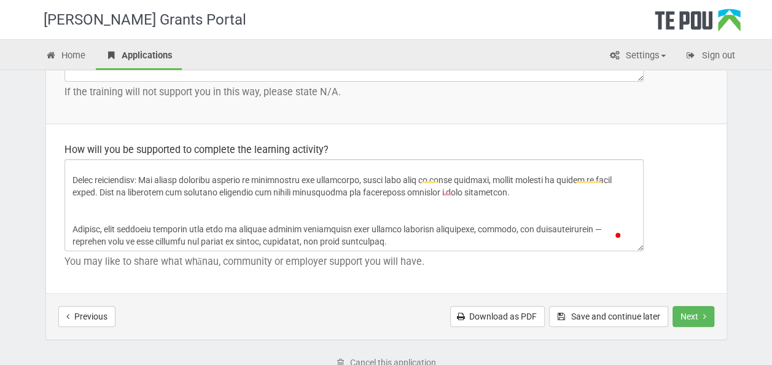
click at [394, 242] on textarea "To enrich screen reader interactions, please activate Accessibility in Grammarl…" at bounding box center [354, 205] width 579 height 92
drag, startPoint x: 386, startPoint y: 237, endPoint x: 57, endPoint y: 226, distance: 328.8
click at [60, 226] on td "How will you be supported to complete the learning activity? You may like to sh…" at bounding box center [386, 209] width 681 height 170
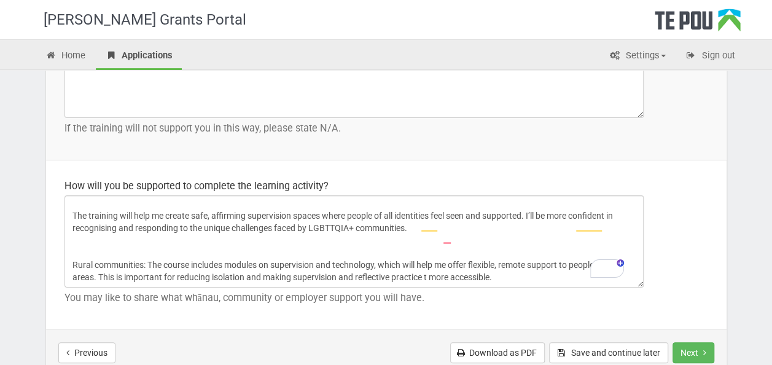
scroll to position [23, 0]
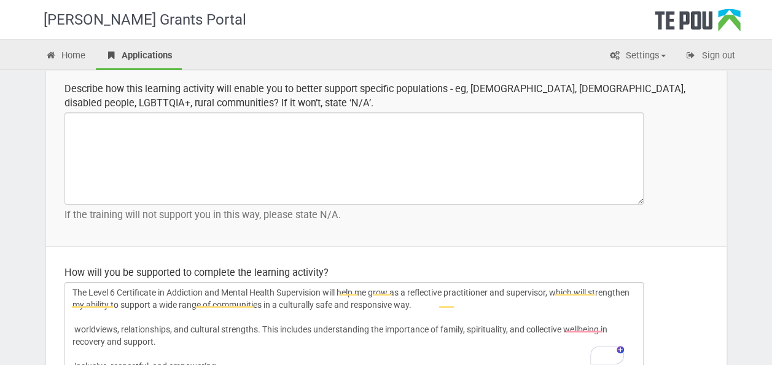
drag, startPoint x: 383, startPoint y: 205, endPoint x: 57, endPoint y: 292, distance: 338.1
click at [57, 292] on td "How will you be supported to complete the learning activity? You may like to sh…" at bounding box center [386, 332] width 681 height 170
type textarea "The Level 6 Certificate in Addiction and Mental Health Supervision will help me…"
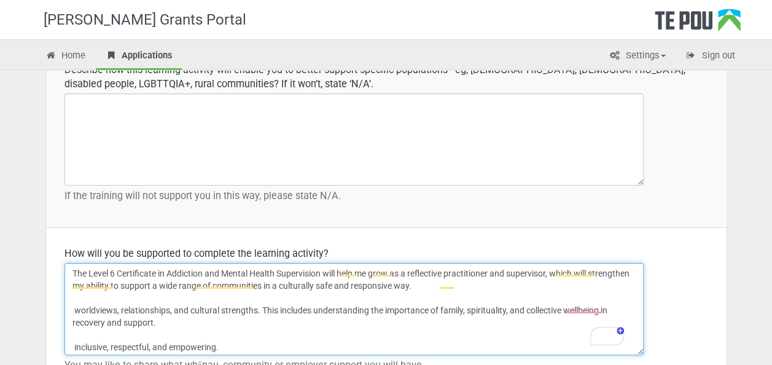
scroll to position [1720, 0]
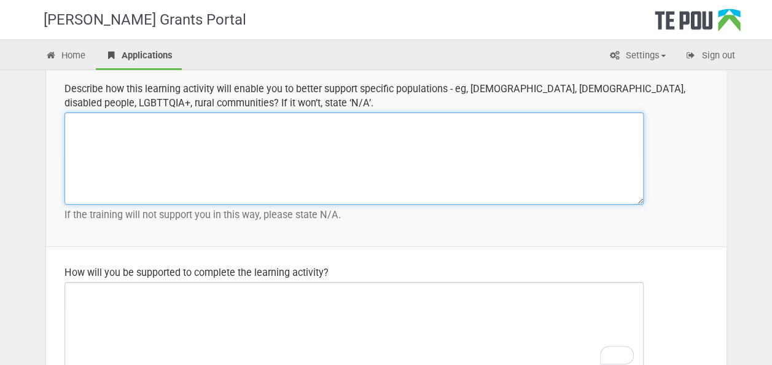
click at [202, 154] on textarea at bounding box center [354, 158] width 579 height 92
paste textarea "Lor Ipsum 8 Dolorsitame co Adipiscin eli Seddoe Tempor Incididuntu labo etdo ma…"
type textarea "Lor Ipsum 8 Dolorsitame co Adipiscin eli Seddoe Tempor Incididuntu labo etdo ma…"
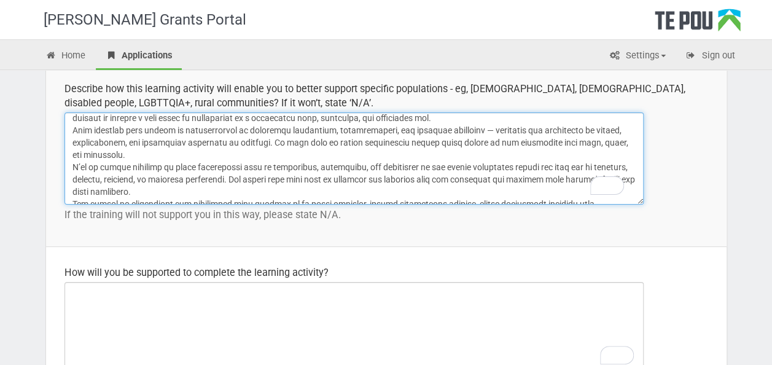
scroll to position [0, 0]
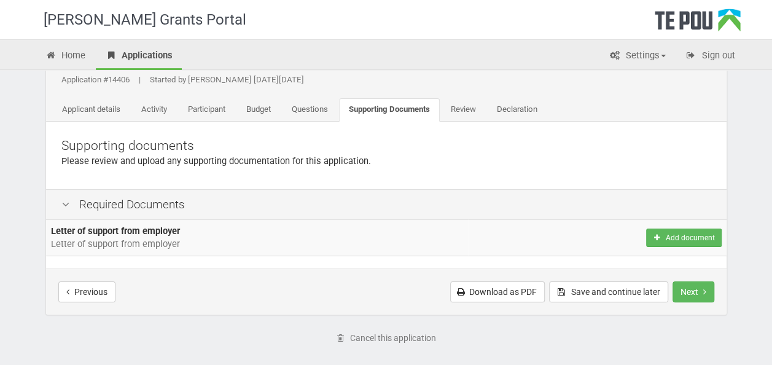
scroll to position [61, 0]
